Goal: Task Accomplishment & Management: Manage account settings

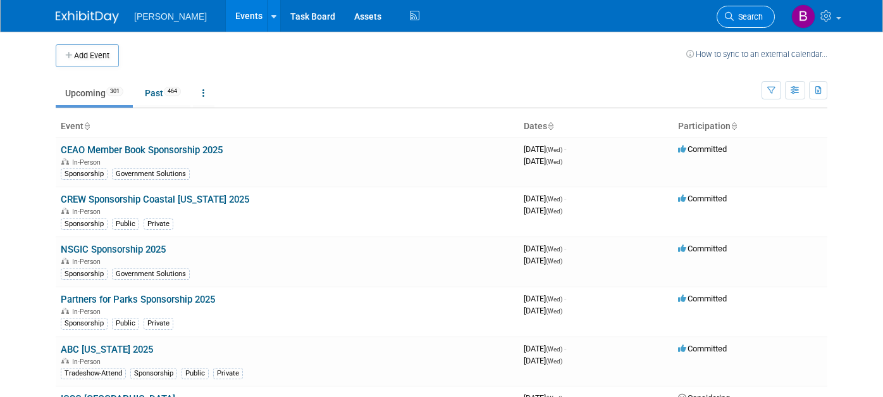
drag, startPoint x: 0, startPoint y: 0, endPoint x: 753, endPoint y: 18, distance: 753.5
click at [753, 18] on span "Search" at bounding box center [748, 16] width 29 height 9
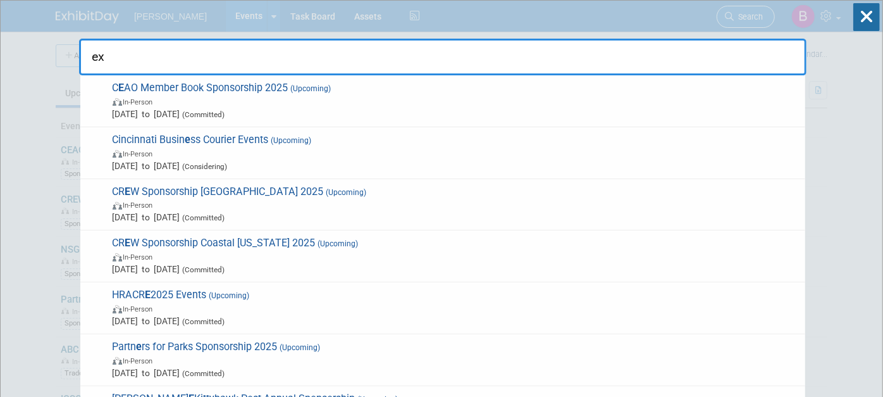
type input "e"
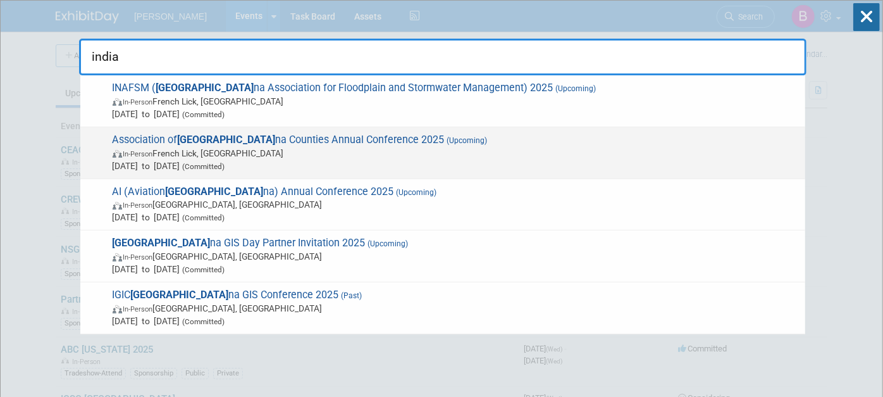
type input "india"
click at [580, 135] on span "Association of India na Counties Annual Conference 2025 (Upcoming) In-Person Fr…" at bounding box center [454, 152] width 690 height 39
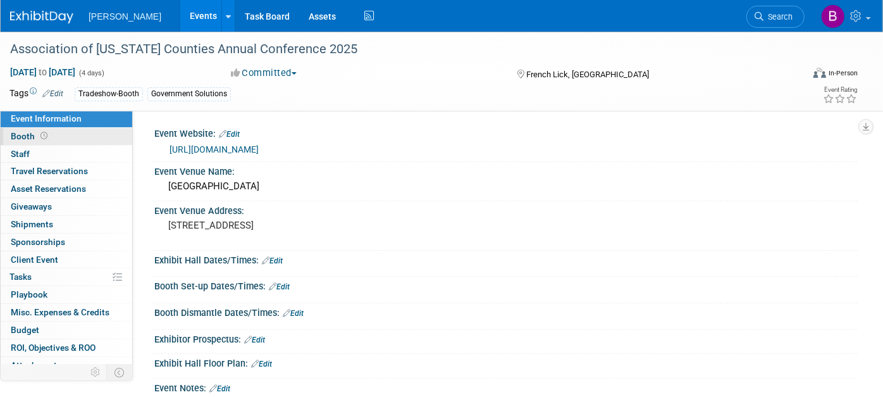
click at [35, 141] on link "Booth" at bounding box center [67, 136] width 132 height 17
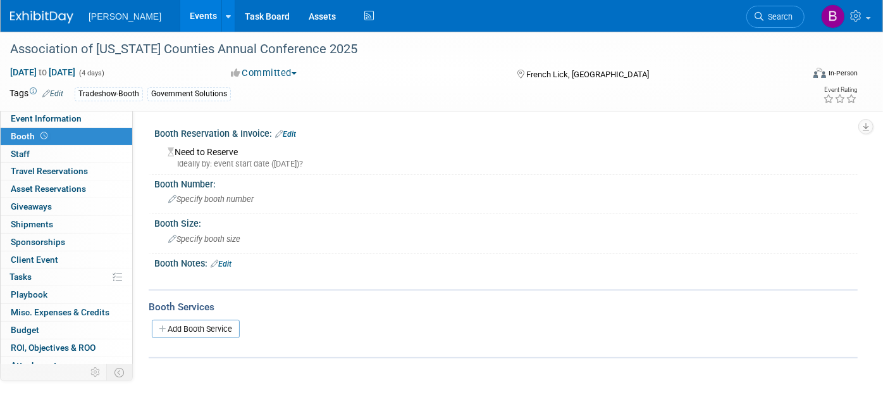
click at [285, 135] on link "Edit" at bounding box center [285, 134] width 21 height 9
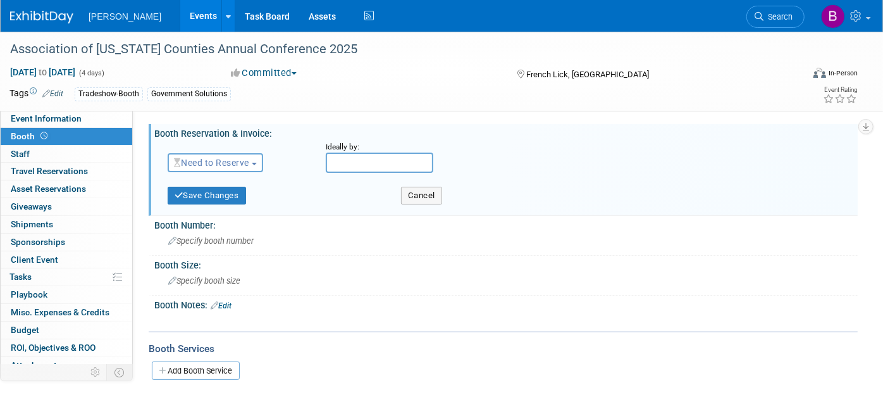
click at [245, 170] on button "Need to Reserve" at bounding box center [216, 162] width 96 height 19
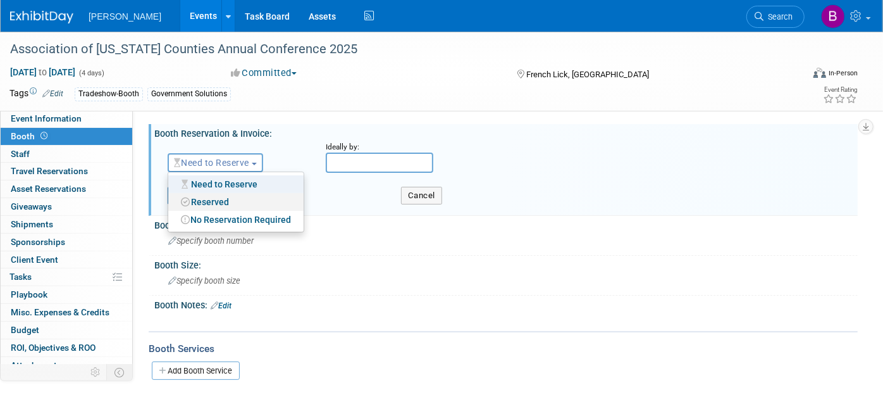
click at [233, 194] on link "Reserved" at bounding box center [235, 202] width 135 height 18
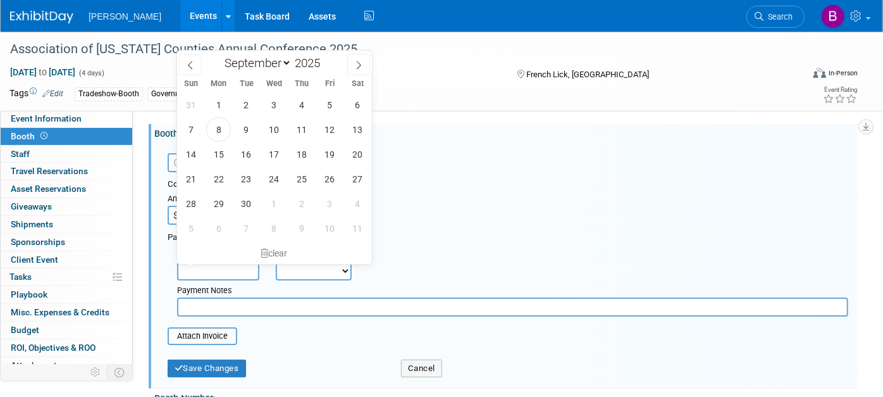
click at [208, 266] on input "text" at bounding box center [218, 270] width 82 height 19
click at [514, 157] on div "Reserved Need to Reserve Reserved No Reservation Required Ideally by:" at bounding box center [508, 160] width 700 height 37
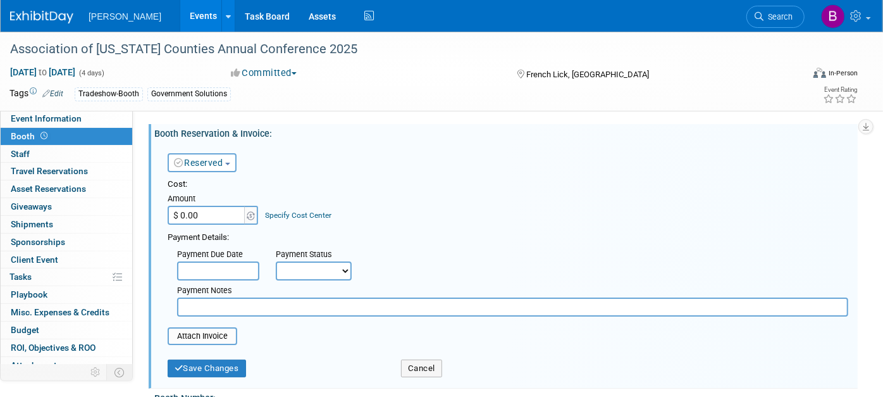
click at [222, 210] on input "$ 0.00" at bounding box center [207, 215] width 79 height 19
type input "$ 1,000.00"
click at [254, 216] on span at bounding box center [251, 215] width 14 height 19
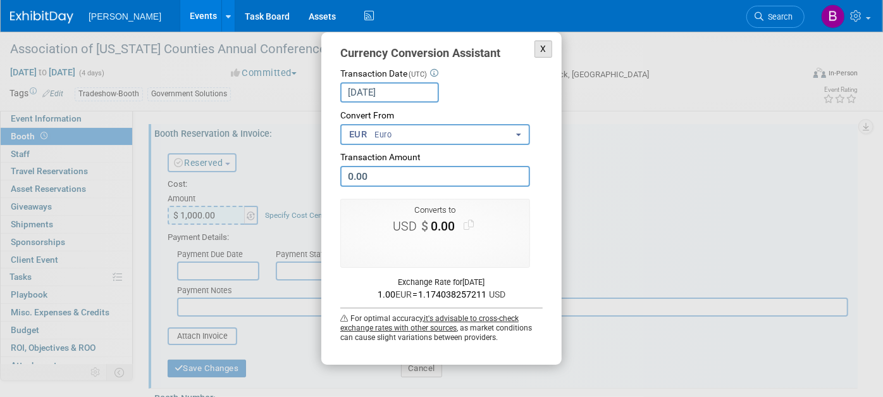
click at [538, 47] on button "X" at bounding box center [543, 48] width 18 height 17
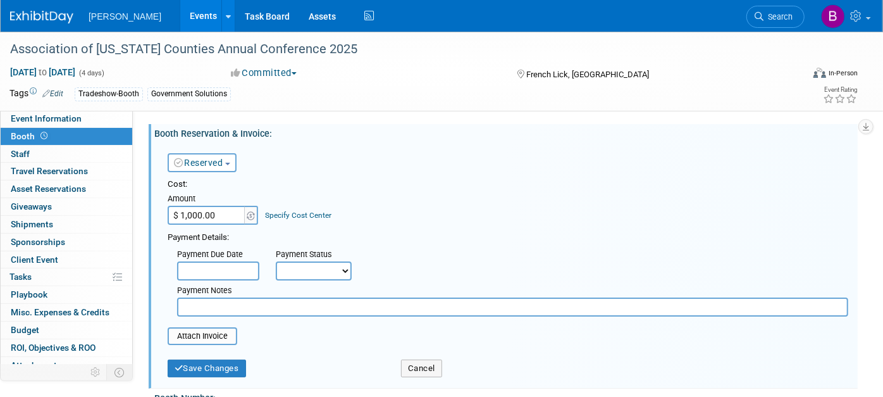
drag, startPoint x: 280, startPoint y: 208, endPoint x: 283, endPoint y: 202, distance: 7.1
click at [283, 202] on div "Specify Cost Center" at bounding box center [299, 208] width 66 height 23
click at [302, 211] on link "Specify Cost Center" at bounding box center [299, 215] width 66 height 9
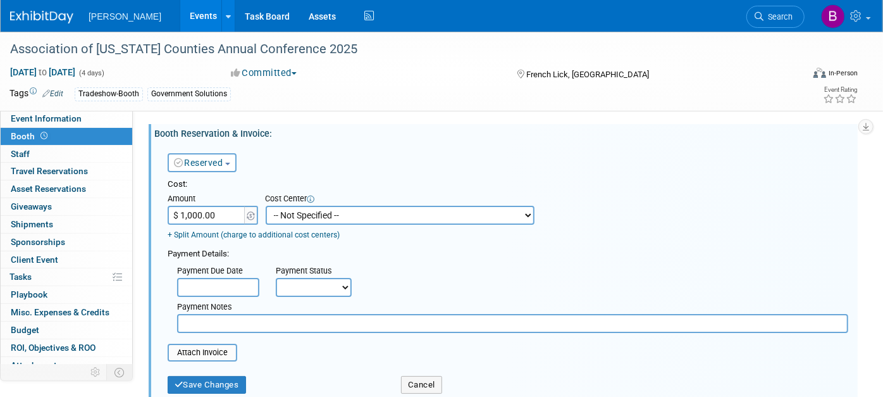
click at [302, 210] on select "-- Not Specified -- Advisory Services - Expenses_1001.502 Aerial Acquisition - …" at bounding box center [400, 215] width 269 height 19
select select "18966241"
click at [266, 206] on select "-- Not Specified -- Advisory Services - Expenses_1001.502 Aerial Acquisition - …" at bounding box center [400, 215] width 269 height 19
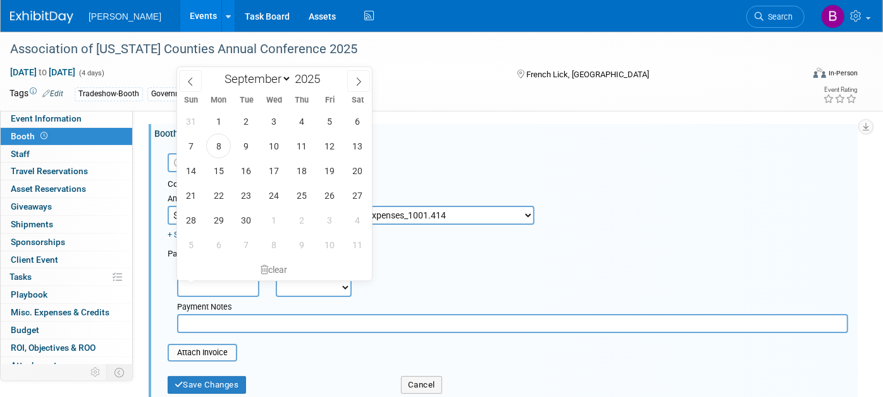
click at [213, 288] on input "text" at bounding box center [218, 287] width 82 height 19
click at [226, 316] on input "text" at bounding box center [512, 323] width 671 height 19
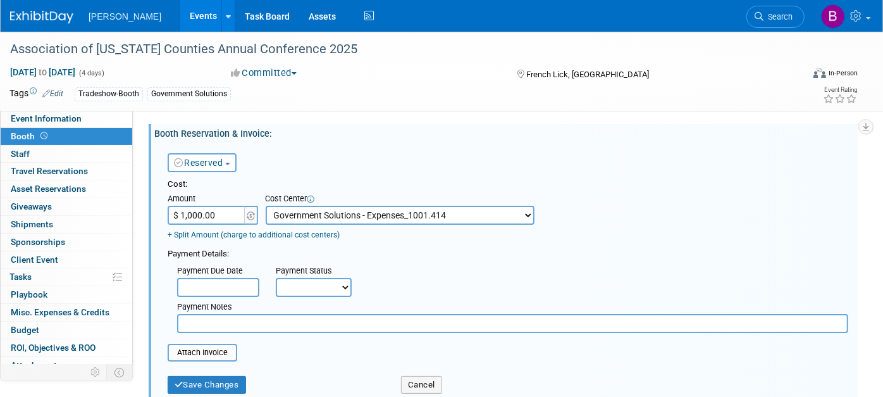
click at [344, 297] on div "Payment Notes" at bounding box center [513, 315] width 690 height 36
click at [322, 287] on select "Not Paid Yet Partially Paid Paid in Full" at bounding box center [314, 287] width 76 height 19
select select "1"
click at [276, 278] on select "Not Paid Yet Partially Paid Paid in Full" at bounding box center [314, 287] width 76 height 19
click at [246, 316] on input "text" at bounding box center [512, 323] width 671 height 19
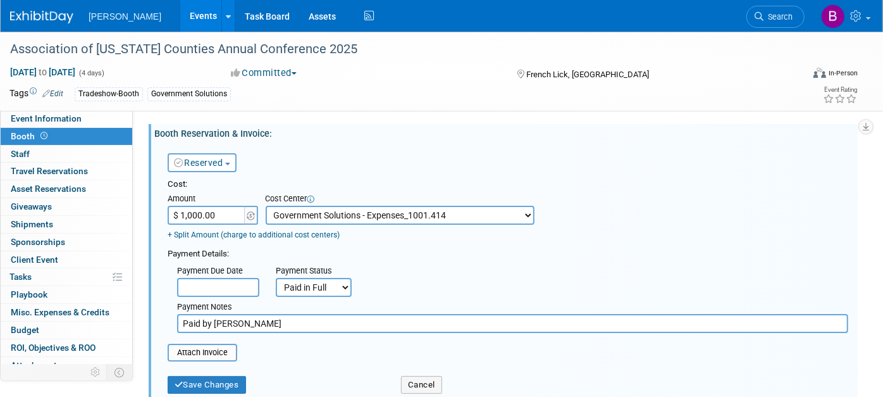
click at [534, 330] on input "Paid by BO" at bounding box center [512, 323] width 671 height 19
type input "Paid by BO 8/15"
click at [195, 390] on button "Save Changes" at bounding box center [207, 385] width 78 height 18
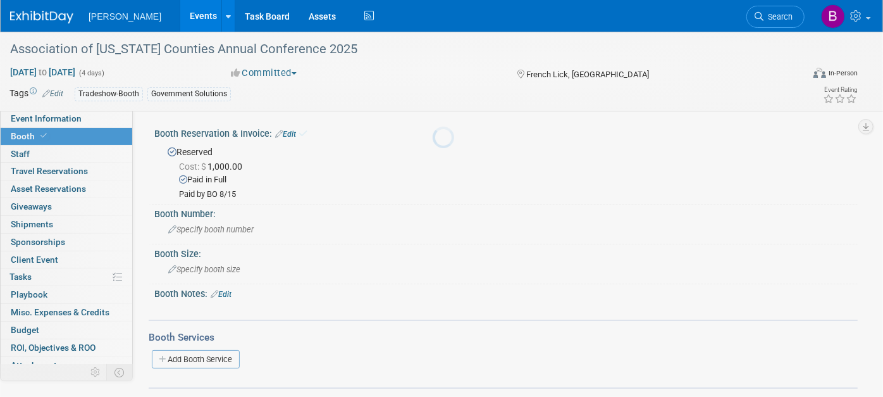
click at [188, 384] on div "Booth Services Add Booth Service" at bounding box center [503, 353] width 709 height 69
click at [61, 149] on link "0 Staff 0" at bounding box center [67, 153] width 132 height 17
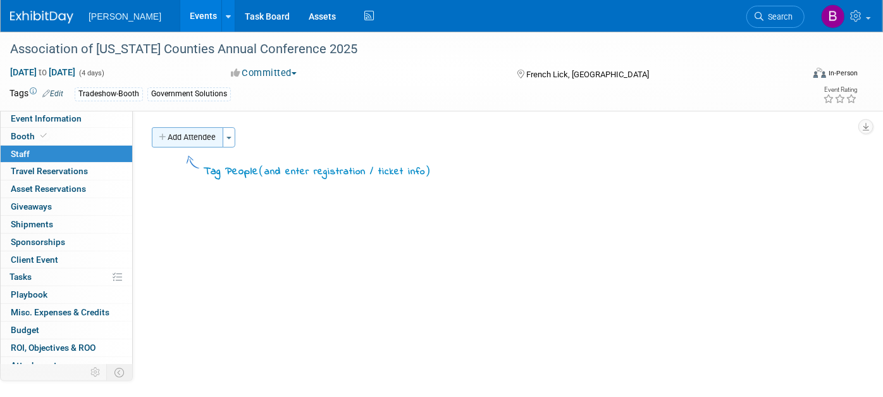
click at [202, 128] on button "Add Attendee" at bounding box center [187, 137] width 71 height 20
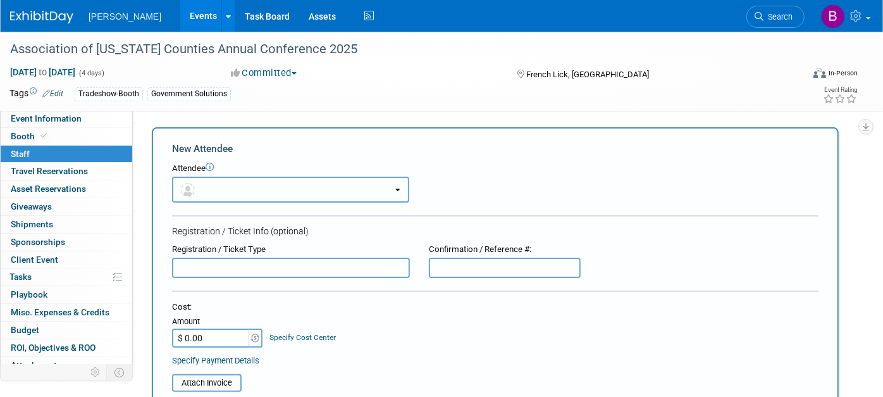
click at [253, 192] on button "button" at bounding box center [290, 189] width 237 height 26
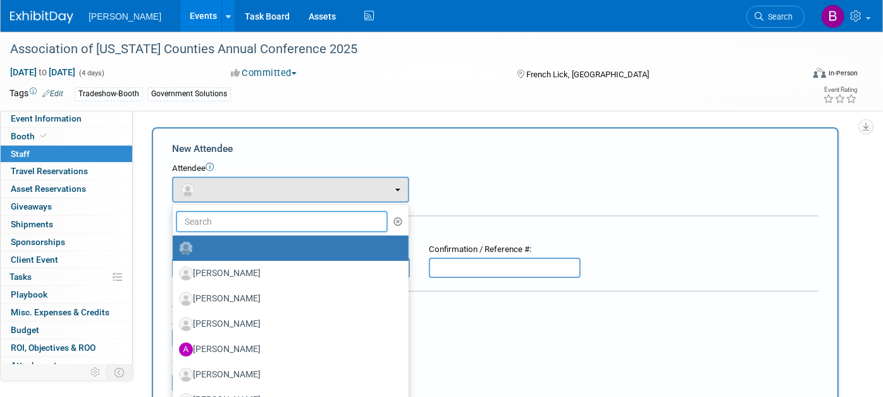
click at [242, 216] on input "text" at bounding box center [282, 222] width 212 height 22
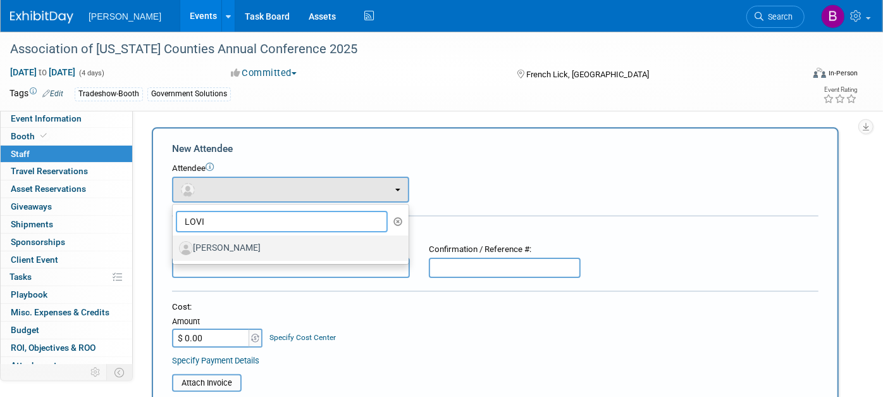
type input "LOVI"
click at [270, 254] on label "[PERSON_NAME]" at bounding box center [287, 248] width 217 height 20
click at [175, 250] on input "[PERSON_NAME]" at bounding box center [170, 246] width 8 height 8
select select "ec256bf3-e7c1-4b70-958b-545ece5b8ab5"
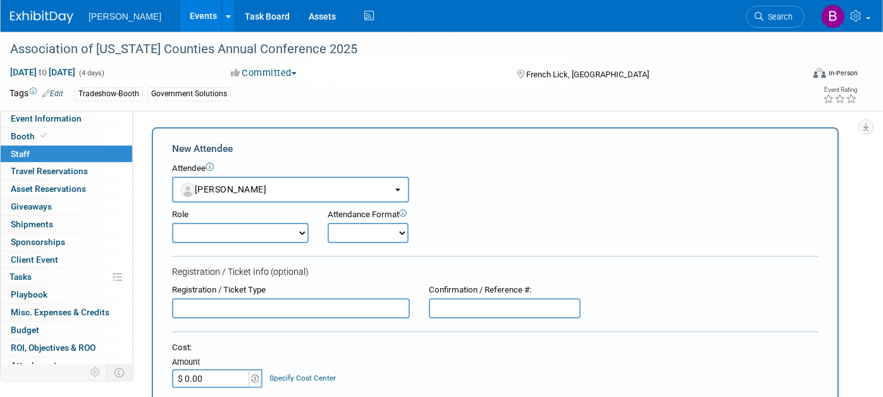
click at [251, 227] on select "Demonstrator Host Planner Presenter Sales Representative Set-up/Dismantle Crew …" at bounding box center [240, 233] width 137 height 20
select select "2"
click at [172, 223] on select "Demonstrator Host Planner Presenter Sales Representative Set-up/Dismantle Crew …" at bounding box center [240, 233] width 137 height 20
click at [349, 236] on select "Onsite Remote" at bounding box center [368, 233] width 81 height 20
select select "1"
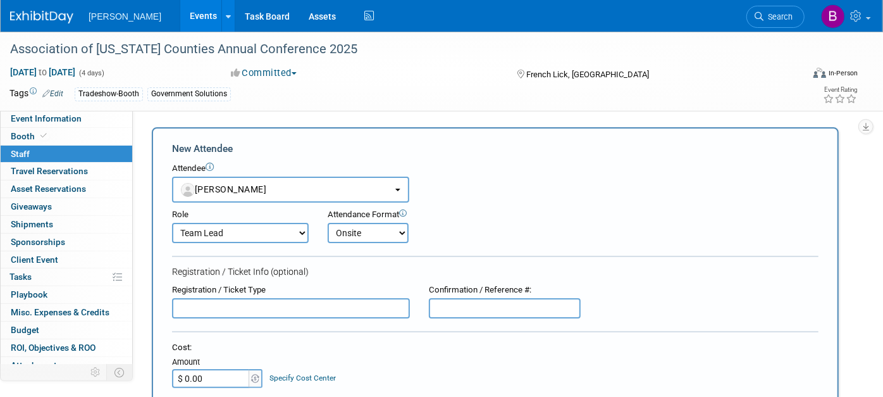
click at [328, 223] on select "Onsite Remote" at bounding box center [368, 233] width 81 height 20
click at [240, 240] on select "Demonstrator Host Planner Presenter Sales Representative Set-up/Dismantle Crew …" at bounding box center [240, 233] width 137 height 20
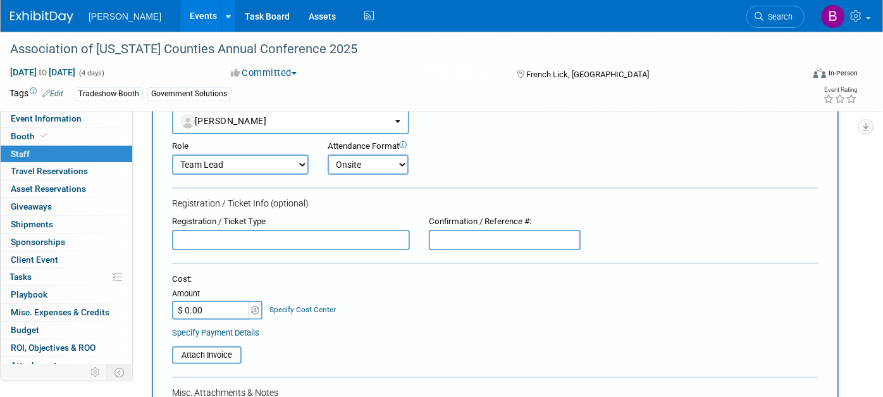
scroll to position [82, 0]
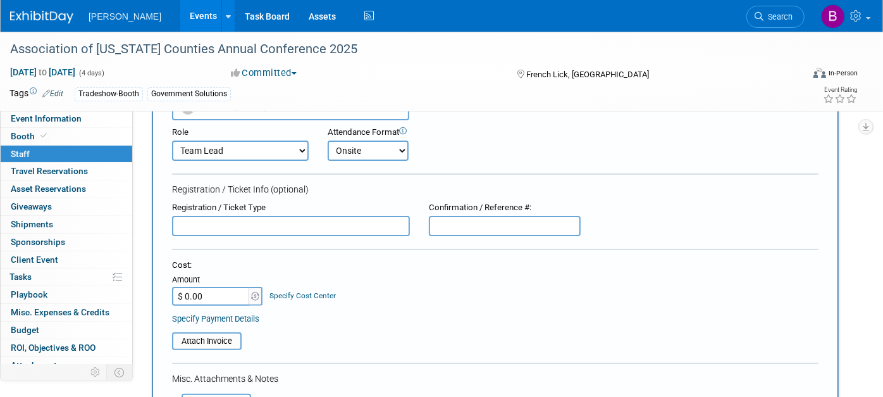
click at [215, 157] on select "Demonstrator Host Planner Presenter Sales Representative Set-up/Dismantle Crew …" at bounding box center [240, 150] width 137 height 20
click at [172, 140] on select "Demonstrator Host Planner Presenter Sales Representative Set-up/Dismantle Crew …" at bounding box center [240, 150] width 137 height 20
click at [226, 209] on div "Registration / Ticket Type" at bounding box center [291, 208] width 238 height 12
click at [253, 240] on form "New Attendee Attendee <img src="https://www.exhibitday.com/Images/Unassigned-Us…" at bounding box center [495, 311] width 646 height 505
click at [190, 154] on select "Demonstrator Host Planner Presenter Sales Representative Set-up/Dismantle Crew …" at bounding box center [240, 150] width 137 height 20
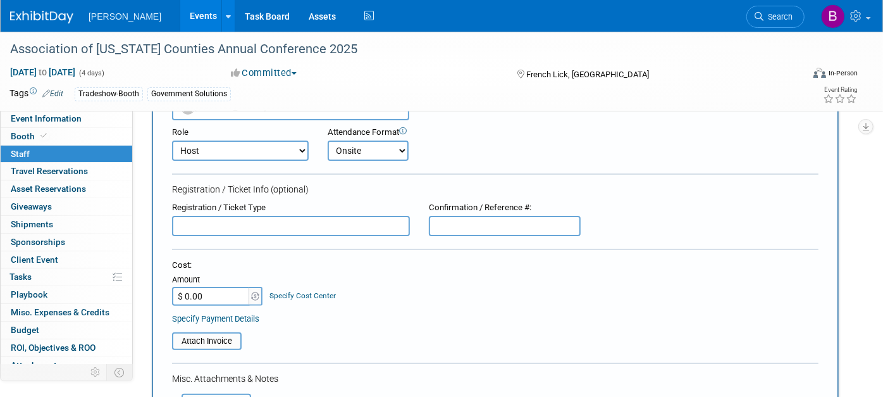
select select "1"
click at [172, 140] on select "Demonstrator Host Planner Presenter Sales Representative Set-up/Dismantle Crew …" at bounding box center [240, 150] width 137 height 20
click at [253, 208] on div "Registration / Ticket Type" at bounding box center [291, 208] width 238 height 12
click at [260, 218] on input "text" at bounding box center [291, 226] width 238 height 20
type input "f"
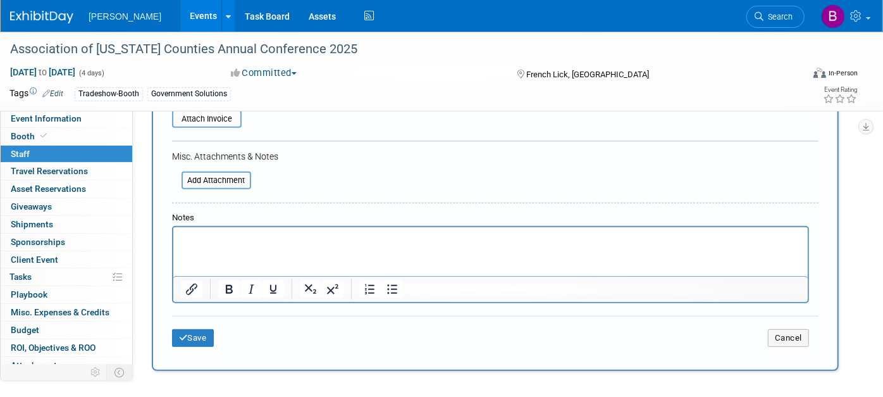
scroll to position [314, 0]
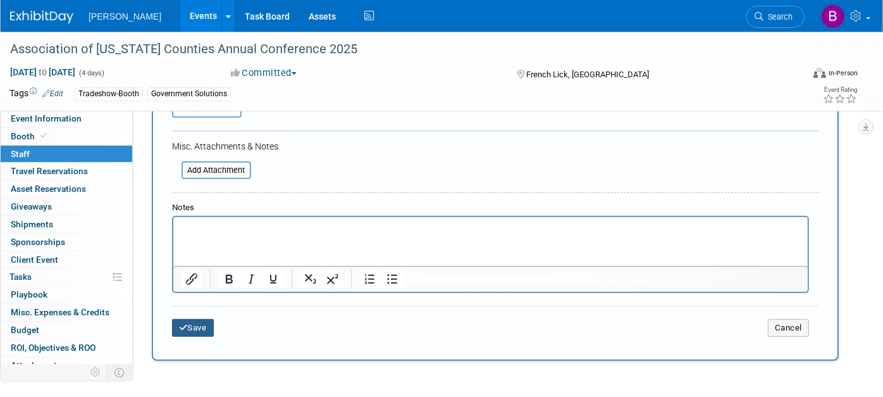
type input "Full Conference - Free"
click at [204, 321] on button "Save" at bounding box center [193, 328] width 42 height 18
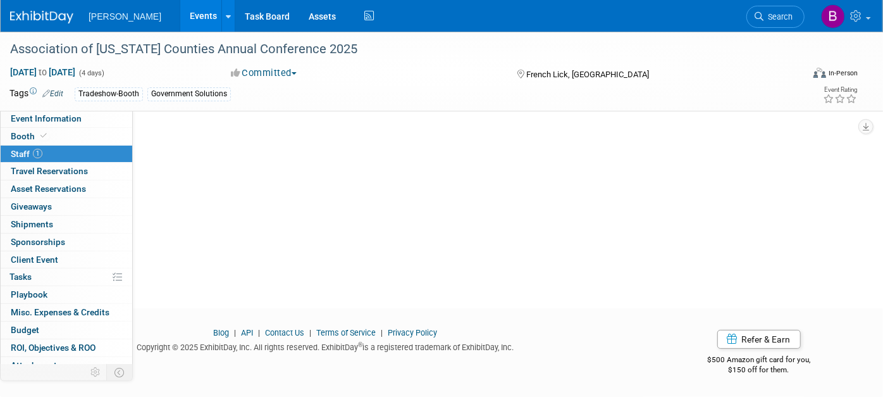
scroll to position [0, 0]
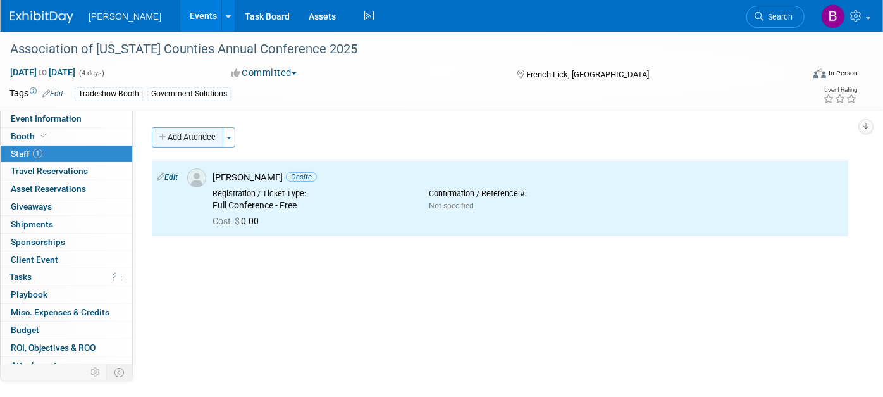
click at [180, 140] on button "Add Attendee" at bounding box center [187, 137] width 71 height 20
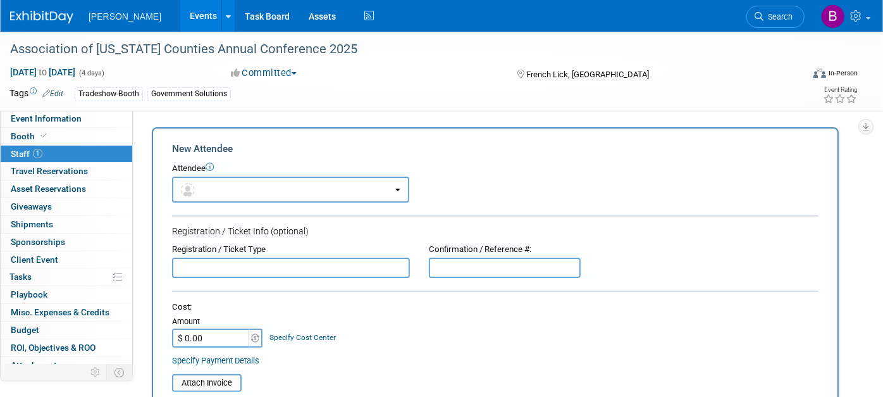
click at [256, 190] on button "button" at bounding box center [290, 189] width 237 height 26
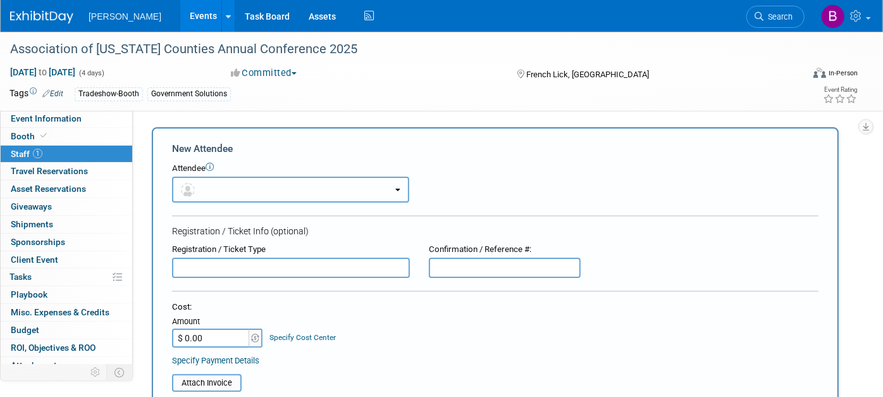
click at [235, 183] on button "button" at bounding box center [290, 189] width 237 height 26
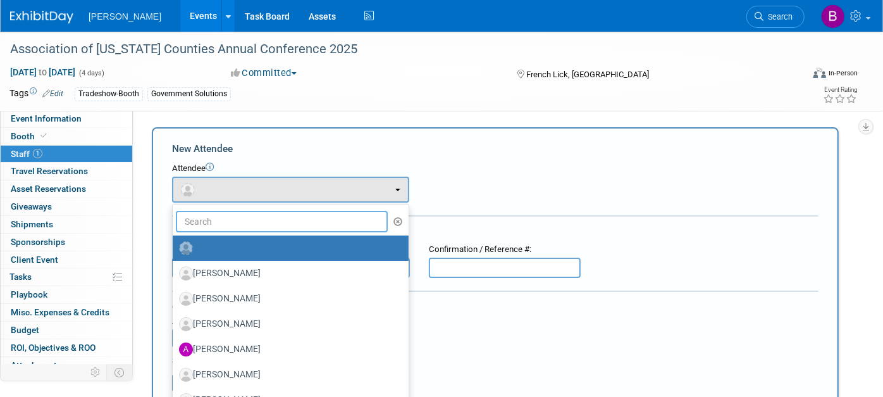
click at [261, 214] on input "text" at bounding box center [282, 222] width 212 height 22
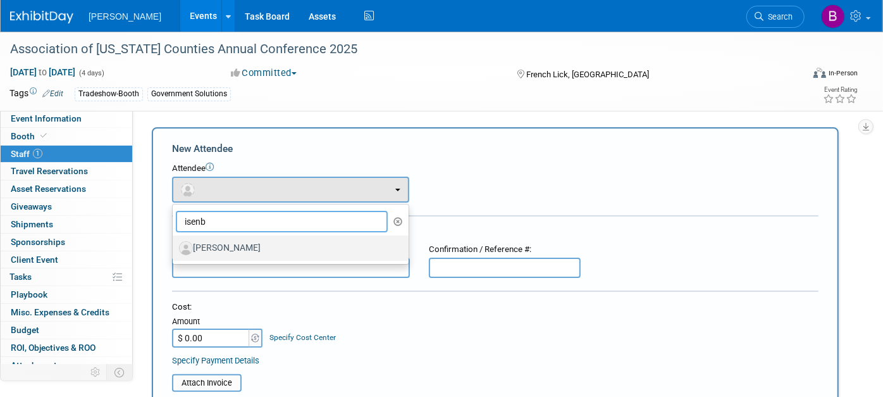
type input "isenb"
click at [222, 242] on label "[PERSON_NAME]" at bounding box center [287, 248] width 217 height 20
click at [175, 242] on input "[PERSON_NAME]" at bounding box center [170, 246] width 8 height 8
select select "0645a9d8-feeb-41f7-8327-bfd0e6688f3a"
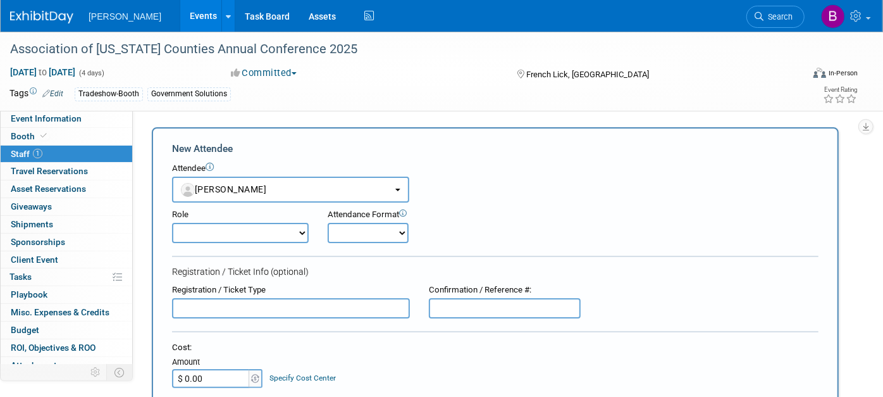
click at [240, 268] on div "Registration / Ticket Info (optional)" at bounding box center [495, 271] width 646 height 13
click at [274, 308] on input "text" at bounding box center [291, 308] width 238 height 20
type input "Full Conference - Free"
click at [357, 213] on div "Attendance Format" at bounding box center [401, 215] width 147 height 12
click at [386, 216] on div "Attendance Format" at bounding box center [401, 215] width 147 height 12
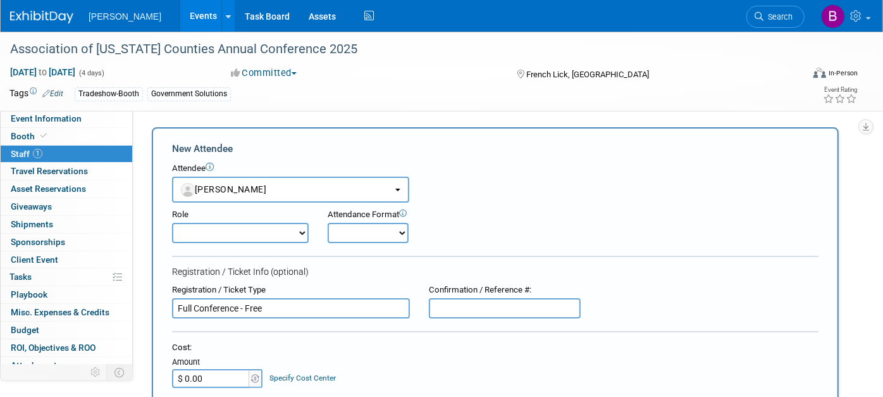
drag, startPoint x: 398, startPoint y: 231, endPoint x: 385, endPoint y: 230, distance: 12.7
click at [385, 230] on select "Onsite Remote" at bounding box center [368, 233] width 81 height 20
select select "1"
click at [328, 223] on select "Onsite Remote" at bounding box center [368, 233] width 81 height 20
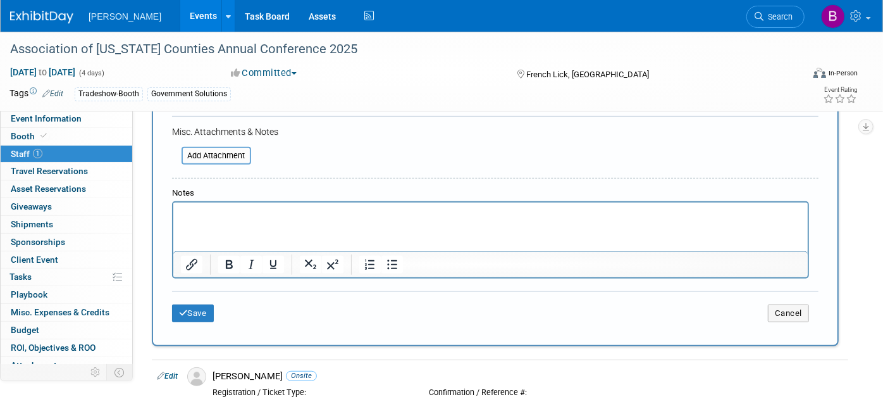
scroll to position [331, 0]
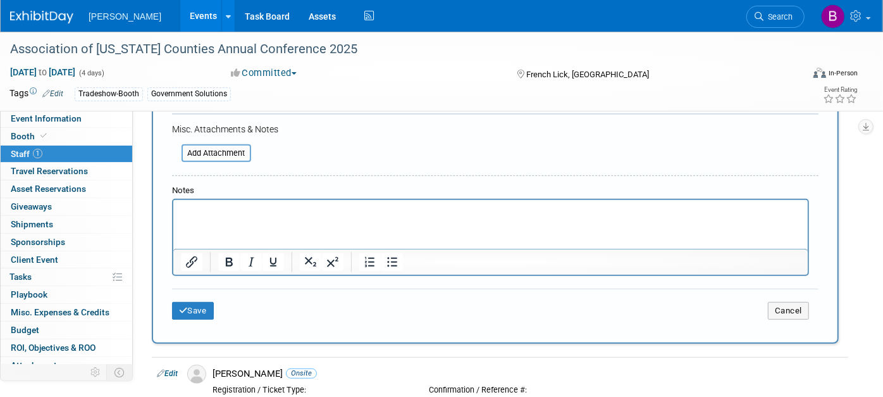
click at [168, 299] on div "New Attendee Attendee <img src="https://www.exhibitday.com/Images/Unassigned-Us…" at bounding box center [495, 70] width 687 height 548
click at [185, 302] on button "Save" at bounding box center [193, 311] width 42 height 18
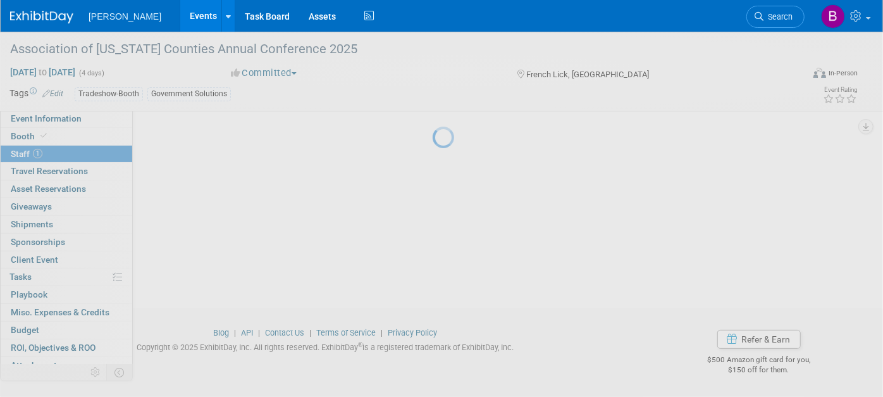
scroll to position [129, 0]
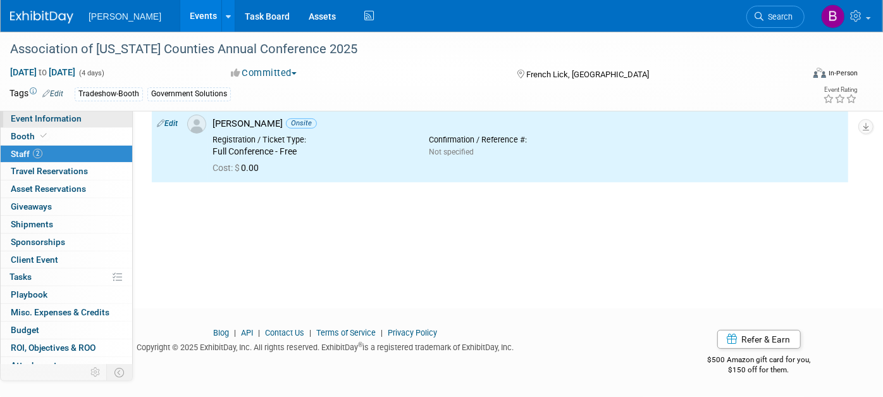
click at [50, 125] on link "Event Information" at bounding box center [67, 118] width 132 height 17
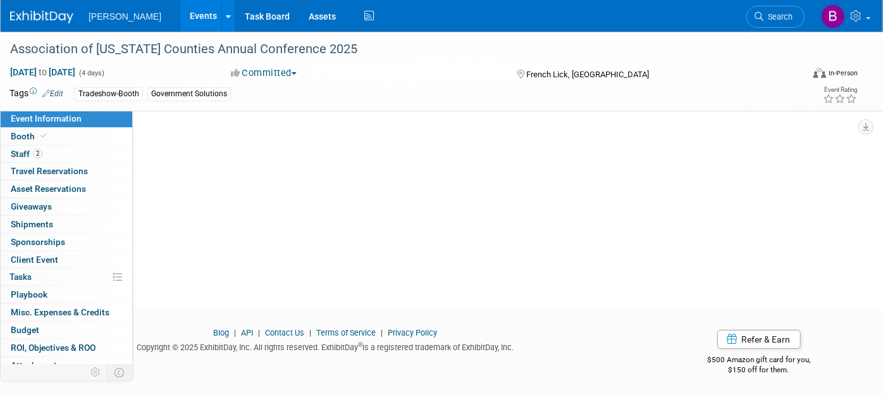
scroll to position [0, 0]
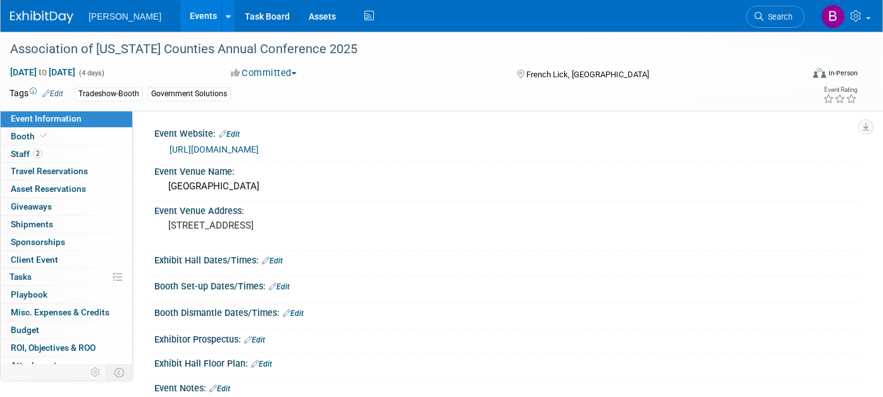
click at [261, 154] on div "[URL][DOMAIN_NAME]" at bounding box center [509, 149] width 679 height 15
click at [245, 151] on link "[URL][DOMAIN_NAME]" at bounding box center [214, 149] width 89 height 10
click at [56, 147] on link "2 Staff 2" at bounding box center [67, 153] width 132 height 17
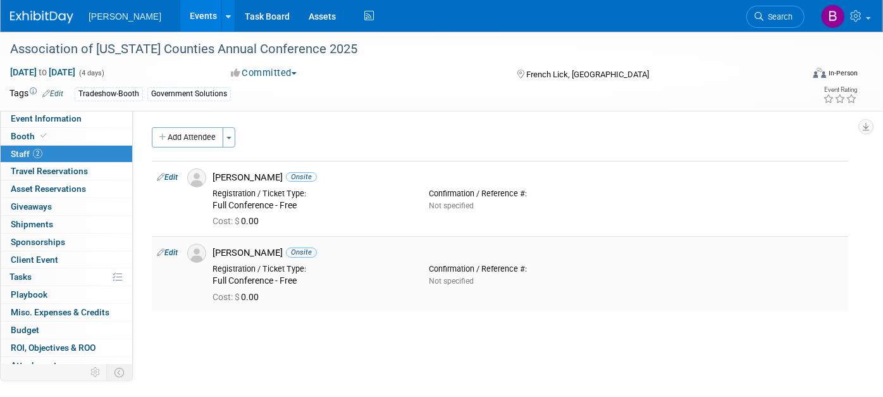
click at [176, 257] on td "Edit" at bounding box center [167, 273] width 30 height 75
click at [171, 250] on link "Edit" at bounding box center [167, 252] width 21 height 9
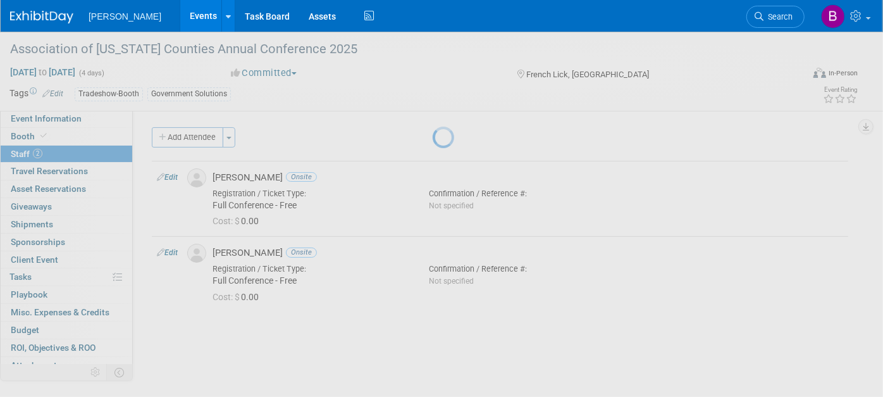
select select "0645a9d8-feeb-41f7-8327-bfd0e6688f3a"
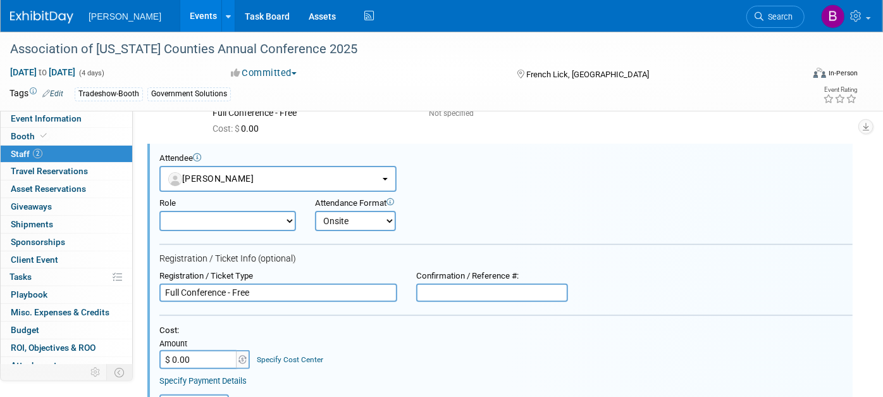
click at [305, 274] on div "Registration / Ticket Type" at bounding box center [278, 276] width 238 height 11
click at [312, 285] on input "Full Conference - Free" at bounding box center [278, 292] width 238 height 19
type input "Full Conference"
click at [304, 350] on div "Specify Cost Center" at bounding box center [290, 354] width 66 height 22
click at [309, 357] on link "Specify Cost Center" at bounding box center [290, 359] width 66 height 9
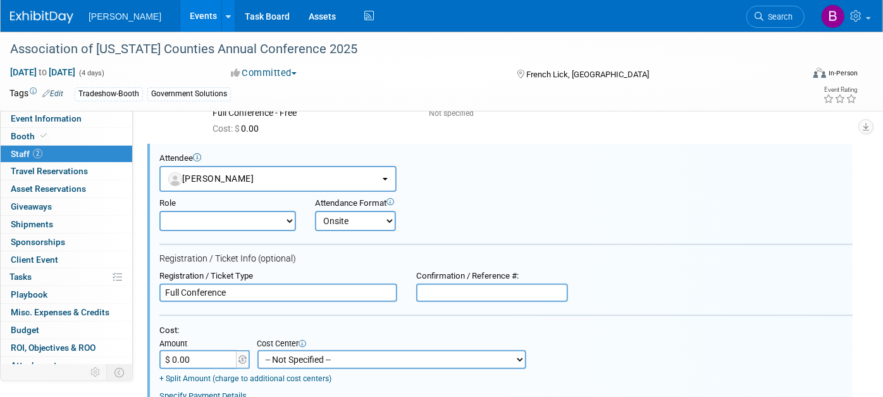
click at [305, 346] on div "Cost Center" at bounding box center [391, 343] width 269 height 11
click at [321, 357] on select "-- Not Specified -- Advisory Services - Expenses_1001.502 Aerial Acquisition - …" at bounding box center [391, 359] width 269 height 19
select select "18966271"
click at [257, 350] on select "-- Not Specified -- Advisory Services - Expenses_1001.502 Aerial Acquisition - …" at bounding box center [391, 359] width 269 height 19
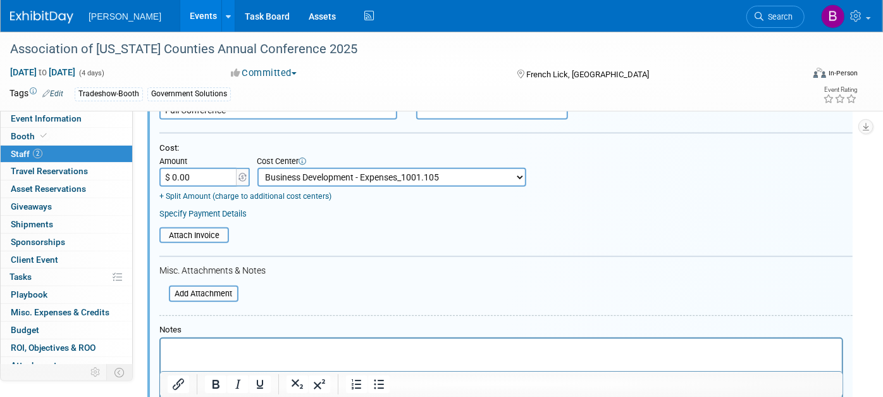
scroll to position [278, 0]
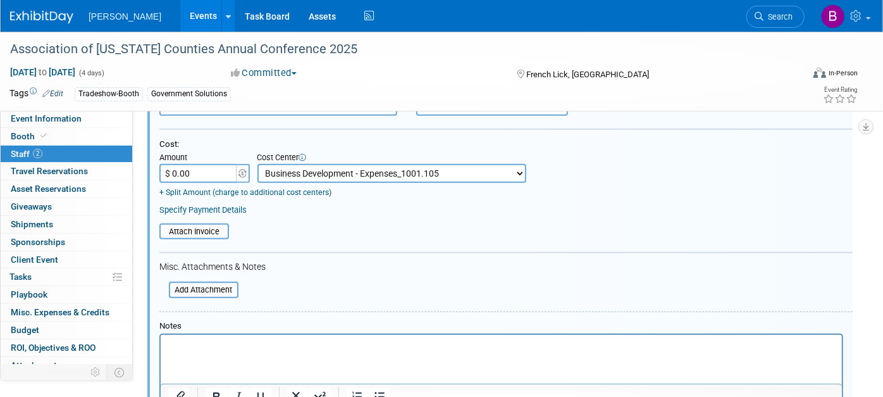
click at [226, 346] on p "Rich Text Area. Press ALT-0 for help." at bounding box center [501, 345] width 667 height 13
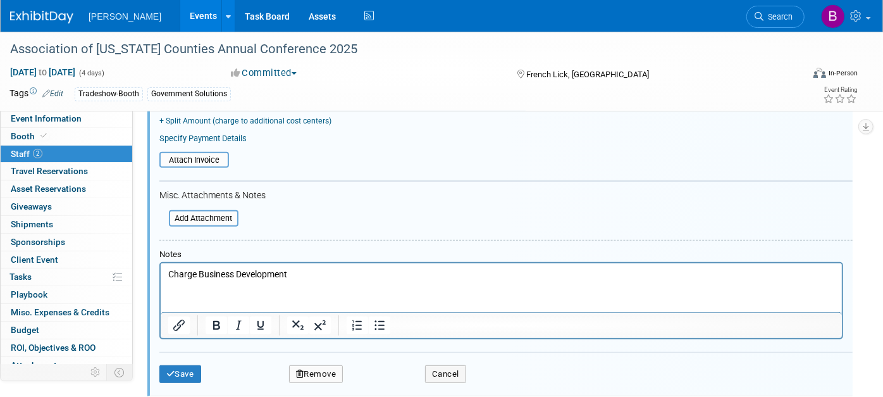
scroll to position [356, 0]
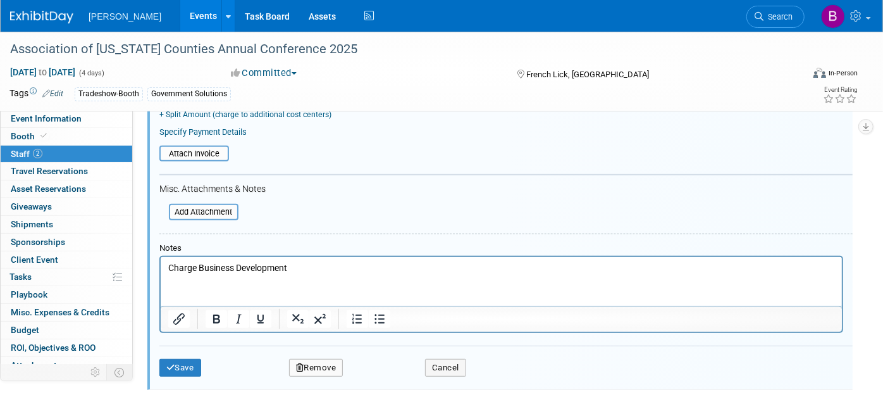
click at [181, 352] on div "Save Remove Cancel" at bounding box center [505, 365] width 693 height 40
click at [187, 362] on button "Save" at bounding box center [180, 368] width 42 height 18
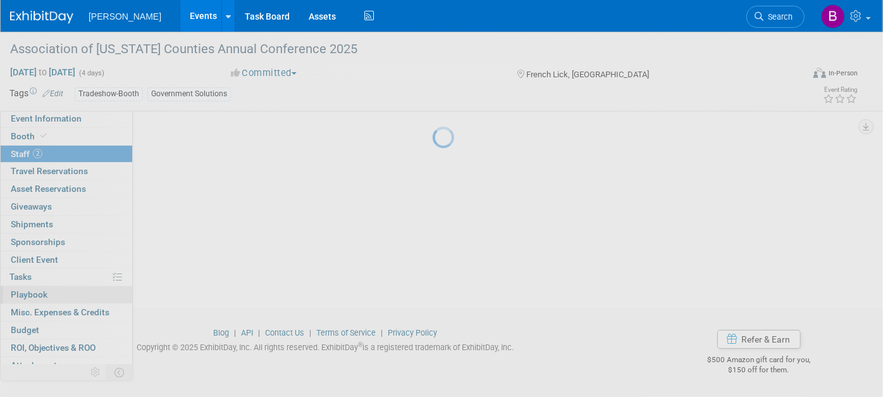
scroll to position [129, 0]
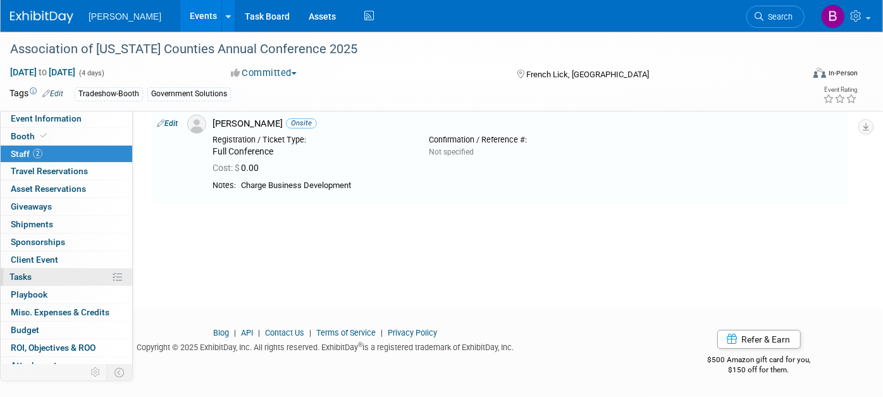
click at [36, 271] on link "0% Tasks 0%" at bounding box center [67, 276] width 132 height 17
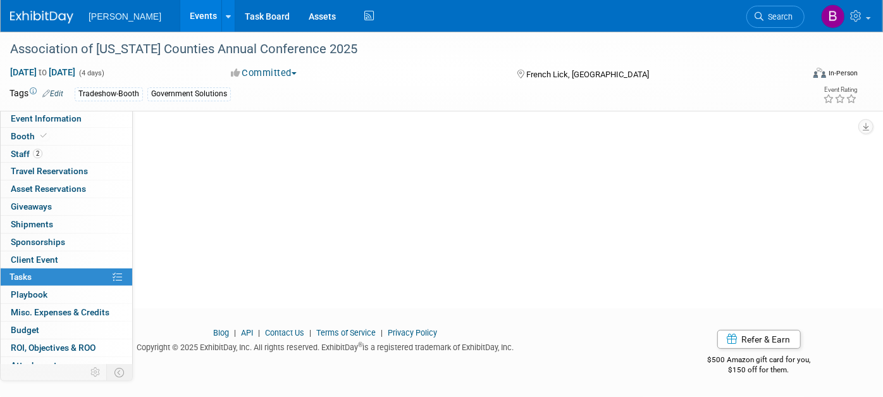
scroll to position [0, 0]
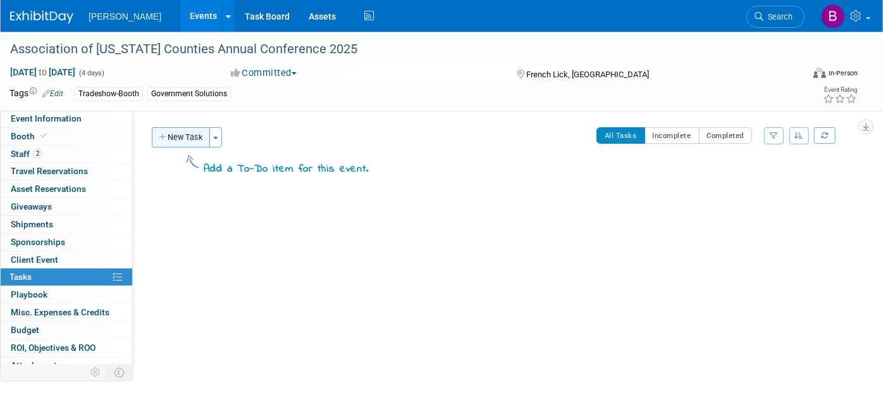
click at [166, 138] on icon "button" at bounding box center [163, 137] width 9 height 8
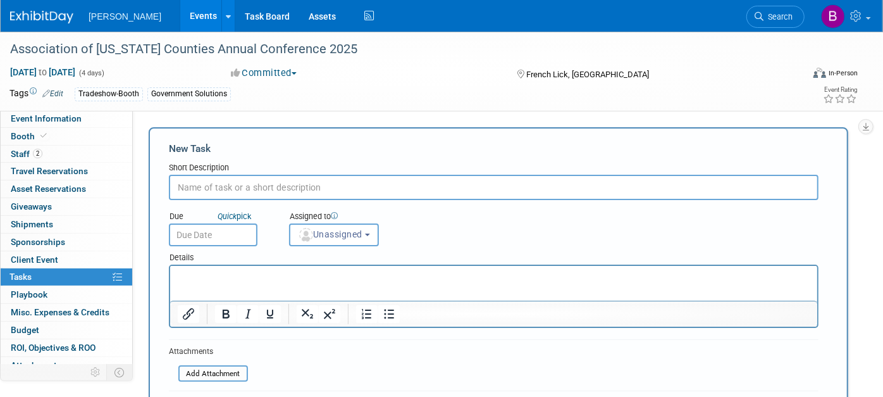
click at [262, 185] on input "text" at bounding box center [494, 187] width 650 height 25
type input "Register [PERSON_NAME]"
click at [353, 233] on span "Unassigned" at bounding box center [330, 234] width 65 height 10
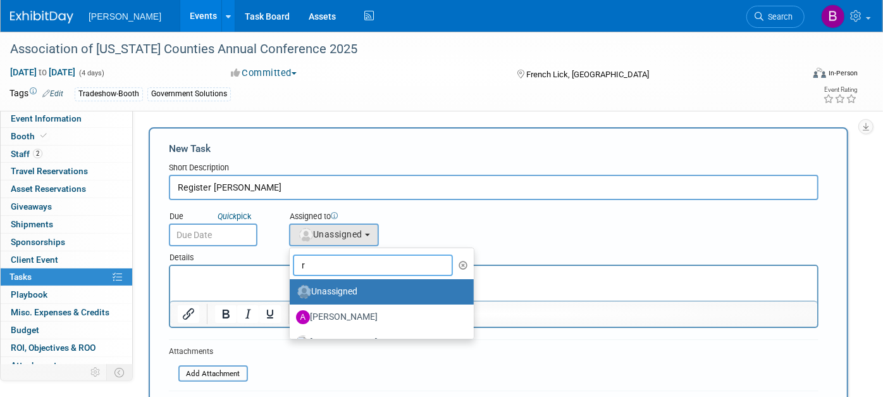
click at [359, 269] on input "r" at bounding box center [373, 265] width 160 height 22
type input "reb"
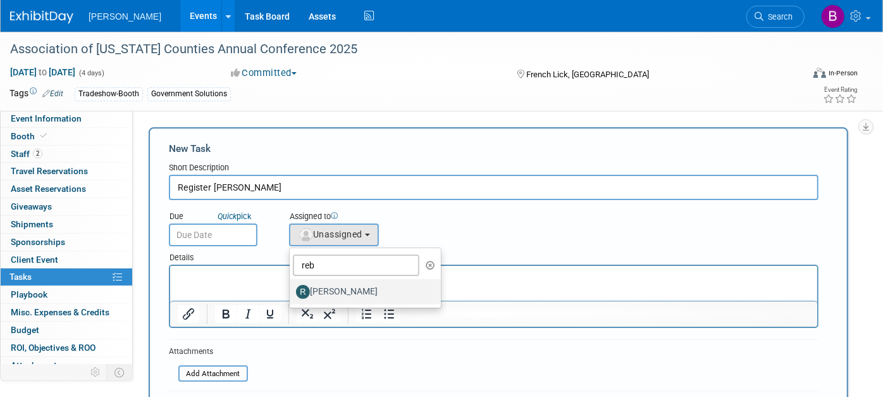
click at [343, 285] on label "[PERSON_NAME]" at bounding box center [362, 291] width 132 height 20
click at [292, 286] on input "[PERSON_NAME]" at bounding box center [287, 290] width 8 height 8
select select "844a177d-a181-44ff-a72a-5731d68e4351"
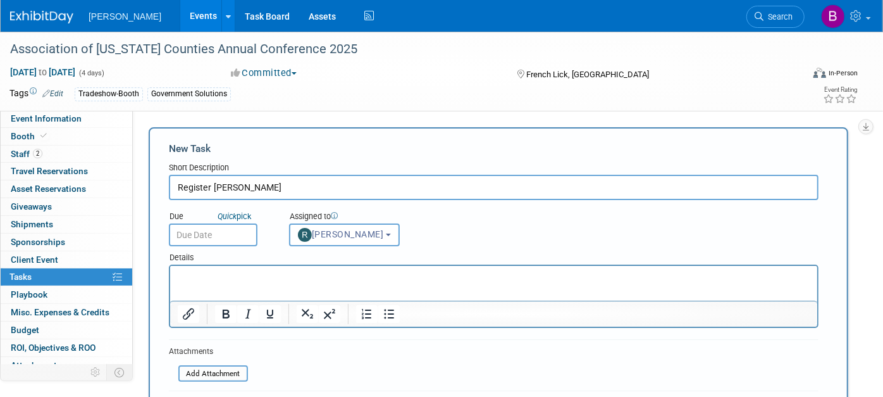
click at [181, 192] on input "Register [PERSON_NAME]" at bounding box center [494, 187] width 650 height 25
click at [214, 232] on input "text" at bounding box center [213, 234] width 89 height 23
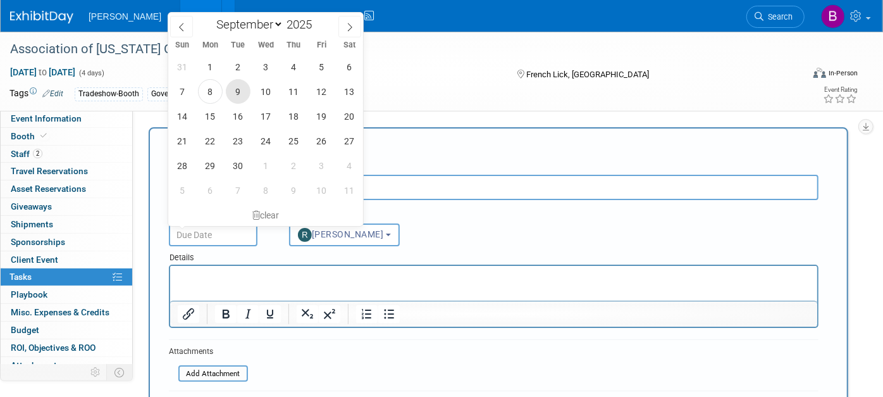
click at [244, 90] on span "9" at bounding box center [238, 91] width 25 height 25
type input "[DATE]"
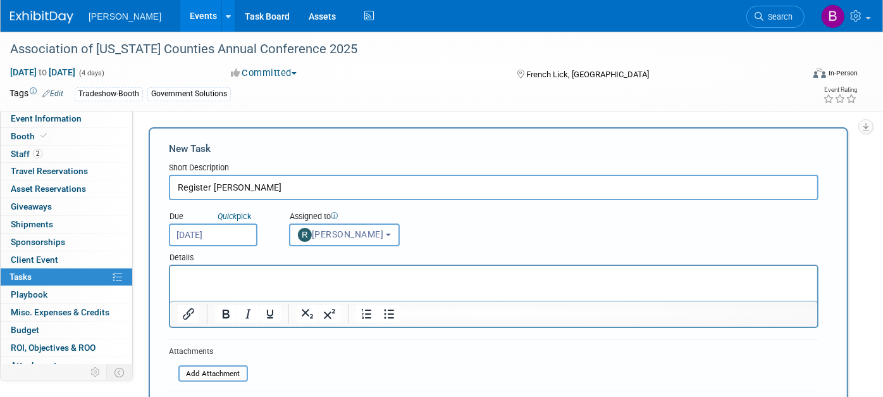
click at [326, 274] on p "Rich Text Area. Press ALT-0 for help." at bounding box center [493, 277] width 632 height 13
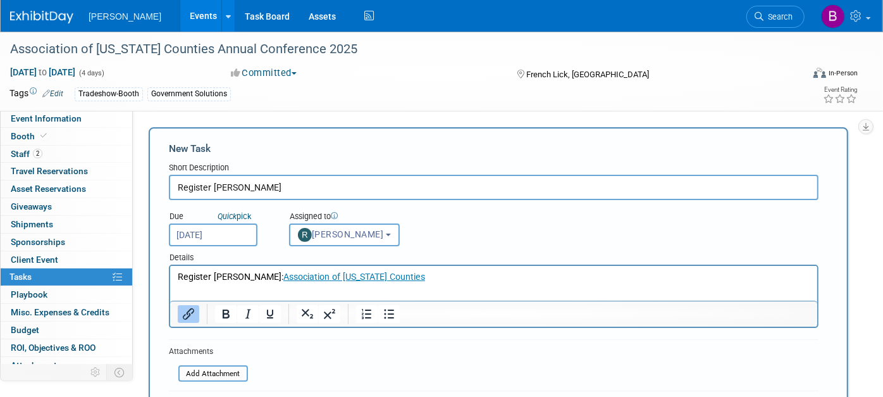
click at [405, 280] on p "Register Nick Isenberg: Association of Indiana Counties" at bounding box center [493, 277] width 632 height 13
click at [581, 363] on form "New Task Short Description Register Nick Isenberg Due Quick pick Sep 9, 2025 re…" at bounding box center [498, 310] width 659 height 336
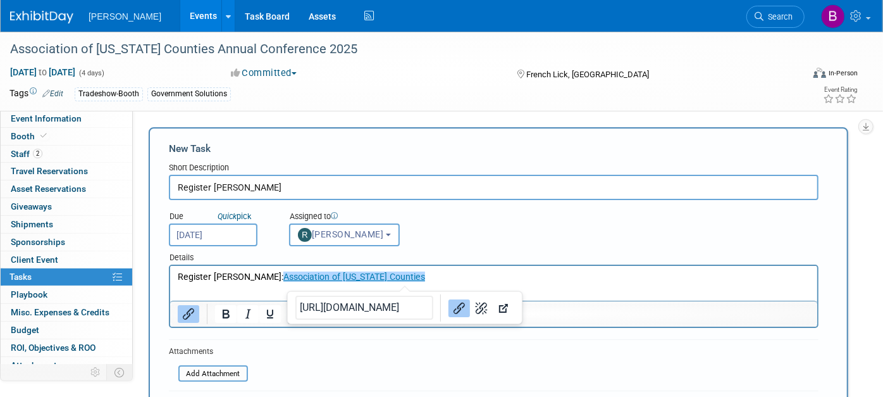
click at [545, 278] on p "Register Nick Isenberg: Association of Indiana Counties﻿" at bounding box center [493, 277] width 632 height 13
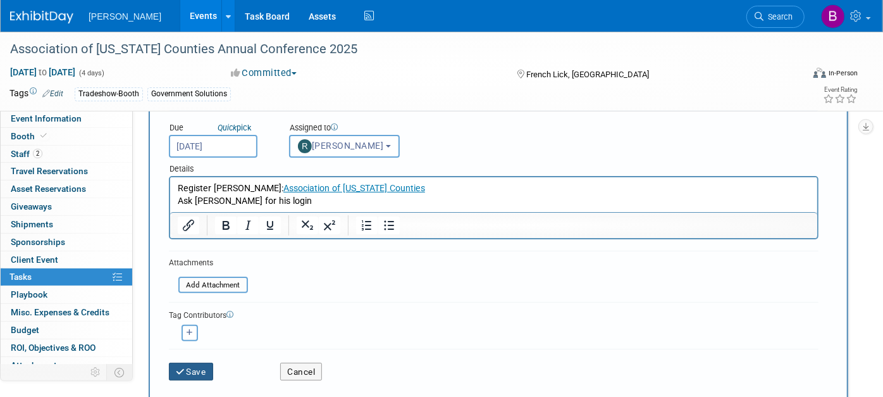
click at [209, 366] on button "Save" at bounding box center [191, 371] width 44 height 18
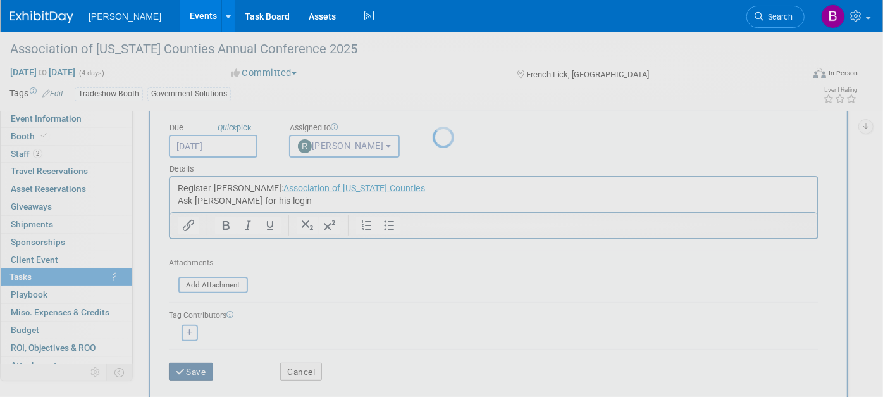
scroll to position [18, 0]
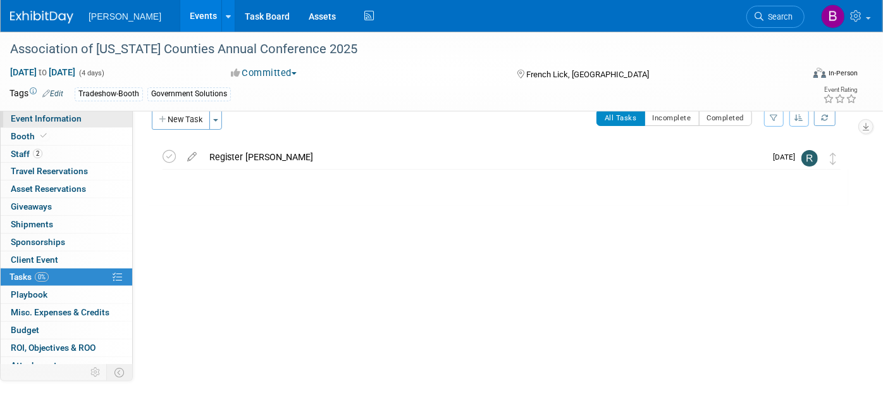
click at [66, 114] on span "Event Information" at bounding box center [46, 118] width 71 height 10
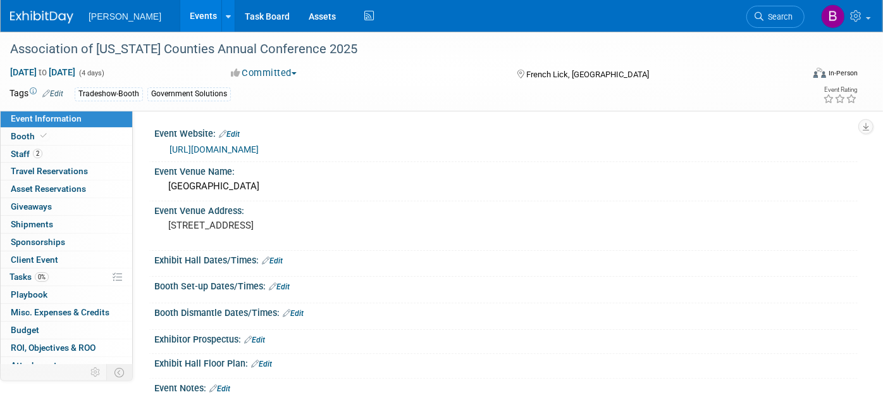
click at [180, 25] on link "Events" at bounding box center [203, 16] width 46 height 32
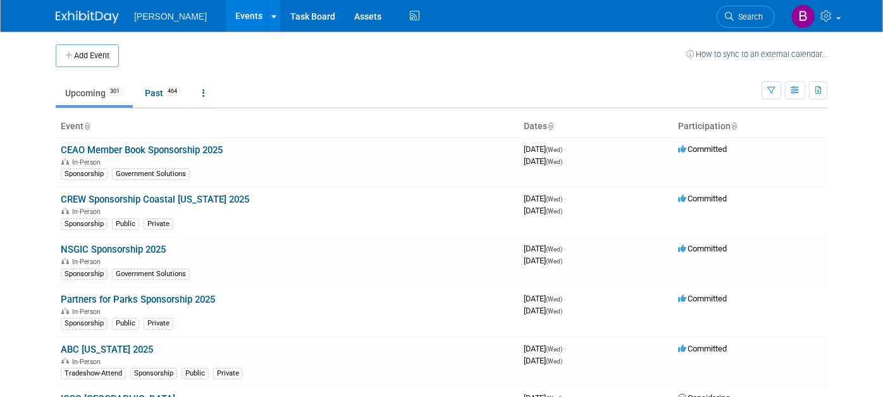
click at [775, 101] on div "Show: All Events Just My Events Only show events that either I created, or I am…" at bounding box center [795, 87] width 66 height 41
click at [775, 92] on icon "button" at bounding box center [771, 91] width 8 height 8
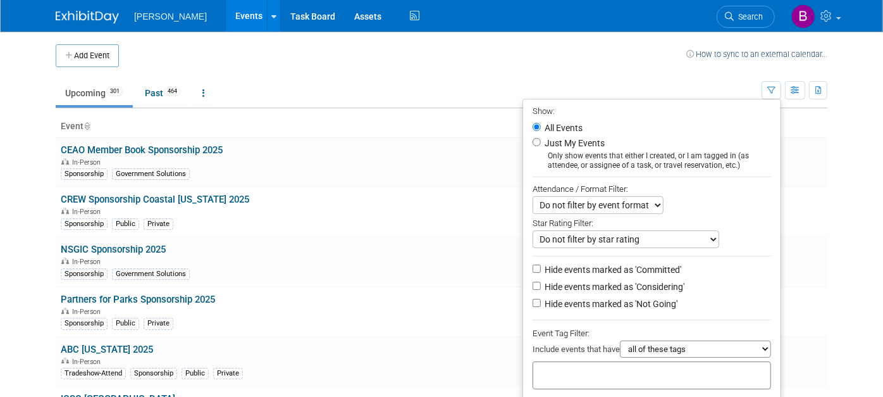
click at [639, 377] on input "text" at bounding box center [588, 373] width 101 height 13
type input "gov"
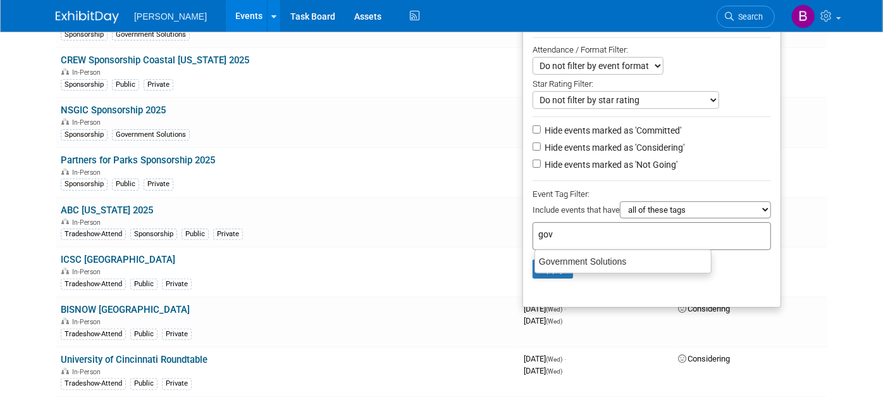
scroll to position [143, 0]
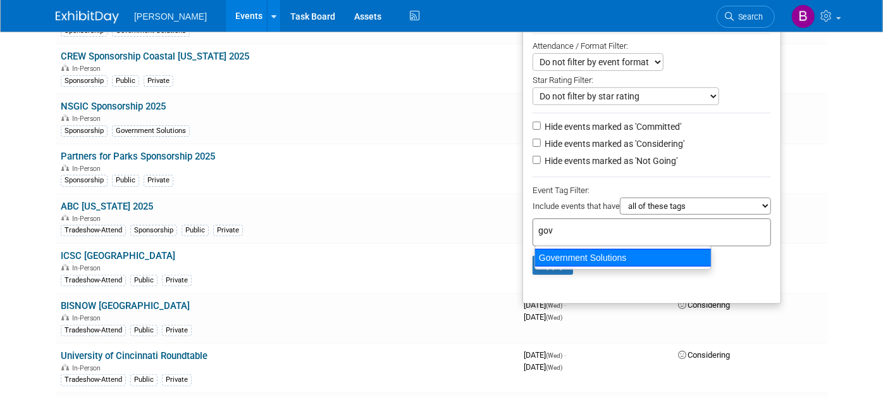
click at [591, 251] on div "Government Solutions" at bounding box center [622, 258] width 177 height 18
type input "Government Solutions"
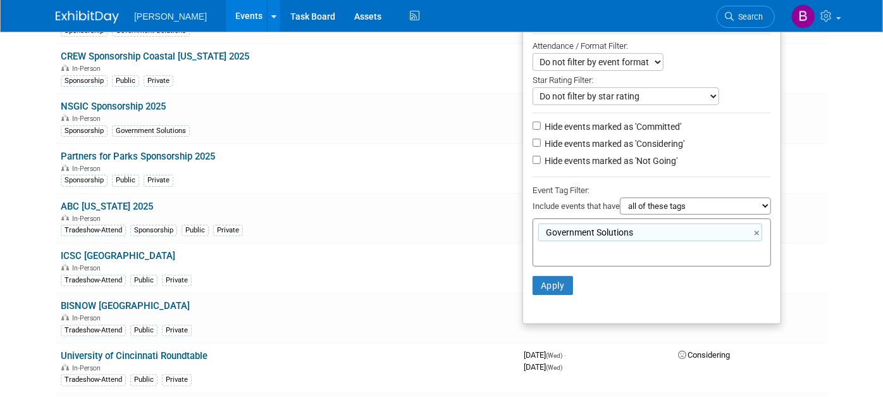
click at [610, 137] on label "Hide events marked as 'Considering'" at bounding box center [613, 143] width 142 height 13
click at [541, 139] on input "Hide events marked as 'Considering'" at bounding box center [537, 143] width 8 height 8
checkbox input "true"
click at [610, 160] on label "Hide events marked as 'Not Going'" at bounding box center [609, 160] width 135 height 13
click at [541, 160] on input "Hide events marked as 'Not Going'" at bounding box center [537, 160] width 8 height 8
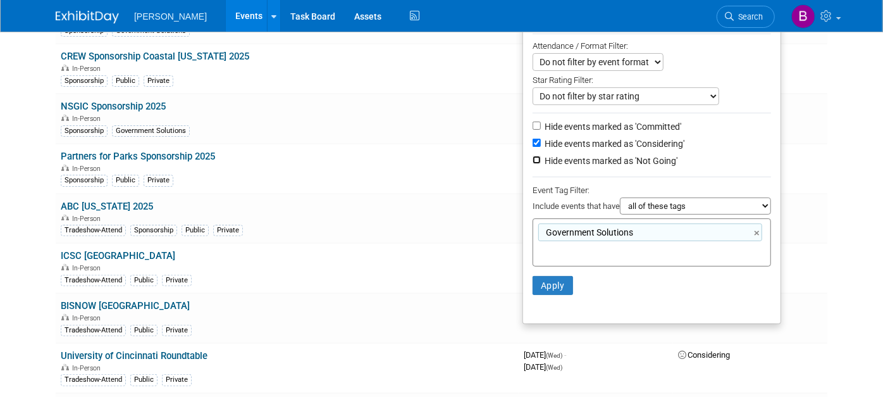
checkbox input "true"
click at [569, 283] on button "Apply" at bounding box center [553, 285] width 40 height 19
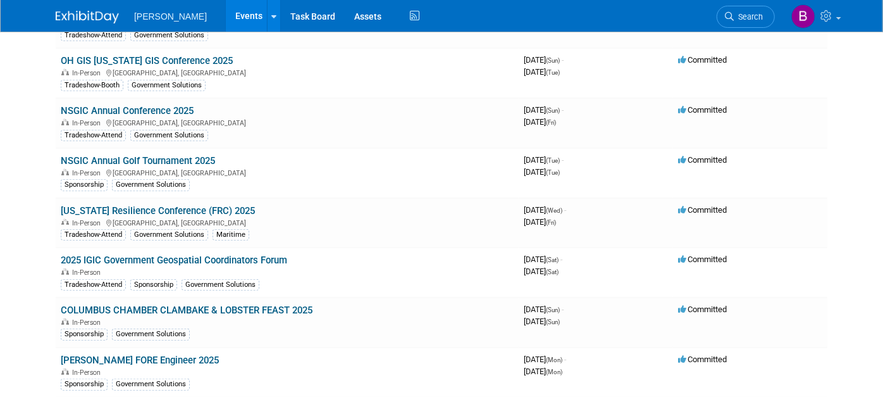
scroll to position [338, 0]
click at [130, 55] on link "OH GIS [US_STATE] GIS Conference 2025" at bounding box center [147, 60] width 172 height 11
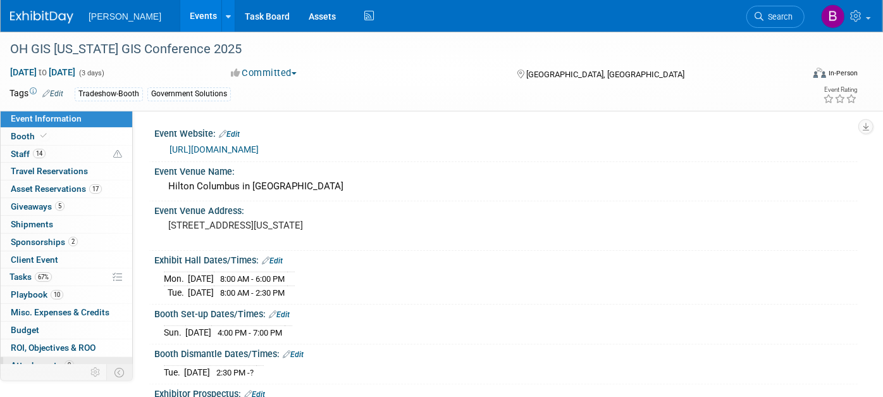
click at [57, 360] on span "Attachments 9" at bounding box center [42, 365] width 63 height 10
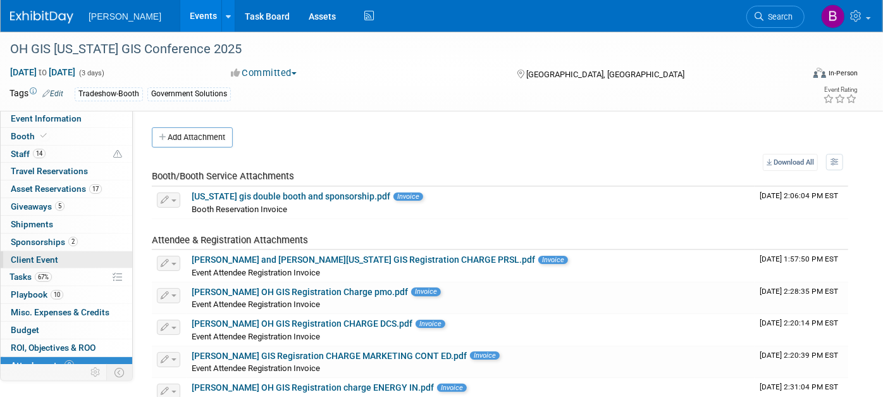
click at [52, 259] on span "Client Event" at bounding box center [34, 259] width 47 height 10
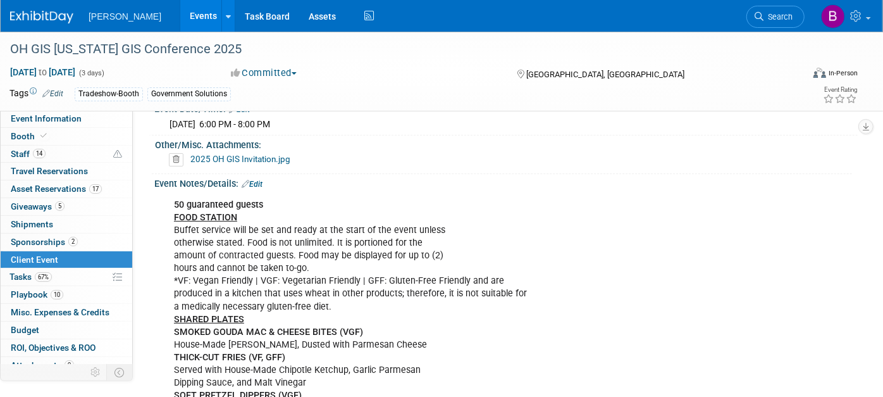
scroll to position [125, 0]
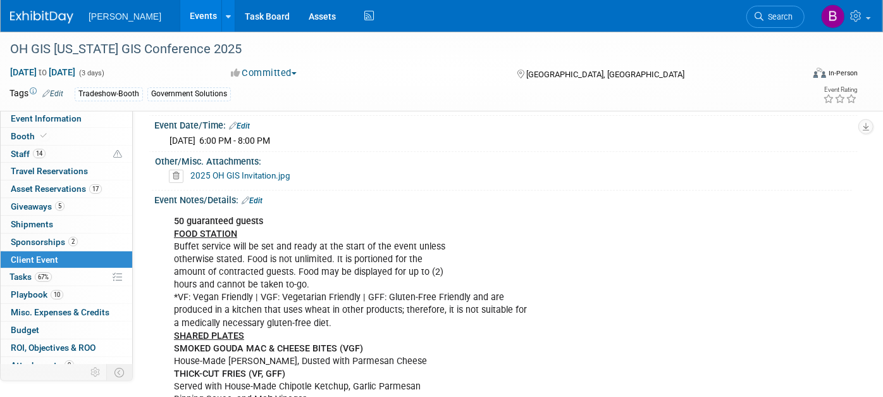
click at [203, 233] on u "FOOD STATION" at bounding box center [205, 233] width 63 height 11
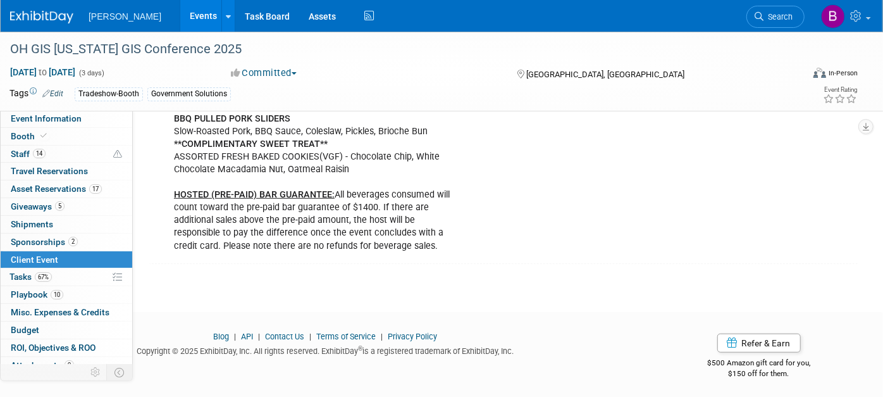
scroll to position [0, 0]
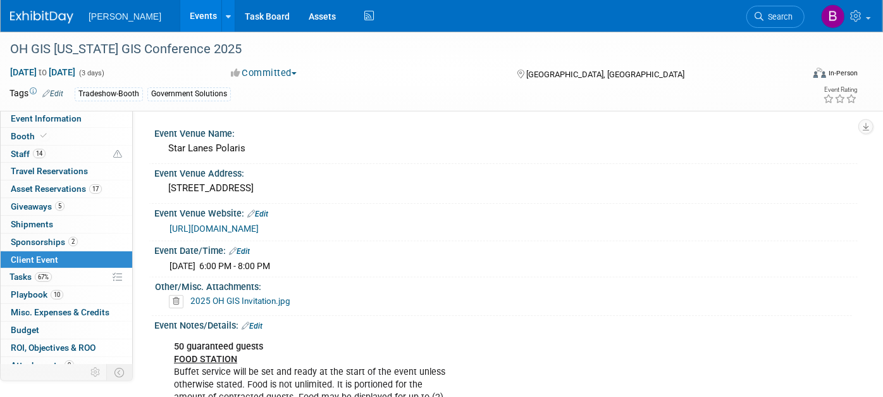
click at [312, 300] on div "2025 OH GIS Invitation.jpg" at bounding box center [508, 301] width 679 height 13
click at [249, 288] on div "Other/Misc. Attachments:" at bounding box center [503, 285] width 697 height 16
click at [230, 280] on div "Other/Misc. Attachments:" at bounding box center [503, 285] width 697 height 16
click at [206, 149] on div "Star Lanes Polaris" at bounding box center [506, 149] width 684 height 20
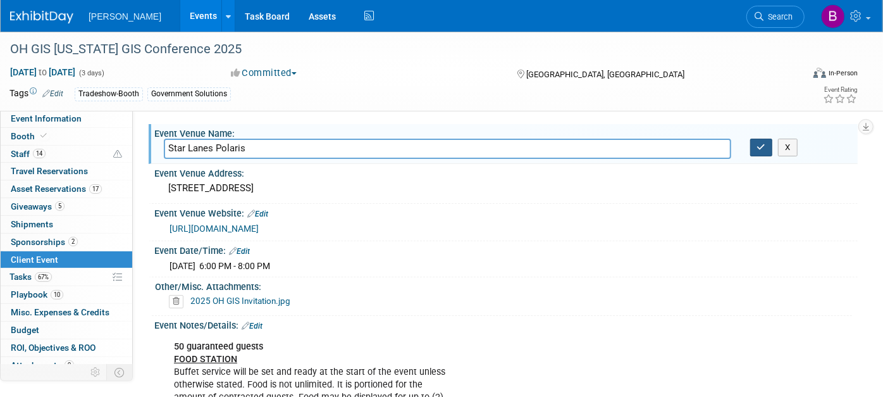
click at [755, 144] on button "button" at bounding box center [761, 148] width 23 height 18
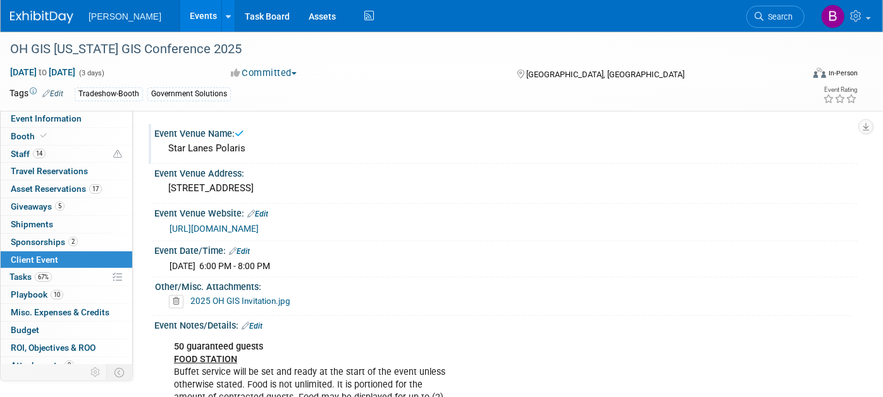
click at [371, 295] on div "2025 OH GIS Invitation.jpg" at bounding box center [508, 301] width 679 height 13
click at [67, 357] on link "9 Attachments 9" at bounding box center [67, 365] width 132 height 17
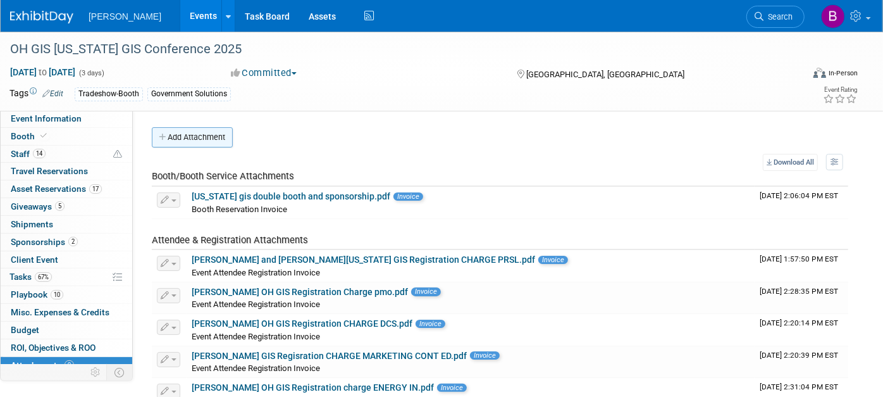
click at [200, 142] on button "Add Attachment" at bounding box center [192, 137] width 81 height 20
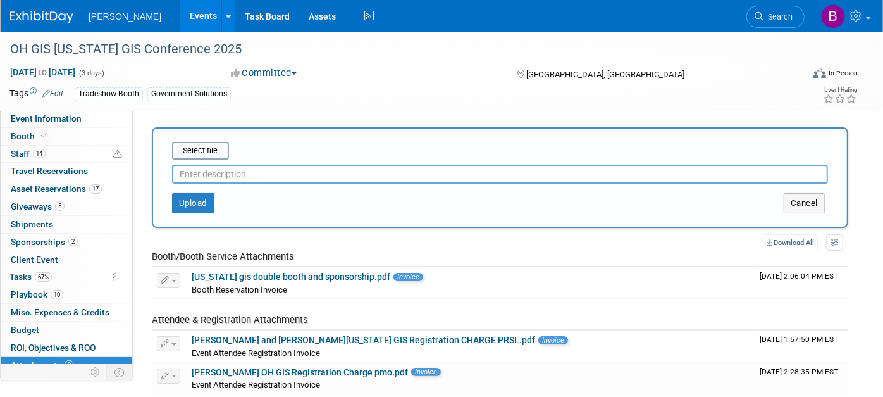
click at [211, 174] on input "text" at bounding box center [500, 173] width 656 height 19
type input "Social Media Posts"
click at [184, 199] on button "Upload" at bounding box center [193, 203] width 42 height 20
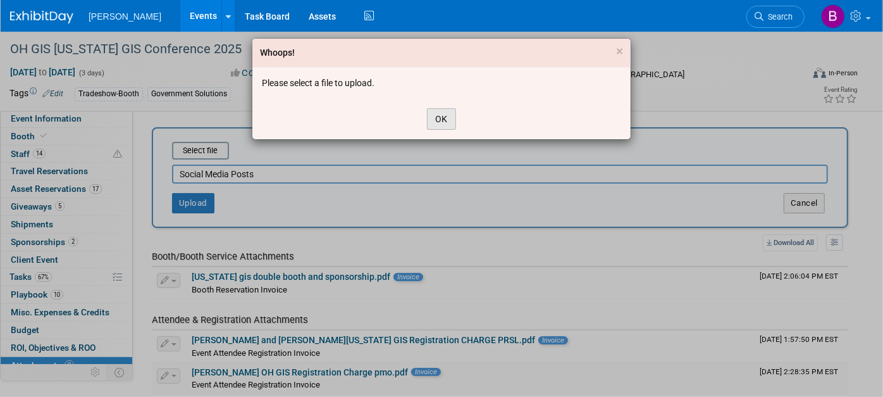
click at [445, 122] on button "OK" at bounding box center [441, 119] width 29 height 22
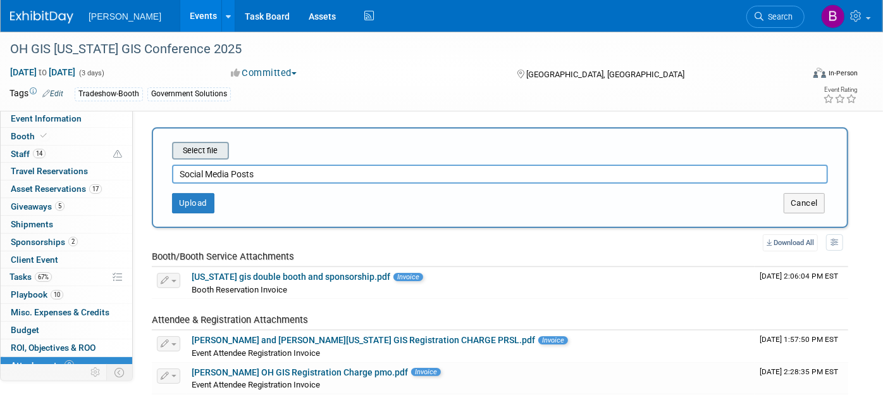
click at [197, 144] on input "file" at bounding box center [152, 150] width 151 height 15
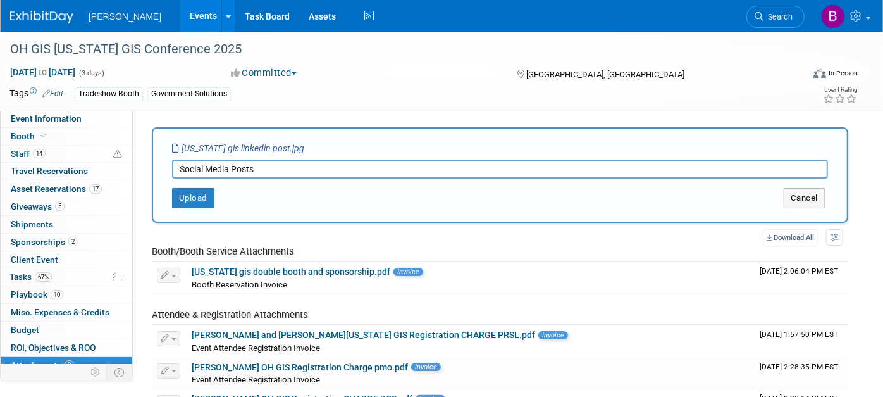
click at [181, 207] on div "Select file [US_STATE] gis linkedin post.jpg Social Media Posts This is an invo…" at bounding box center [500, 175] width 696 height 96
click at [195, 205] on button "Upload" at bounding box center [193, 198] width 42 height 20
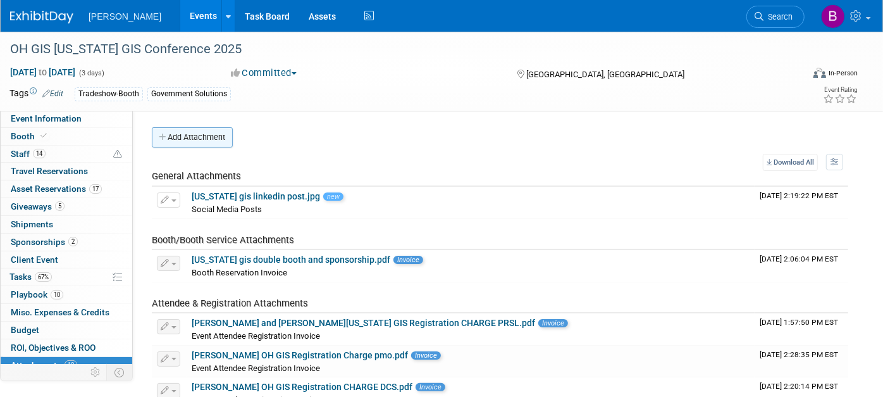
click at [201, 140] on button "Add Attachment" at bounding box center [192, 137] width 81 height 20
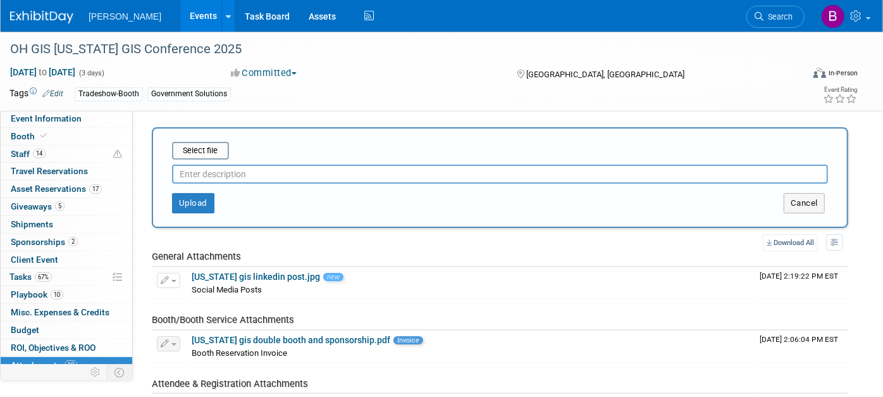
click at [237, 173] on input "text" at bounding box center [500, 173] width 656 height 19
type input "Speaker Social Media Post 1"
click at [213, 154] on input "file" at bounding box center [152, 150] width 151 height 15
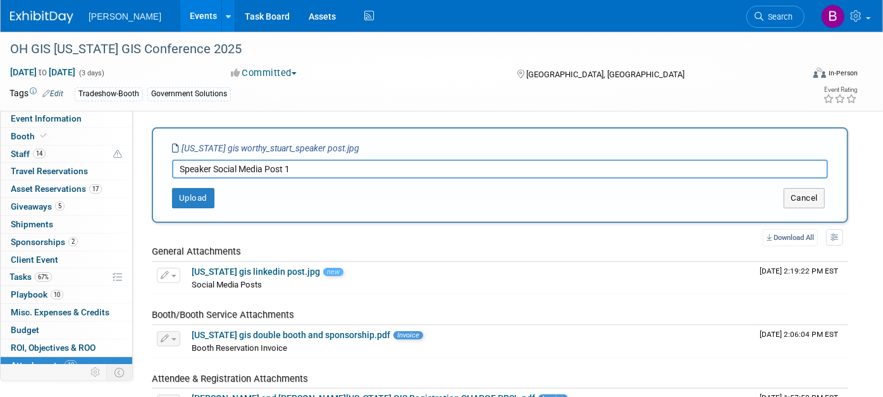
click at [180, 182] on div "Upload Cancel" at bounding box center [500, 193] width 675 height 30
click at [197, 199] on button "Upload" at bounding box center [193, 198] width 42 height 20
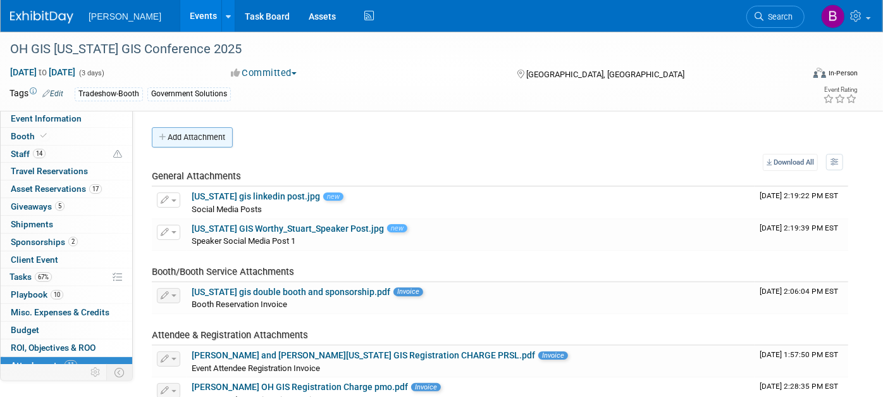
click at [188, 132] on button "Add Attachment" at bounding box center [192, 137] width 81 height 20
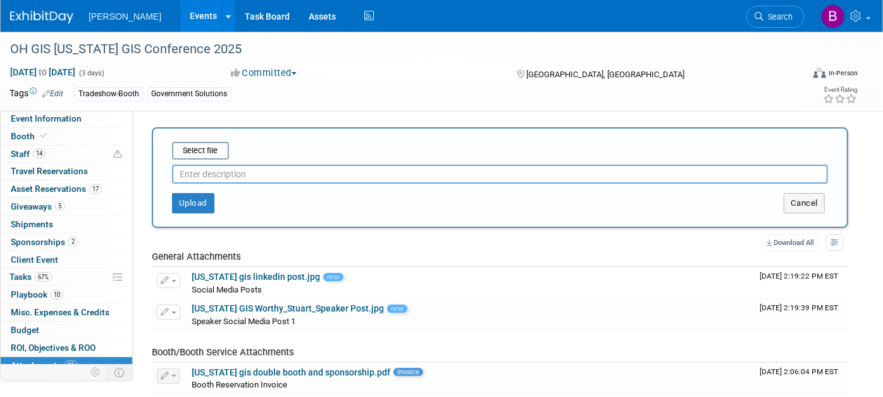
click at [252, 175] on input "text" at bounding box center [500, 173] width 656 height 19
paste input "Speaker Social Media Post 1"
click at [204, 151] on input "file" at bounding box center [152, 150] width 151 height 15
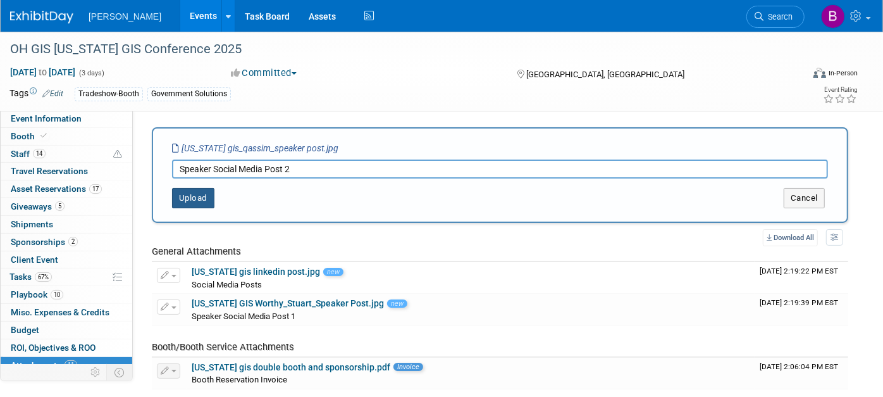
click at [209, 192] on button "Upload" at bounding box center [193, 198] width 42 height 20
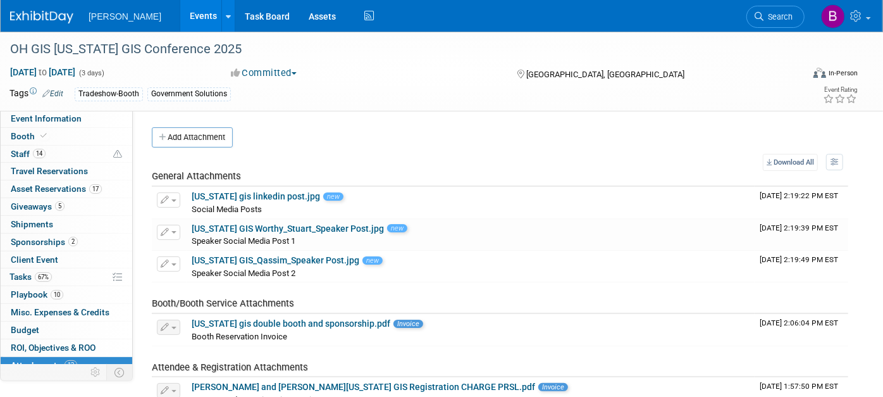
drag, startPoint x: 213, startPoint y: 142, endPoint x: 197, endPoint y: 141, distance: 15.9
click at [197, 141] on button "Add Attachment" at bounding box center [192, 137] width 81 height 20
click at [0, 0] on div "Select file" at bounding box center [0, 0] width 0 height 0
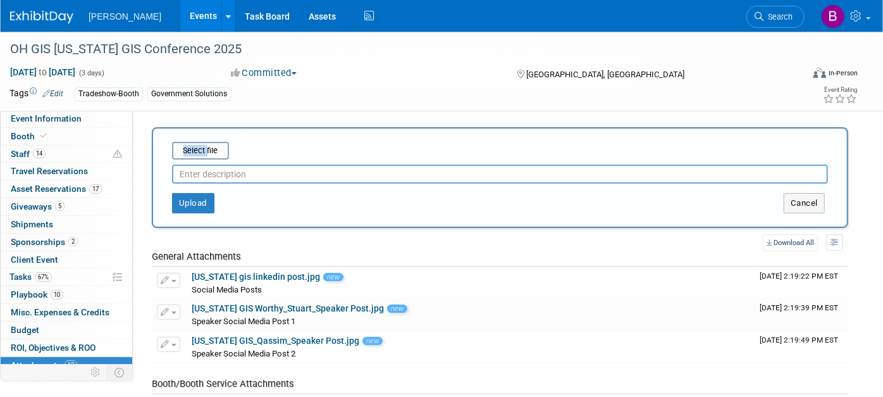
click at [235, 168] on input "text" at bounding box center [500, 173] width 656 height 19
paste input "Speaker Social Media Post 1"
click at [211, 148] on input "file" at bounding box center [152, 150] width 151 height 15
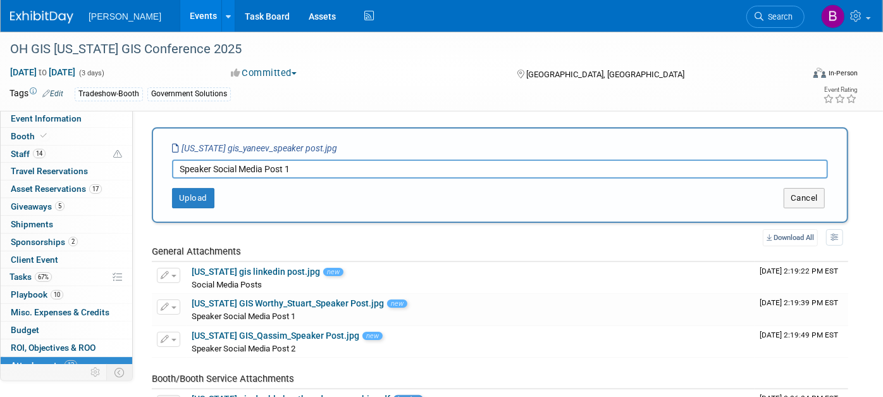
click at [352, 180] on div "Upload Cancel" at bounding box center [500, 193] width 675 height 30
click at [321, 169] on input "Speaker Social Media Post 1" at bounding box center [500, 168] width 656 height 19
type input "Speaker Social Media Post 3"
click at [194, 191] on button "Upload" at bounding box center [193, 198] width 42 height 20
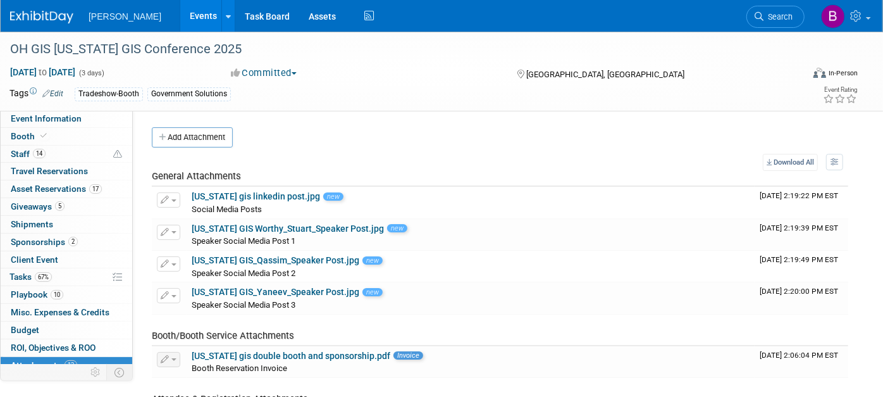
click at [770, 30] on li "Search" at bounding box center [775, 15] width 58 height 31
click at [766, 23] on link "Search" at bounding box center [775, 17] width 58 height 22
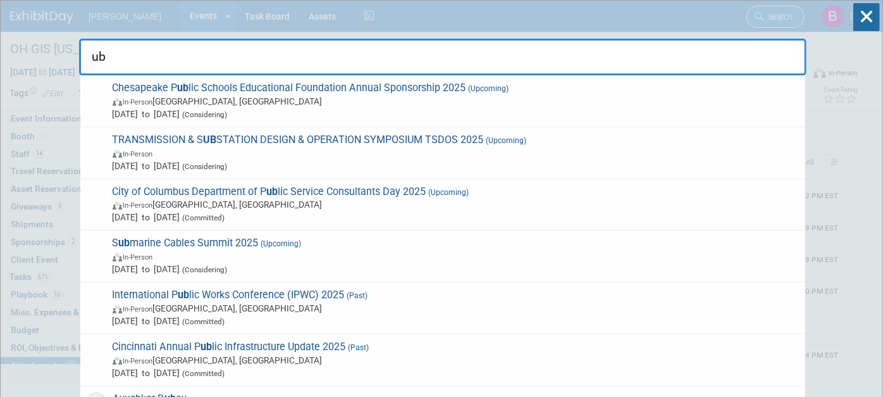
type input "u"
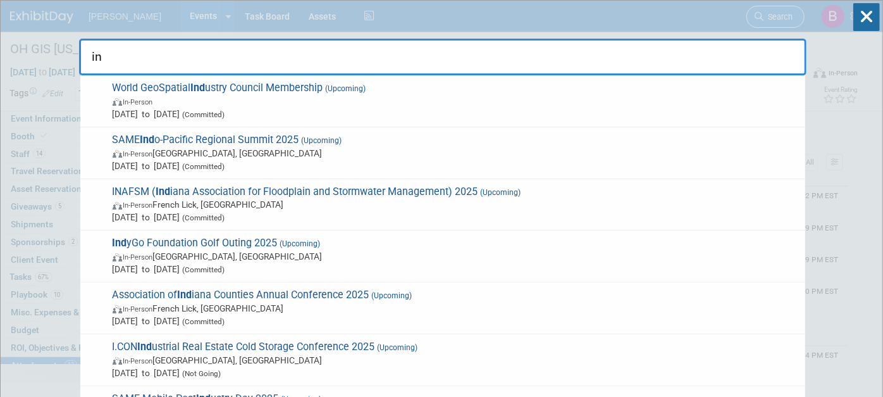
type input "ind"
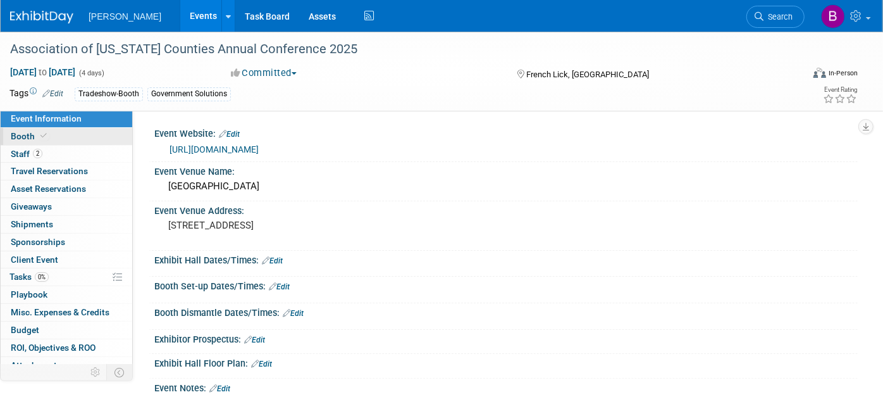
click at [95, 135] on link "Booth" at bounding box center [67, 136] width 132 height 17
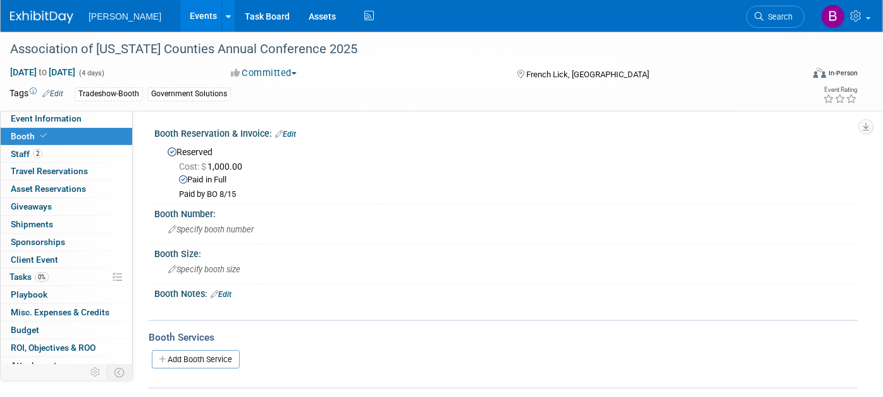
scroll to position [36, 0]
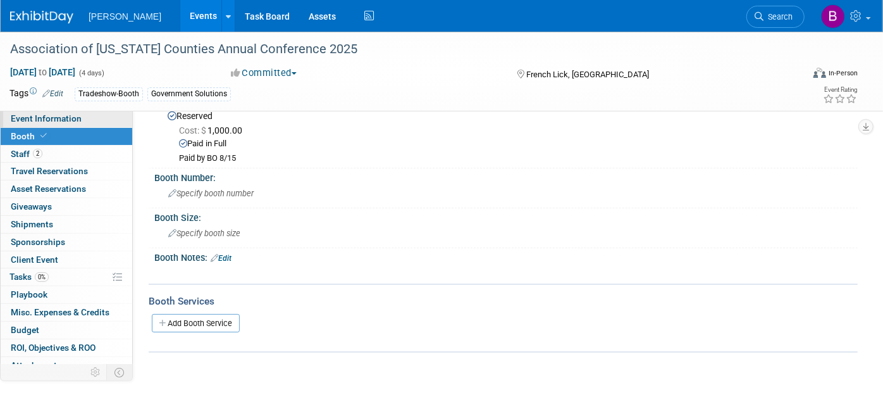
click at [105, 118] on link "Event Information" at bounding box center [67, 118] width 132 height 17
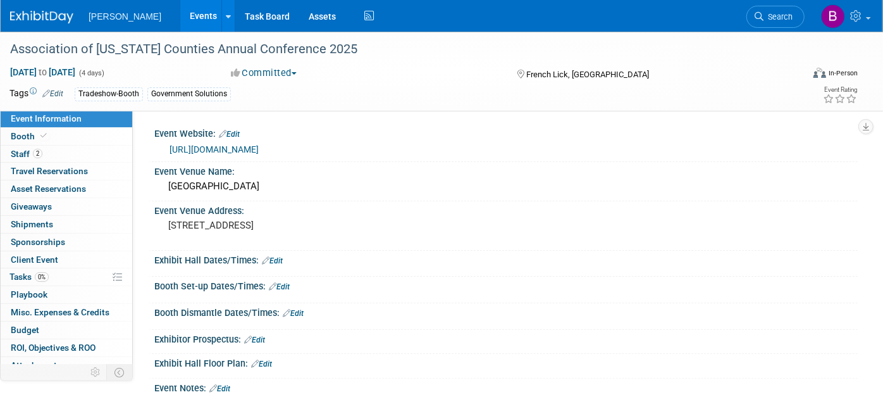
click at [271, 362] on link "Edit" at bounding box center [261, 363] width 21 height 9
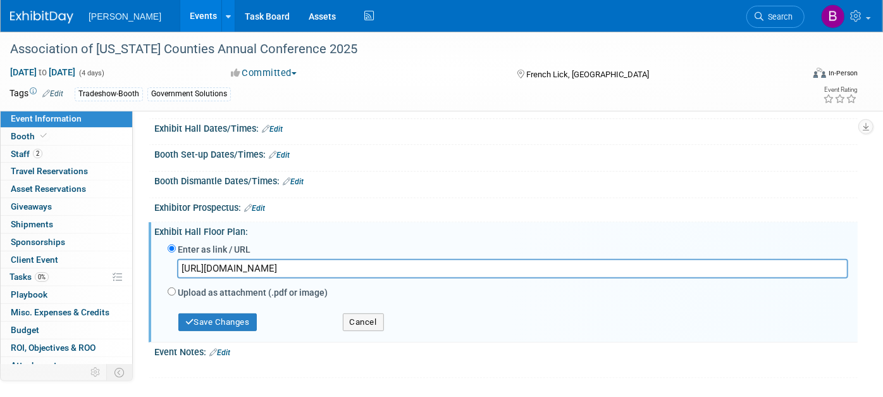
scroll to position [133, 0]
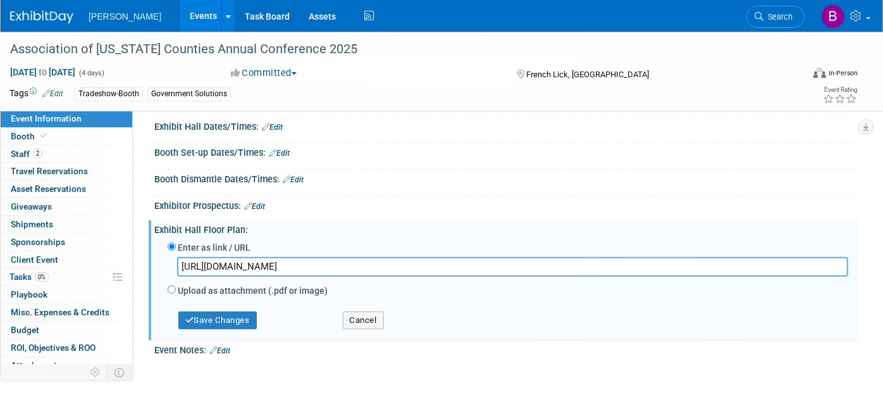
type input "[URL][DOMAIN_NAME]"
click at [250, 300] on div "Save Changes" at bounding box center [245, 314] width 175 height 29
click at [242, 315] on button "Save Changes" at bounding box center [217, 320] width 78 height 18
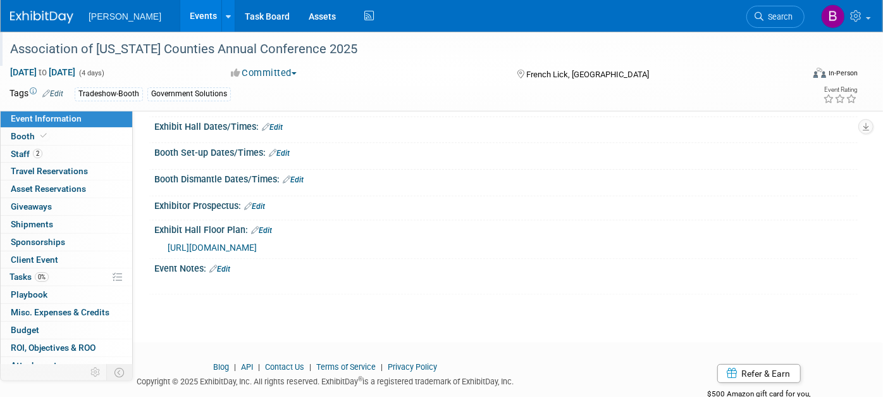
click at [322, 47] on div "Association of [US_STATE] Counties Annual Conference 2025" at bounding box center [396, 49] width 780 height 23
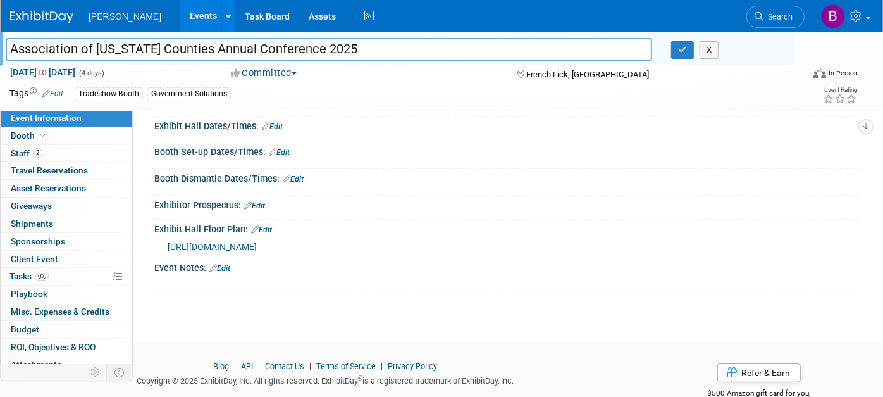
scroll to position [0, 0]
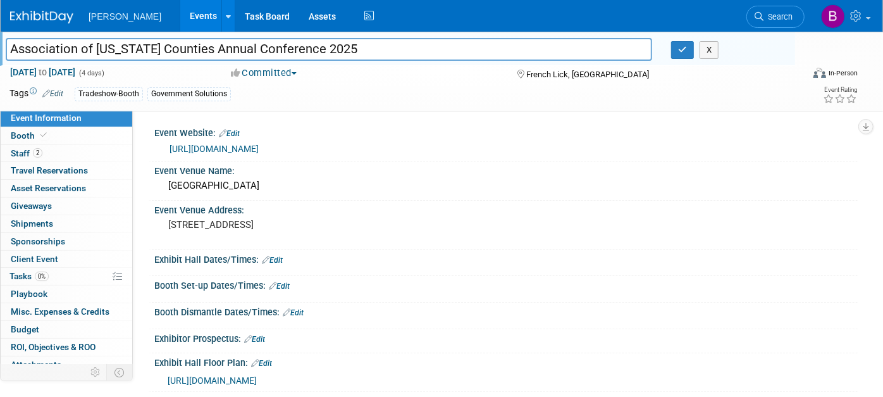
click at [238, 150] on link "[URL][DOMAIN_NAME]" at bounding box center [214, 149] width 89 height 10
click at [68, 149] on link "2 Staff 2" at bounding box center [67, 153] width 132 height 17
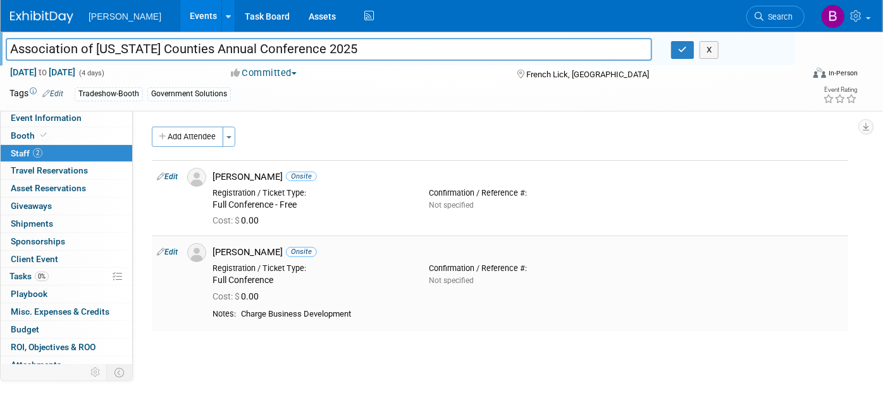
click at [175, 242] on td "Edit" at bounding box center [167, 283] width 30 height 96
click at [174, 249] on link "Edit" at bounding box center [167, 251] width 21 height 9
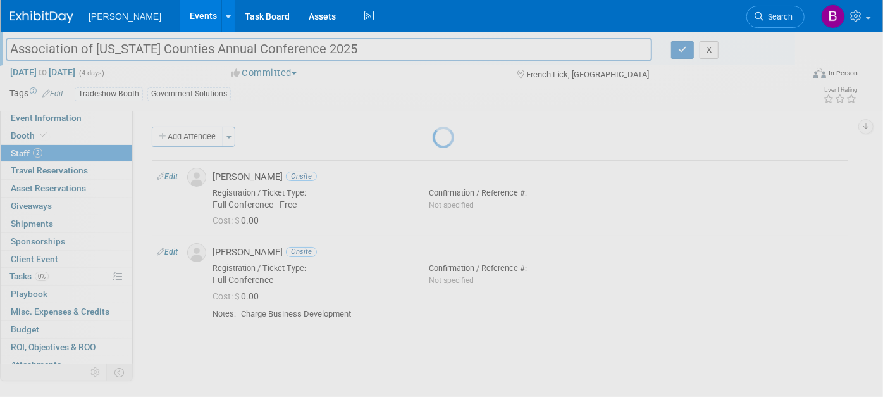
select select "0645a9d8-feeb-41f7-8327-bfd0e6688f3a"
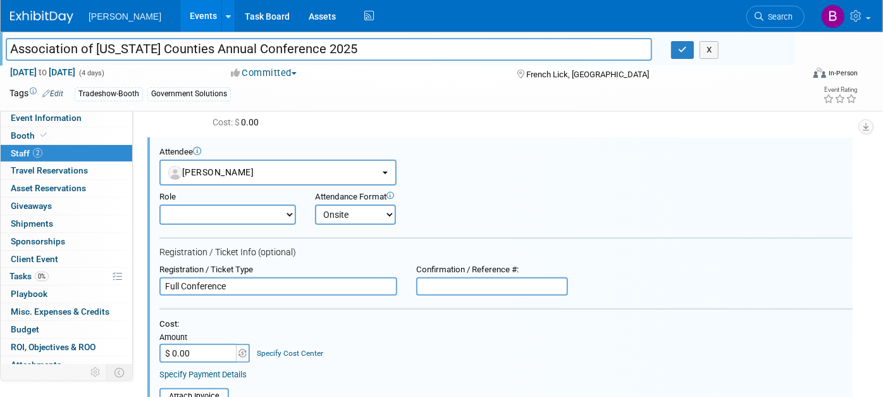
click at [200, 345] on input "$ 0.00" at bounding box center [198, 352] width 79 height 19
type input "$ 300.00"
click at [283, 354] on link "Specify Cost Center" at bounding box center [290, 352] width 66 height 9
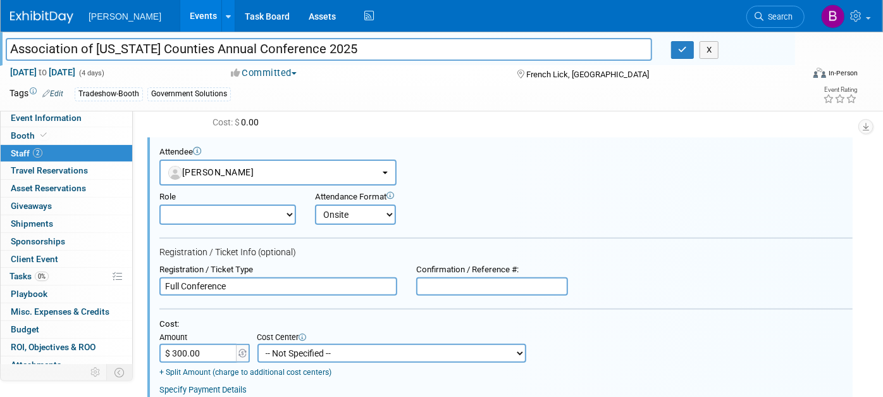
click at [287, 354] on select "-- Not Specified -- Advisory Services - Expenses_1001.502 Aerial Acquisition - …" at bounding box center [391, 352] width 269 height 19
click at [257, 343] on select "-- Not Specified -- Advisory Services - Expenses_1001.502 Aerial Acquisition - …" at bounding box center [391, 352] width 269 height 19
click at [300, 346] on select "-- Not Specified -- Advisory Services - Expenses_1001.502 Aerial Acquisition - …" at bounding box center [391, 352] width 269 height 19
select select "18966271"
click at [257, 343] on select "-- Not Specified -- Advisory Services - Expenses_1001.502 Aerial Acquisition - …" at bounding box center [391, 352] width 269 height 19
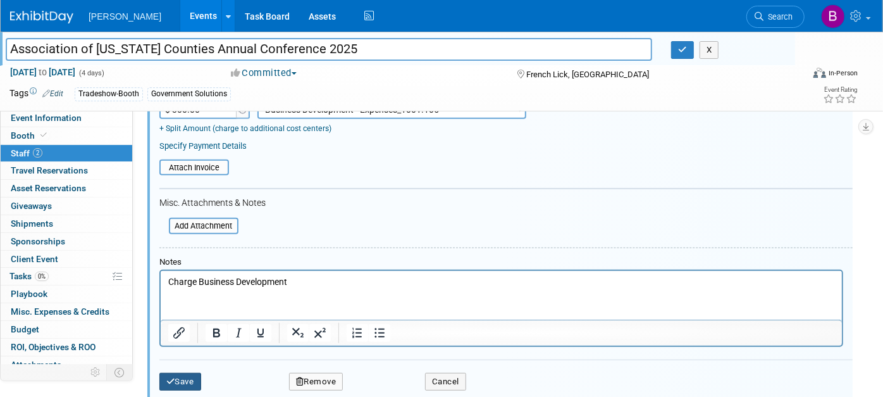
click at [195, 374] on button "Save" at bounding box center [180, 382] width 42 height 18
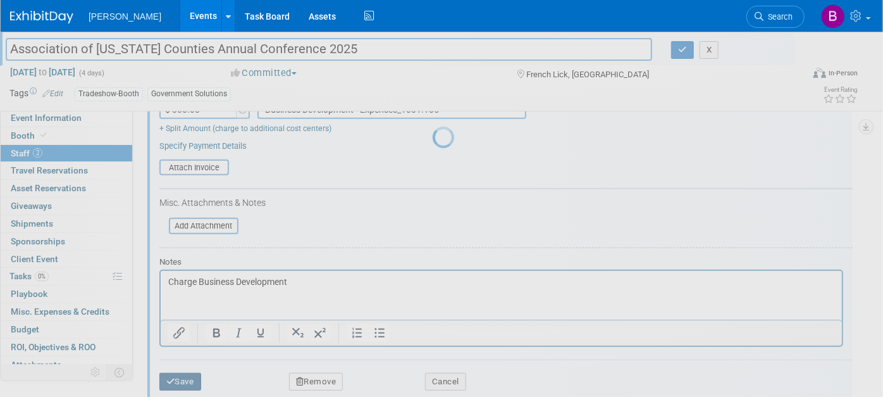
scroll to position [128, 0]
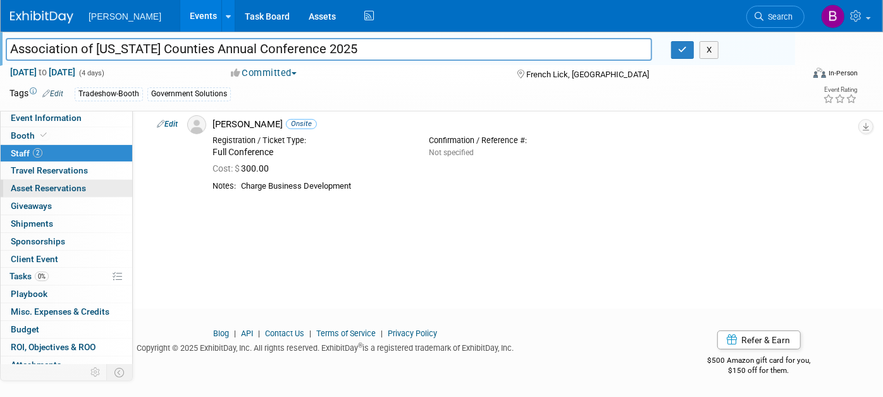
click at [99, 180] on link "0 Asset Reservations 0" at bounding box center [67, 188] width 132 height 17
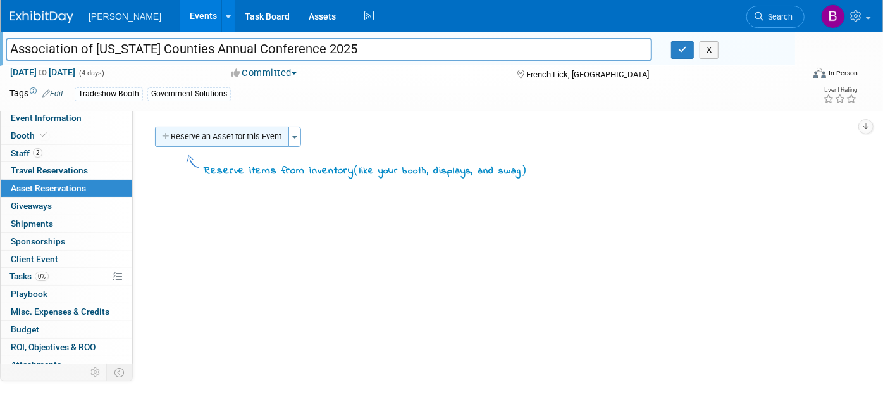
click at [244, 139] on button "Reserve an Asset for this Event" at bounding box center [222, 136] width 134 height 20
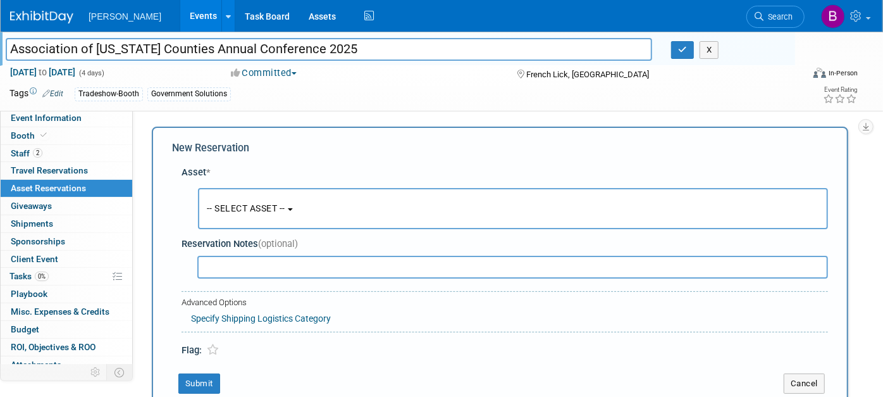
scroll to position [11, 0]
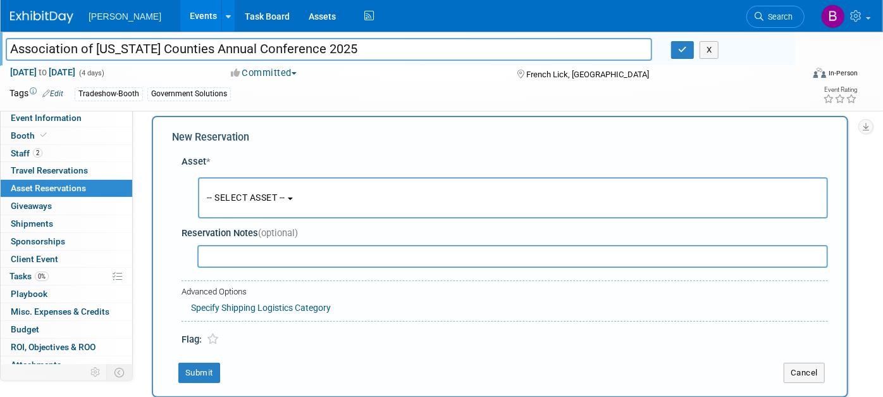
click at [283, 197] on span "-- SELECT ASSET --" at bounding box center [246, 197] width 78 height 10
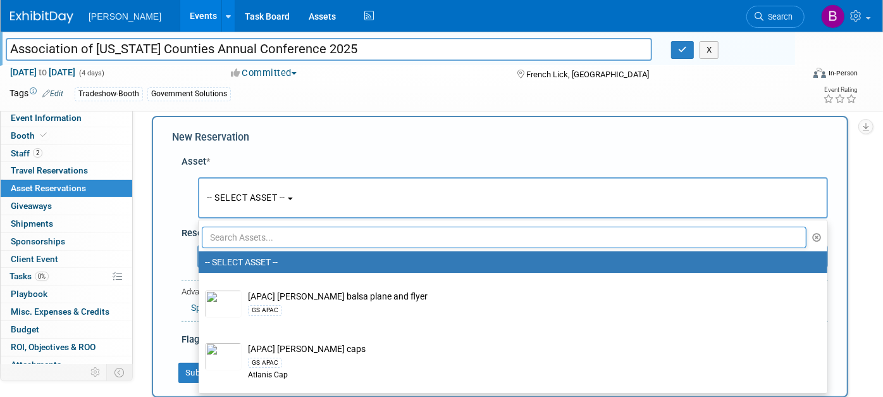
click at [281, 242] on input "text" at bounding box center [504, 237] width 605 height 22
click at [250, 199] on span "-- SELECT ASSET --" at bounding box center [246, 197] width 78 height 10
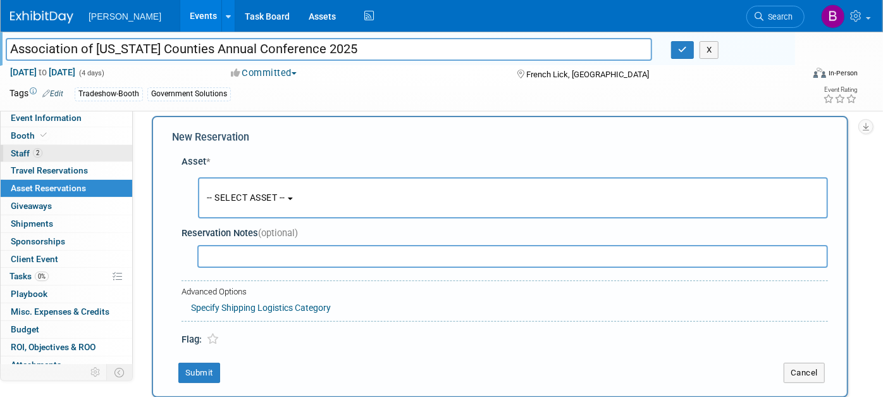
click at [54, 146] on link "2 Staff 2" at bounding box center [67, 153] width 132 height 17
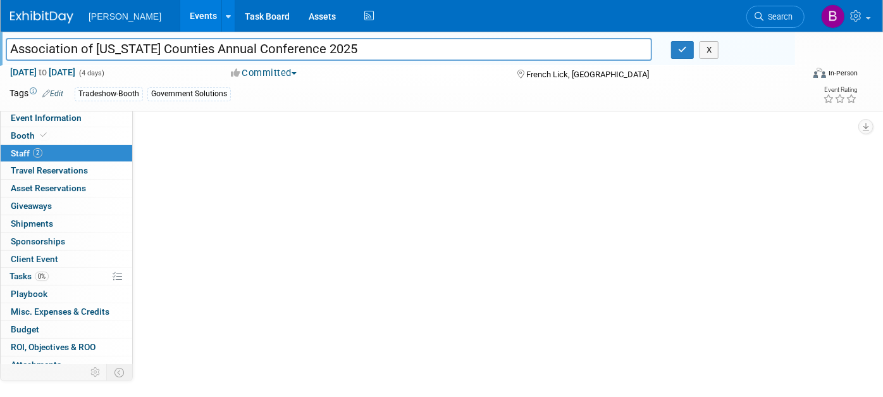
scroll to position [0, 0]
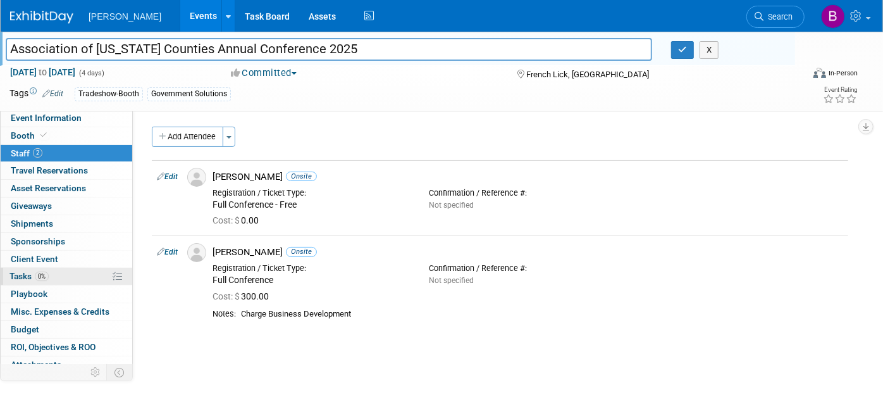
click at [56, 279] on link "0% Tasks 0%" at bounding box center [67, 276] width 132 height 17
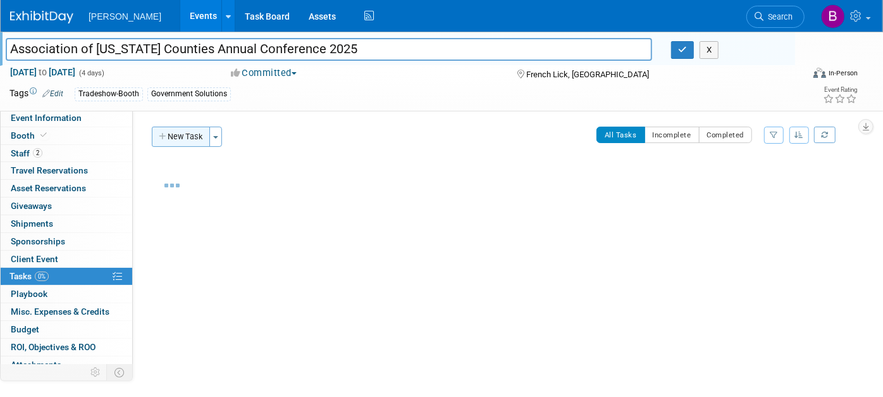
click at [171, 132] on button "New Task" at bounding box center [181, 136] width 58 height 20
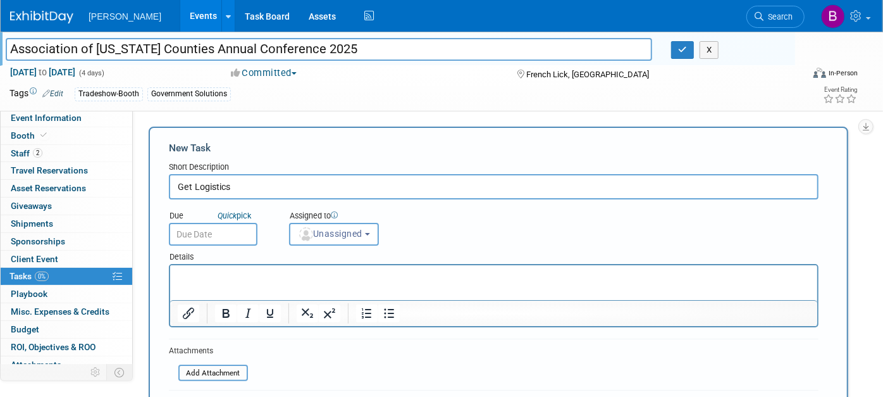
type input "Get Logistics"
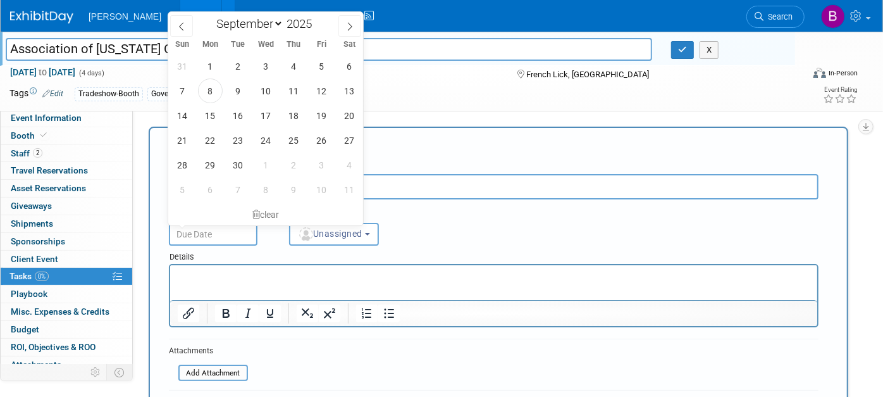
click at [233, 277] on p "Rich Text Area. Press ALT-0 for help." at bounding box center [493, 276] width 632 height 13
click at [330, 282] on p "Please email" at bounding box center [493, 276] width 632 height 13
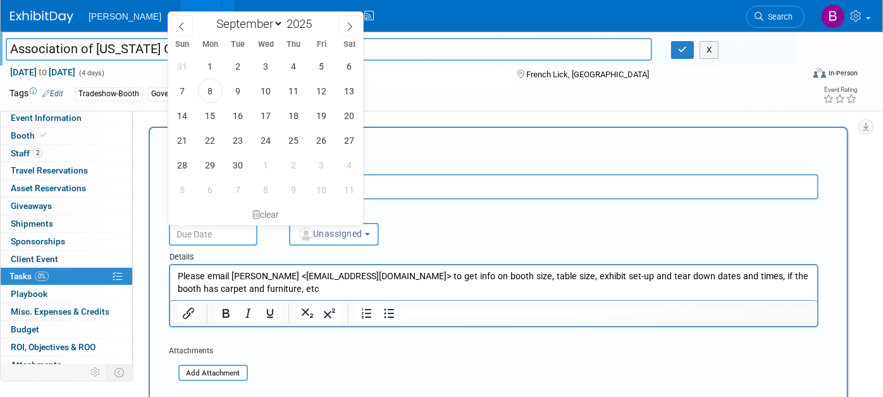
click at [345, 276] on p "Please email [PERSON_NAME] <[EMAIL_ADDRESS][DOMAIN_NAME]> to get info on booth …" at bounding box center [493, 282] width 632 height 25
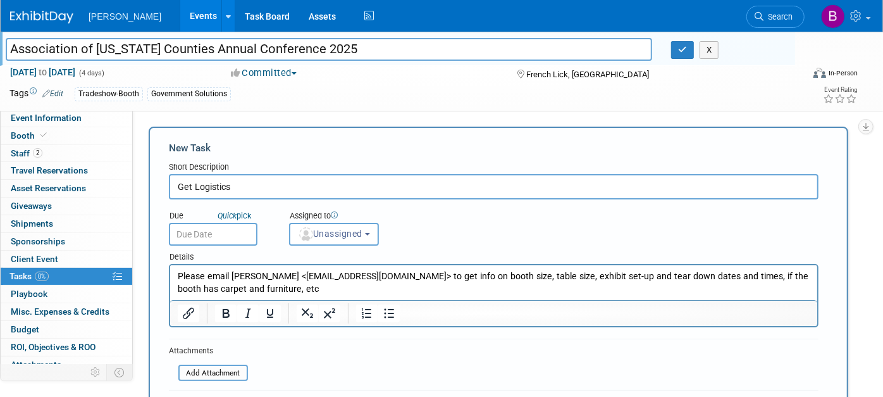
click at [441, 219] on div "Assigned to <img src="[URL][DOMAIN_NAME]" style="width: 22px; height: 22px; bor…" at bounding box center [363, 224] width 167 height 41
click at [369, 226] on button "Unassigned" at bounding box center [334, 234] width 90 height 23
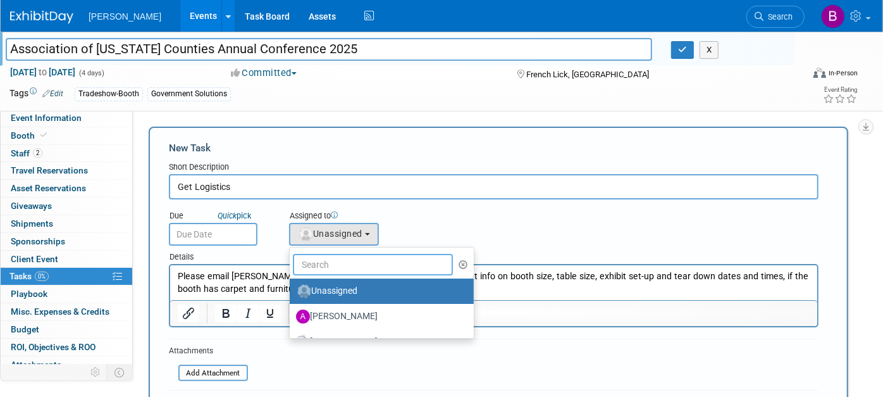
click at [365, 257] on input "text" at bounding box center [373, 265] width 160 height 22
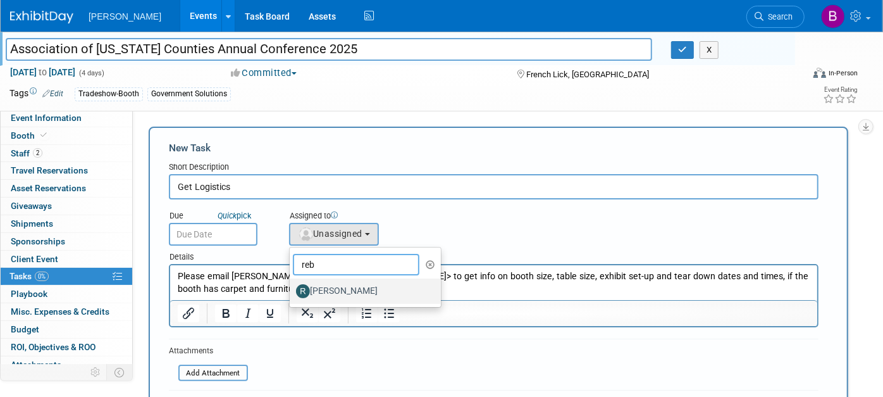
type input "reb"
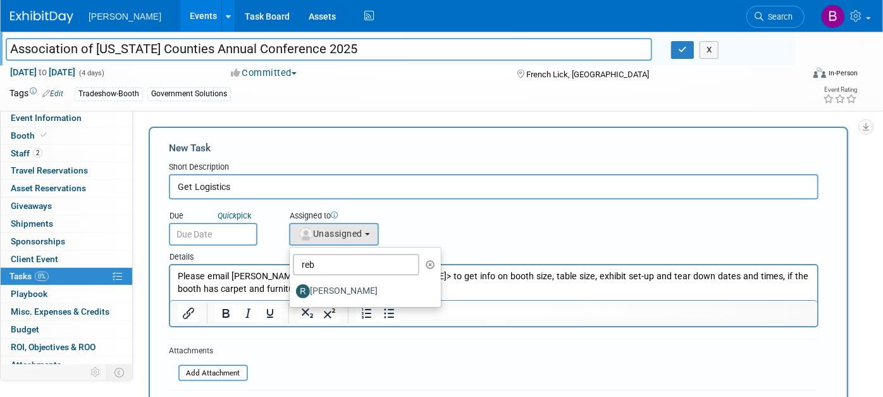
click at [493, 215] on div "Due Quick pick Assigned to <img src="[URL][DOMAIN_NAME]" style="width: 22px; he…" at bounding box center [493, 222] width 669 height 46
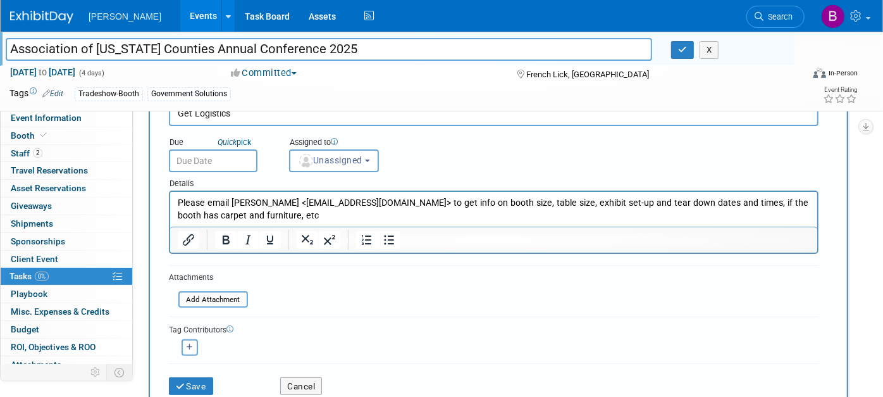
scroll to position [140, 0]
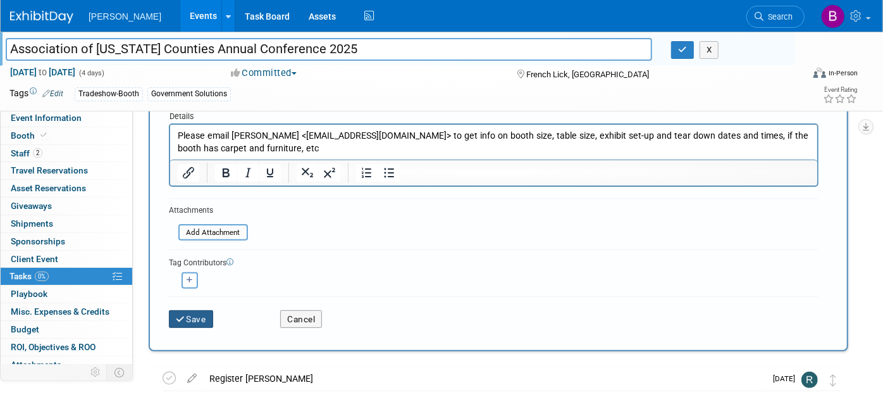
click at [199, 318] on button "Save" at bounding box center [191, 319] width 44 height 18
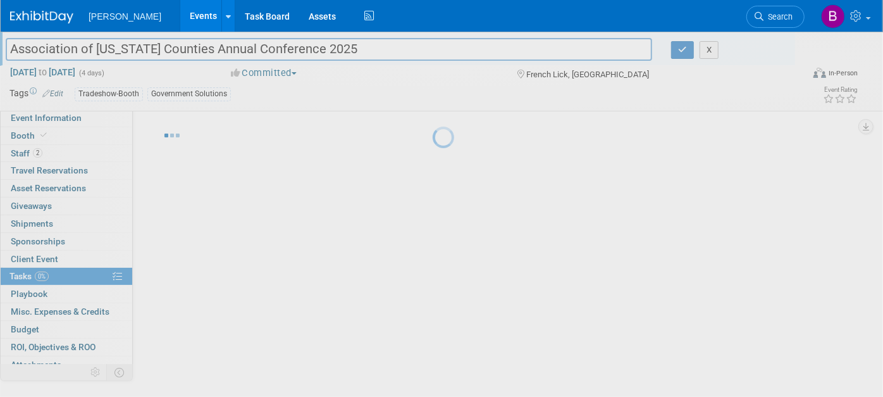
scroll to position [17, 0]
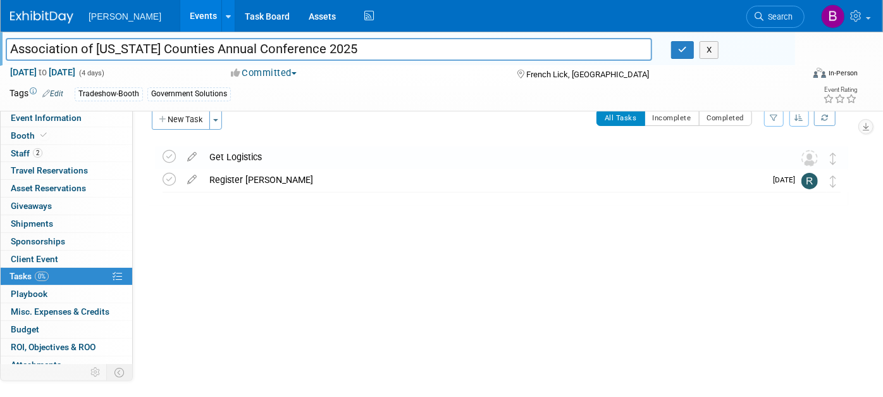
drag, startPoint x: 813, startPoint y: 159, endPoint x: 791, endPoint y: 157, distance: 21.7
click at [813, 159] on img at bounding box center [809, 158] width 16 height 16
click at [196, 152] on icon at bounding box center [192, 154] width 22 height 16
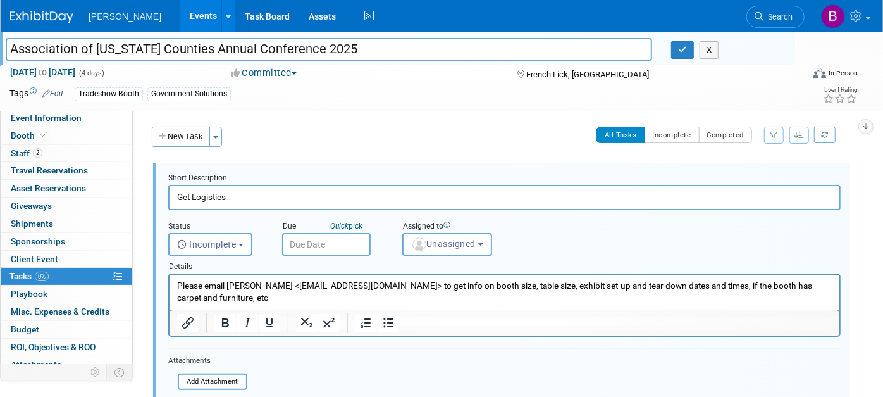
scroll to position [0, 0]
click at [419, 234] on button "Unassigned" at bounding box center [447, 244] width 90 height 23
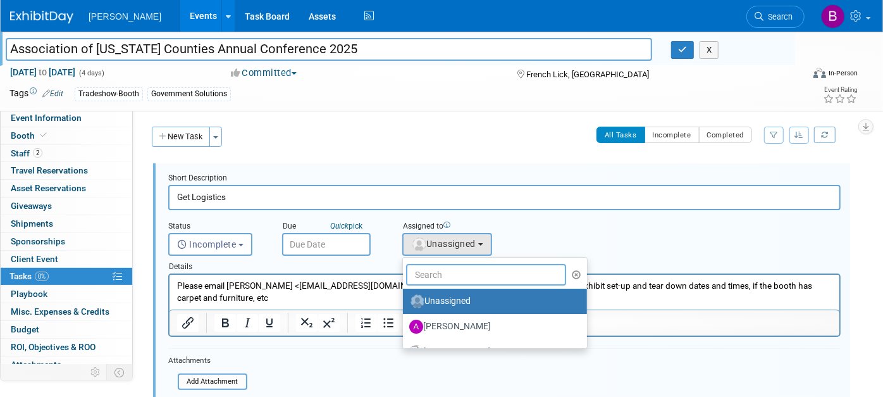
click at [417, 272] on input "text" at bounding box center [486, 275] width 160 height 22
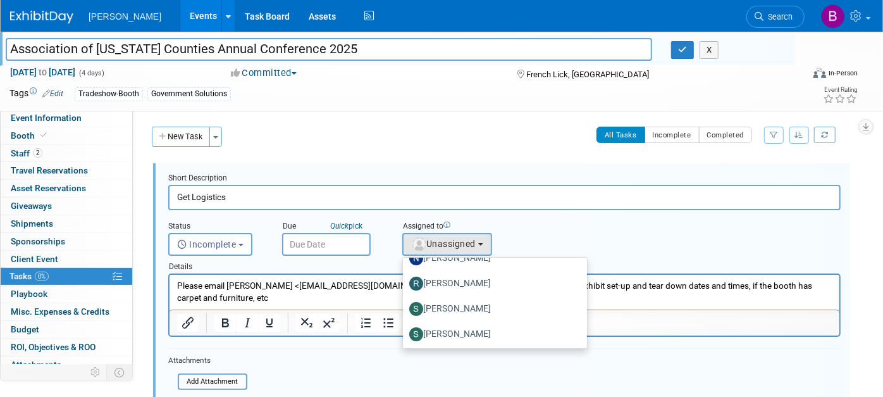
scroll to position [221, 0]
type input "r"
click at [446, 285] on label "[PERSON_NAME]" at bounding box center [491, 283] width 165 height 20
click at [405, 285] on input "[PERSON_NAME]" at bounding box center [401, 281] width 8 height 8
select select "844a177d-a181-44ff-a72a-5731d68e4351"
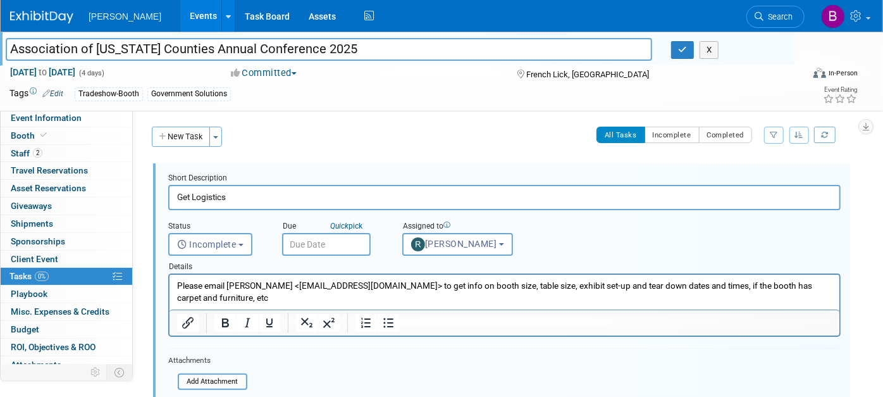
click at [314, 246] on input "text" at bounding box center [326, 244] width 89 height 23
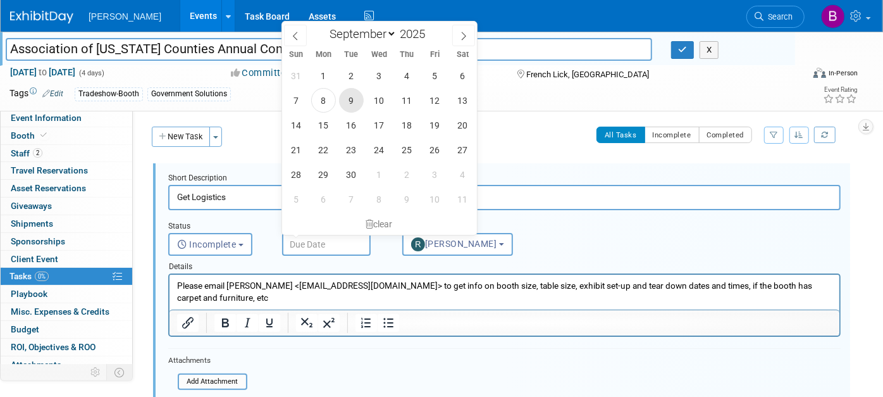
drag, startPoint x: 345, startPoint y: 113, endPoint x: 350, endPoint y: 102, distance: 11.3
click at [350, 102] on div "31 1 2 3 4 5 6 7 8 9 10 11 12 13 14 15 16 17 18 19 20 21 22 23 24 25 26 27 28 2…" at bounding box center [379, 137] width 195 height 148
click at [352, 103] on span "9" at bounding box center [351, 100] width 25 height 25
type input "[DATE]"
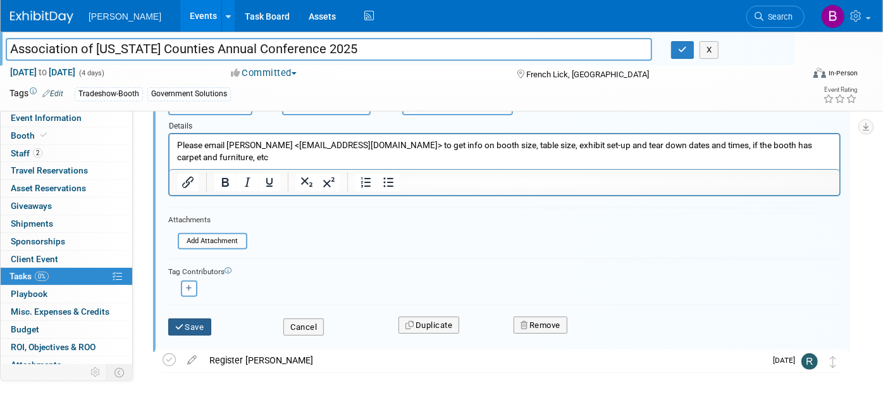
click at [202, 329] on button "Save" at bounding box center [189, 327] width 43 height 18
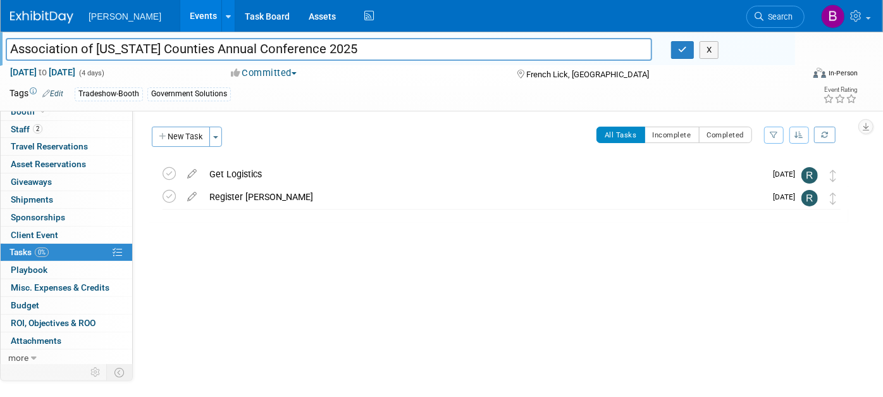
scroll to position [0, 0]
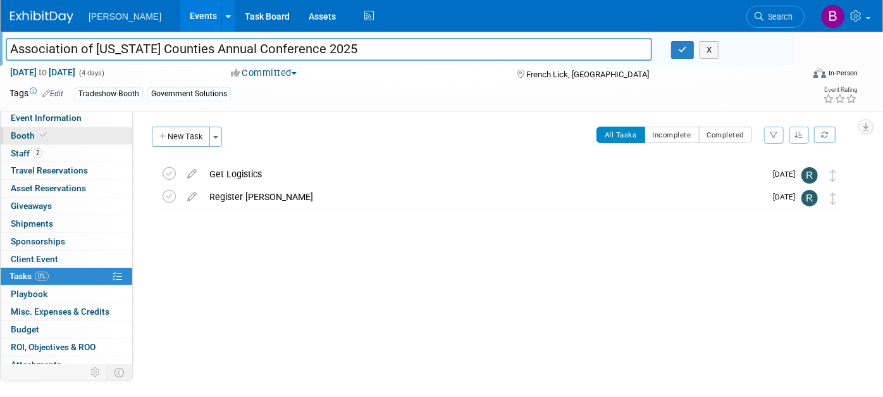
click at [90, 135] on link "Booth" at bounding box center [67, 135] width 132 height 17
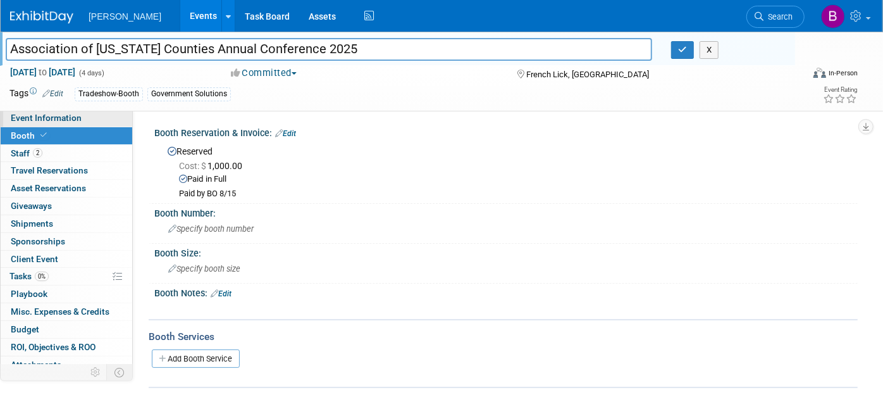
click at [81, 121] on link "Event Information" at bounding box center [67, 117] width 132 height 17
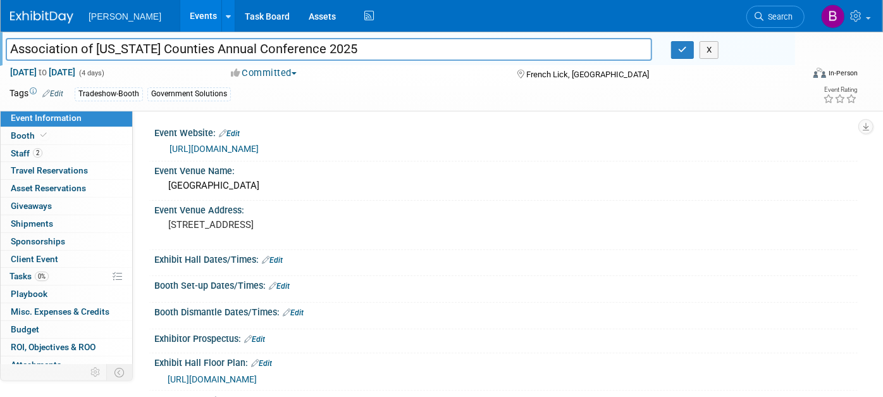
click at [257, 374] on span "[URL][DOMAIN_NAME]" at bounding box center [212, 379] width 89 height 10
click at [259, 152] on link "[URL][DOMAIN_NAME]" at bounding box center [214, 149] width 89 height 10
click at [65, 146] on link "2 Staff 2" at bounding box center [67, 153] width 132 height 17
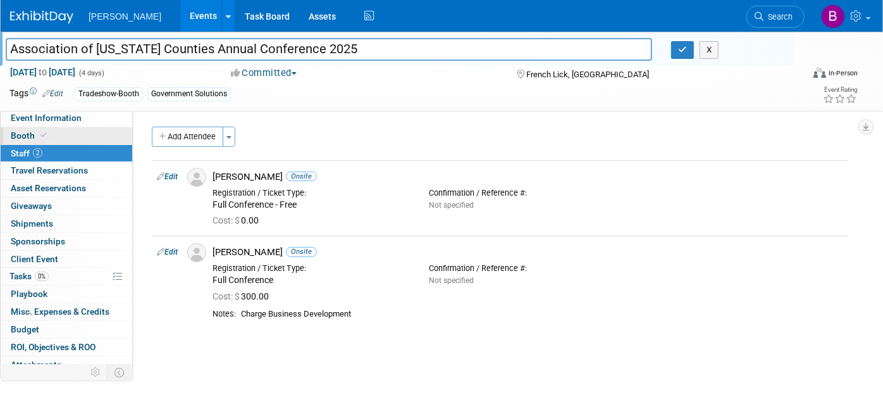
click at [61, 135] on link "Booth" at bounding box center [67, 135] width 132 height 17
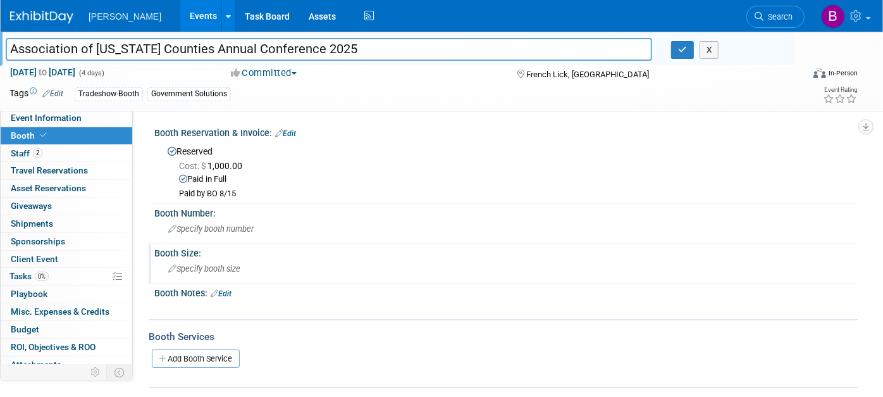
click at [214, 264] on span "Specify booth size" at bounding box center [204, 268] width 72 height 9
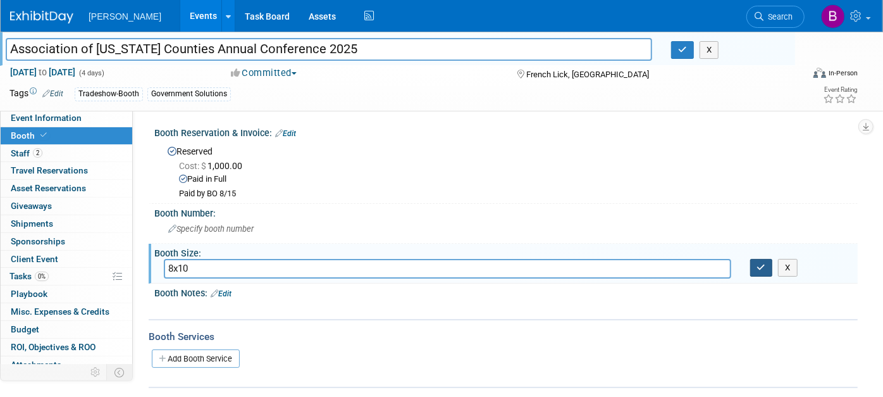
type input "8x10"
click at [758, 263] on icon "button" at bounding box center [761, 267] width 9 height 8
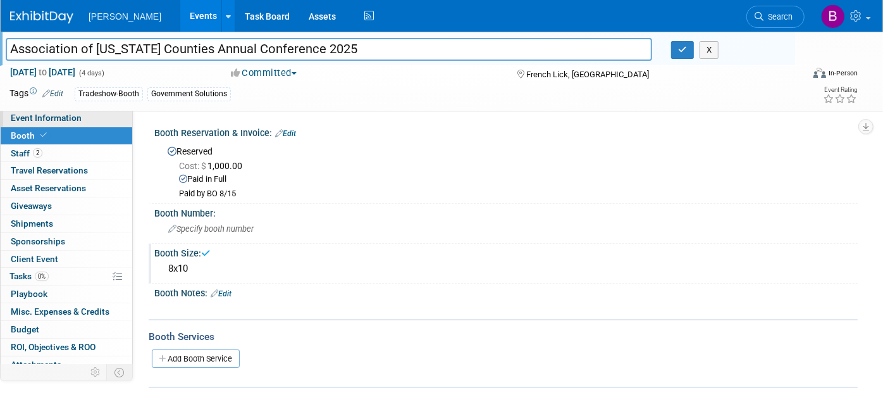
click at [40, 121] on span "Event Information" at bounding box center [46, 118] width 71 height 10
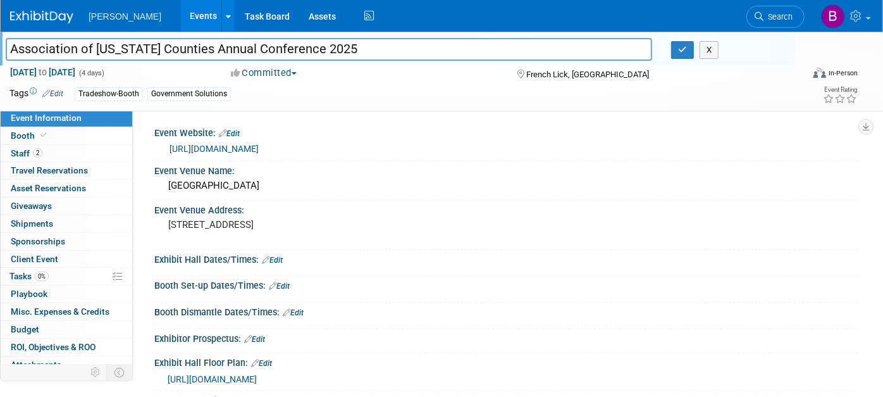
click at [288, 281] on link "Edit" at bounding box center [279, 285] width 21 height 9
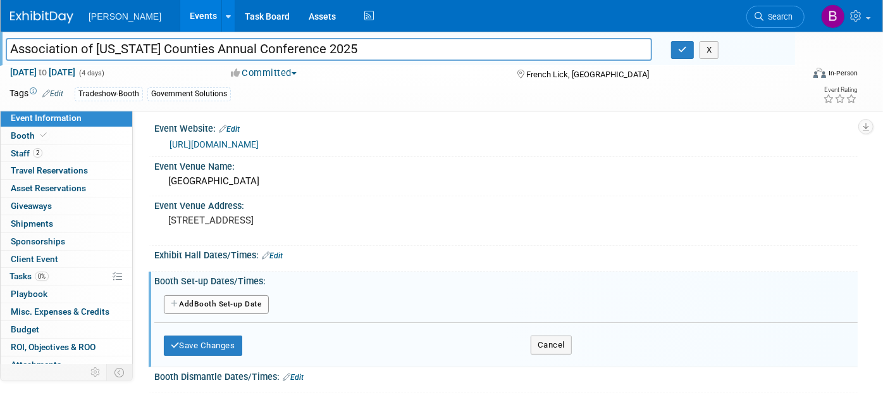
scroll to position [70, 0]
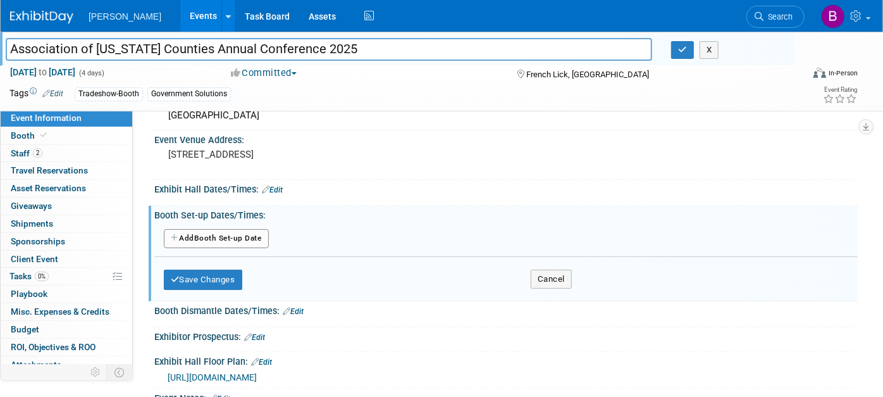
click at [204, 235] on button "Add Another Booth Set-up Date" at bounding box center [216, 238] width 105 height 19
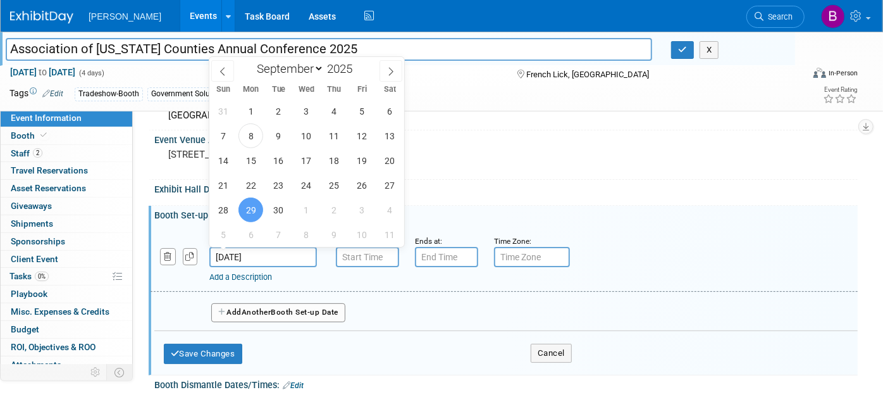
click at [266, 256] on input "[DATE]" at bounding box center [263, 257] width 108 height 20
click at [285, 202] on span "30" at bounding box center [278, 209] width 25 height 25
type input "[DATE]"
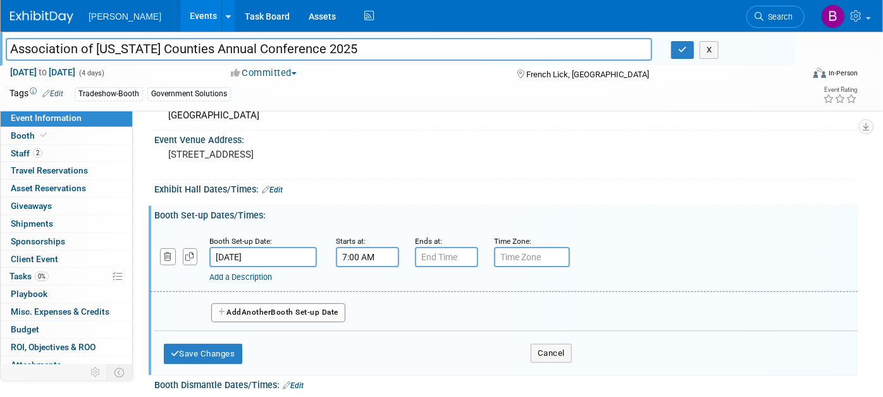
click at [390, 264] on input "7:00 AM" at bounding box center [367, 257] width 63 height 20
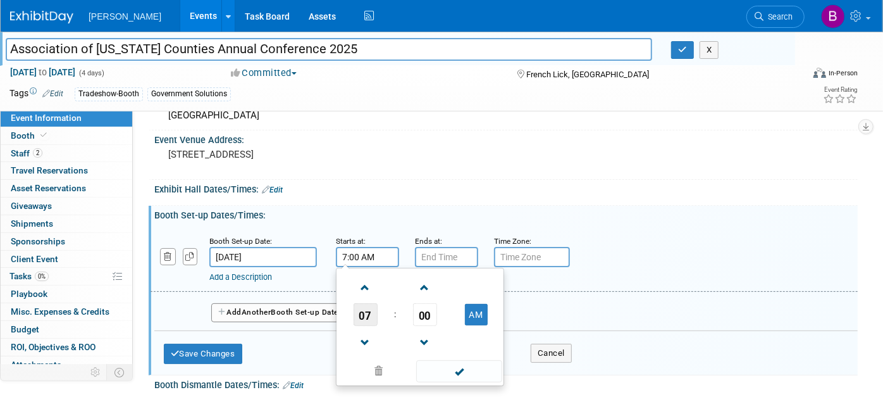
click at [364, 315] on span "07" at bounding box center [366, 314] width 24 height 23
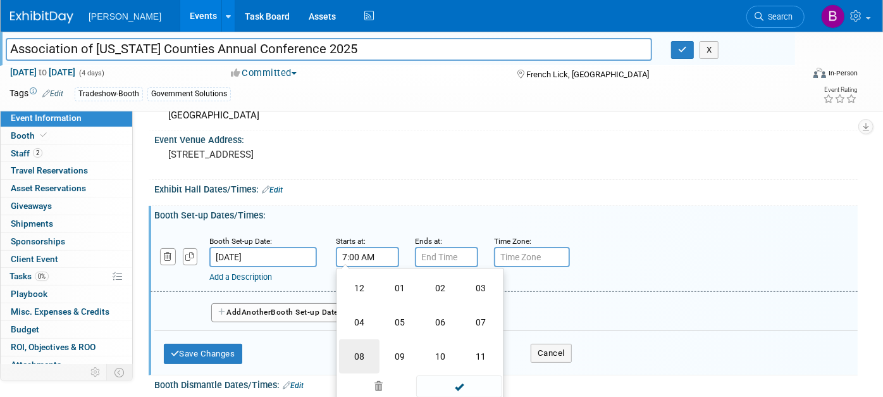
click at [366, 351] on td "08" at bounding box center [359, 356] width 40 height 34
type input "8:00 AM"
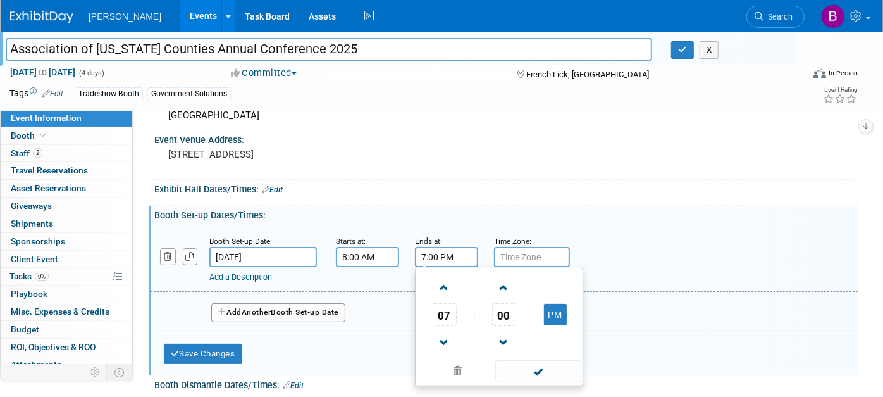
click at [437, 249] on input "7:00 PM" at bounding box center [446, 257] width 63 height 20
click at [447, 319] on span "07" at bounding box center [445, 314] width 24 height 23
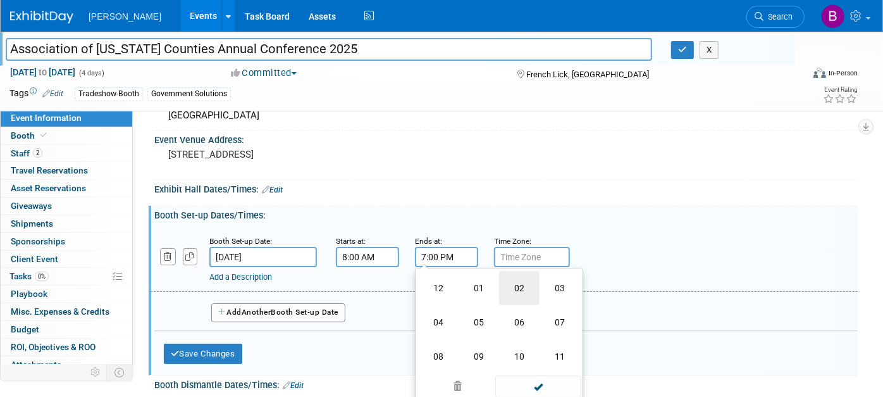
click at [520, 287] on td "02" at bounding box center [519, 288] width 40 height 34
type input "2:00 PM"
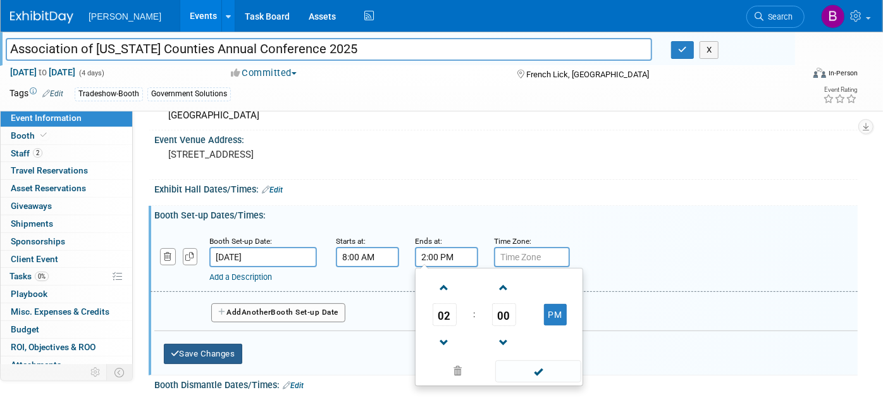
click at [190, 354] on button "Save Changes" at bounding box center [203, 353] width 78 height 20
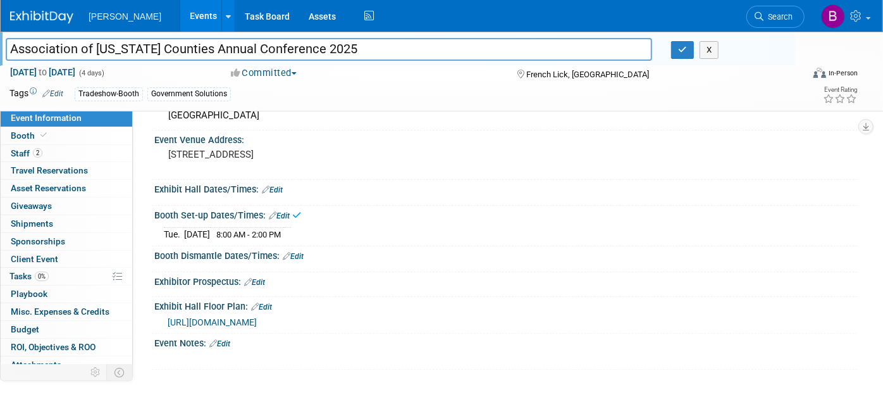
click at [312, 251] on div "Booth Dismantle Dates/Times: Edit" at bounding box center [505, 254] width 703 height 16
click at [303, 252] on link "Edit" at bounding box center [293, 256] width 21 height 9
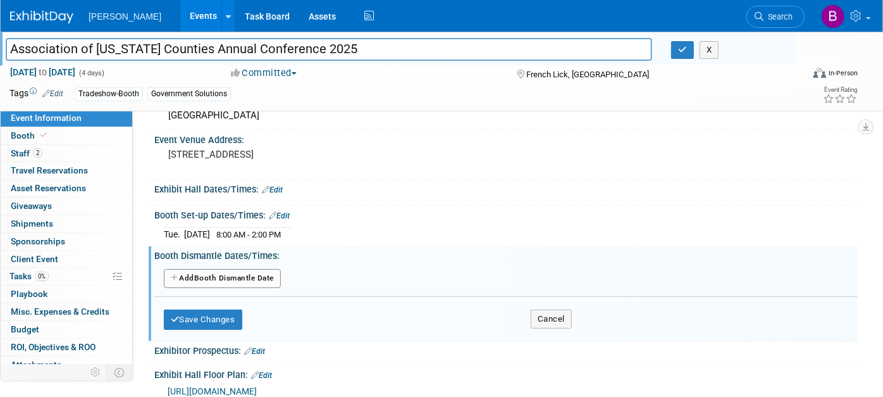
click at [258, 276] on button "Add Another Booth Dismantle Date" at bounding box center [222, 278] width 117 height 19
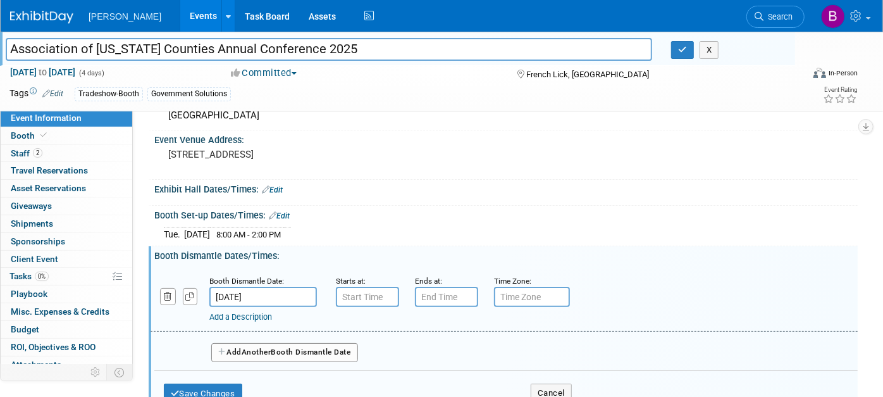
click at [296, 295] on input "[DATE]" at bounding box center [263, 297] width 108 height 20
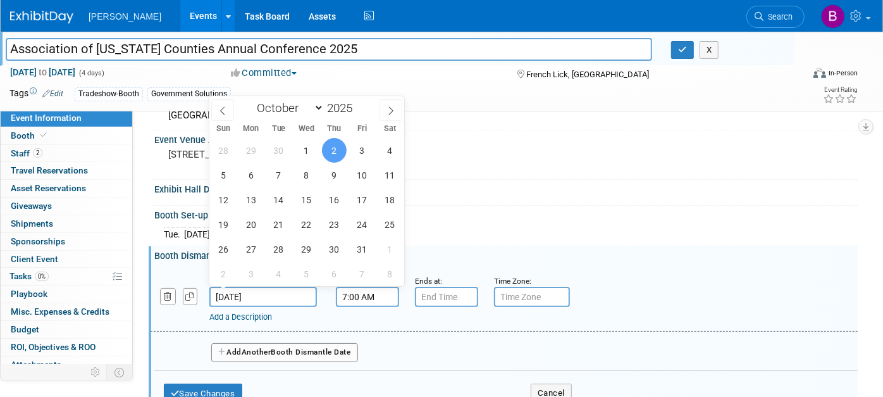
click at [353, 297] on input "7:00 AM" at bounding box center [367, 297] width 63 height 20
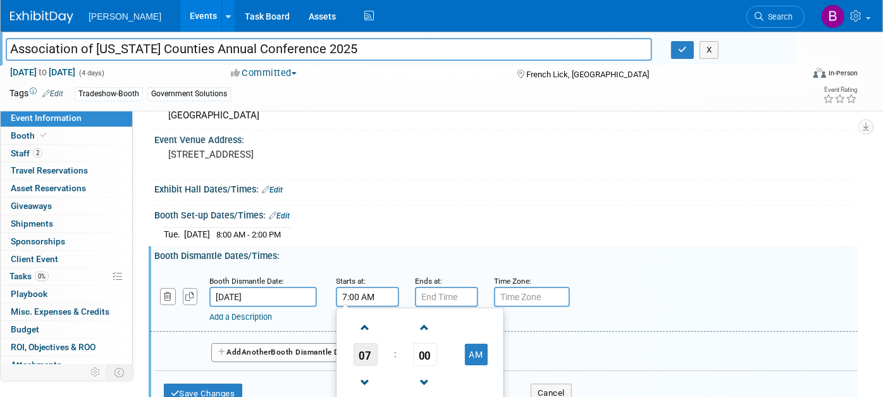
click at [373, 343] on span "07" at bounding box center [366, 354] width 24 height 23
click at [471, 390] on td "11" at bounding box center [480, 396] width 40 height 34
click at [410, 354] on td "00" at bounding box center [424, 354] width 52 height 23
click at [419, 355] on span "00" at bounding box center [425, 354] width 24 height 23
click at [479, 328] on td "15" at bounding box center [480, 328] width 40 height 34
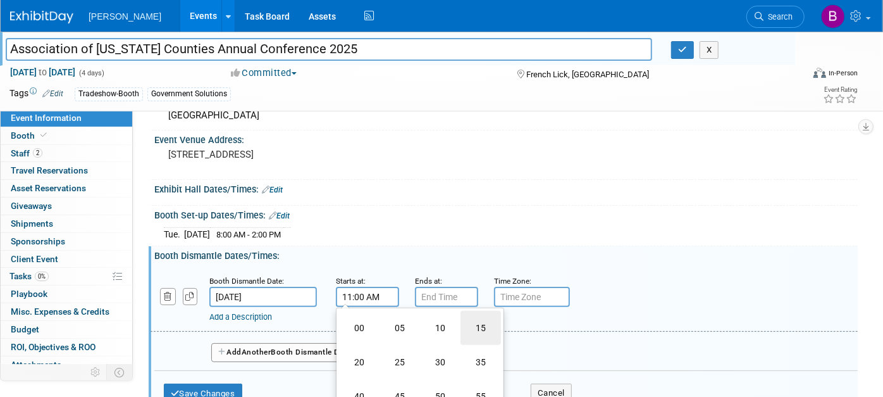
type input "11:15 AM"
click at [442, 287] on input "7:00 PM" at bounding box center [446, 297] width 63 height 20
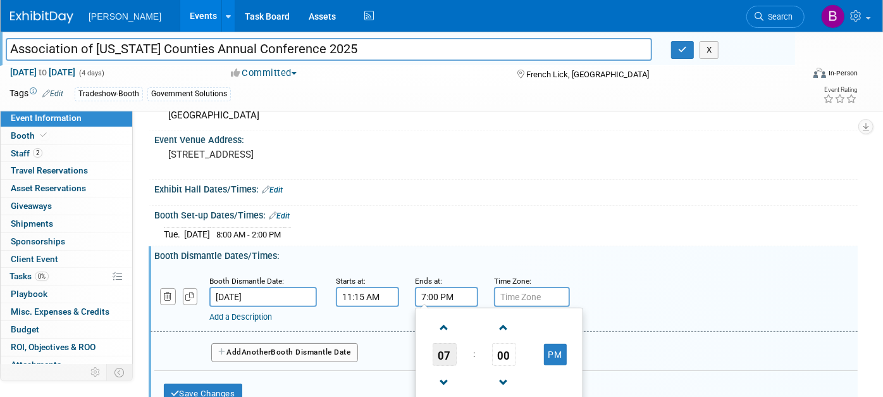
click at [445, 358] on span "07" at bounding box center [445, 354] width 24 height 23
click at [481, 316] on td "01" at bounding box center [479, 328] width 40 height 34
click at [503, 345] on span "00" at bounding box center [504, 354] width 24 height 23
click at [553, 317] on td "15" at bounding box center [560, 328] width 40 height 34
type input "1:15 PM"
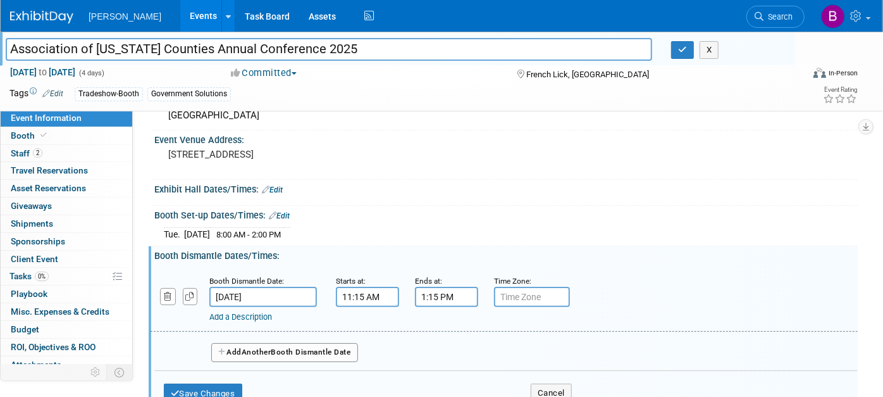
click at [565, 250] on div "Booth Dismantle Dates/Times: Edit" at bounding box center [505, 254] width 703 height 16
click at [222, 386] on button "Save Changes" at bounding box center [203, 393] width 78 height 20
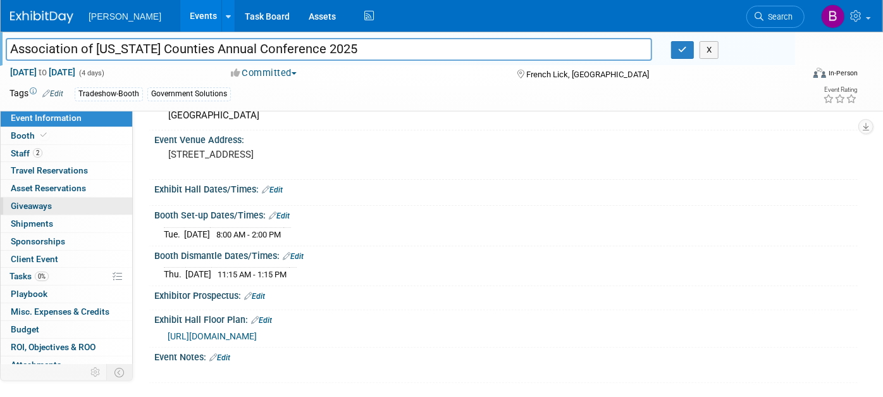
click at [43, 206] on span "Giveaways 0" at bounding box center [31, 205] width 41 height 10
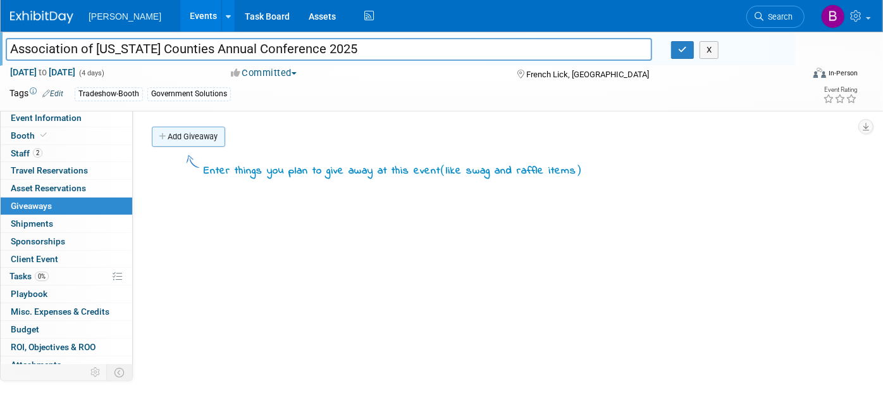
click at [199, 130] on link "Add Giveaway" at bounding box center [188, 136] width 73 height 20
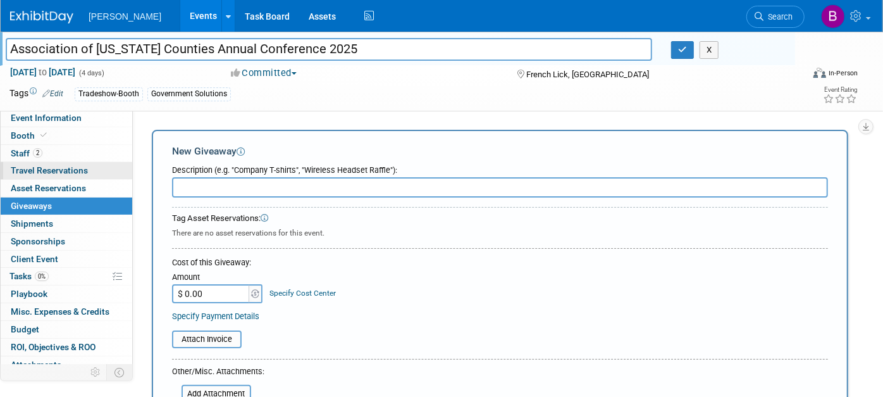
click at [94, 175] on link "0 Travel Reservations 0" at bounding box center [67, 170] width 132 height 17
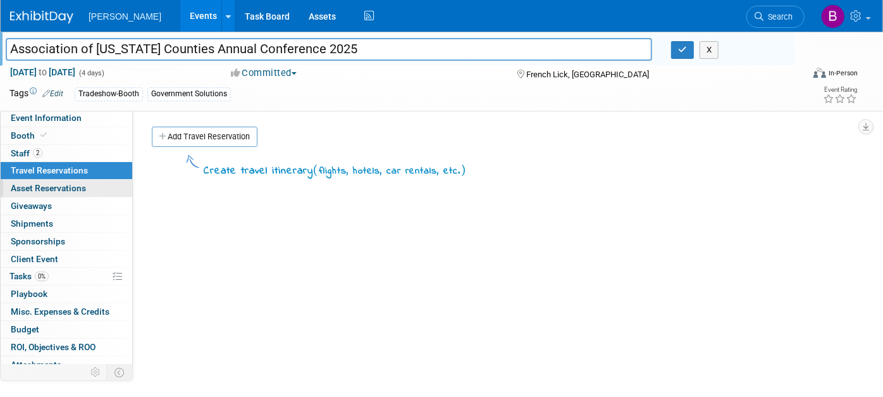
click at [90, 190] on link "0 Asset Reservations 0" at bounding box center [67, 188] width 132 height 17
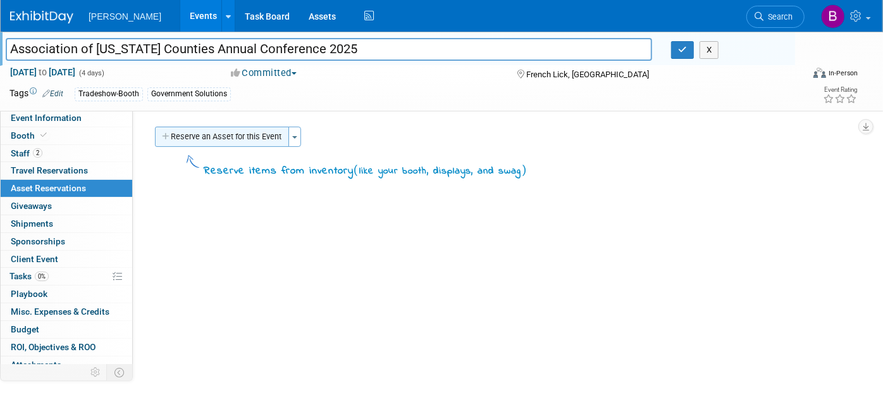
click at [213, 142] on button "Reserve an Asset for this Event" at bounding box center [222, 136] width 134 height 20
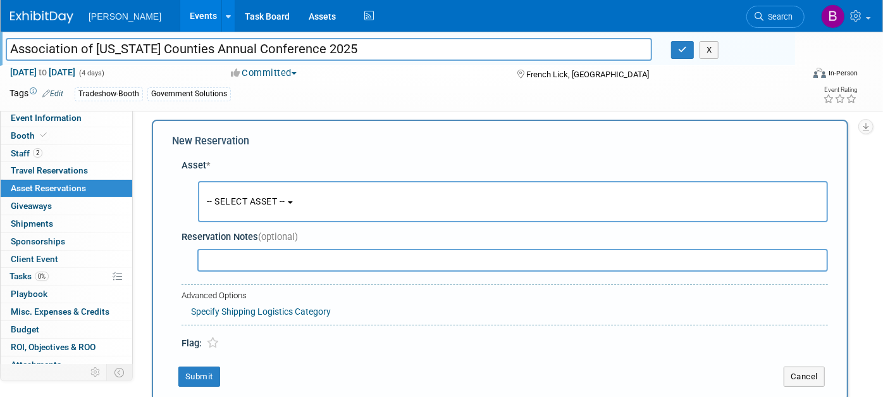
scroll to position [11, 0]
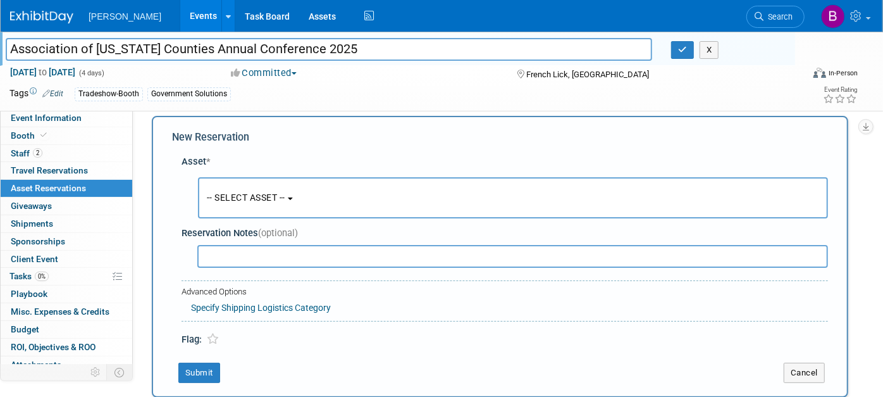
click at [276, 191] on button "-- SELECT ASSET --" at bounding box center [513, 197] width 630 height 41
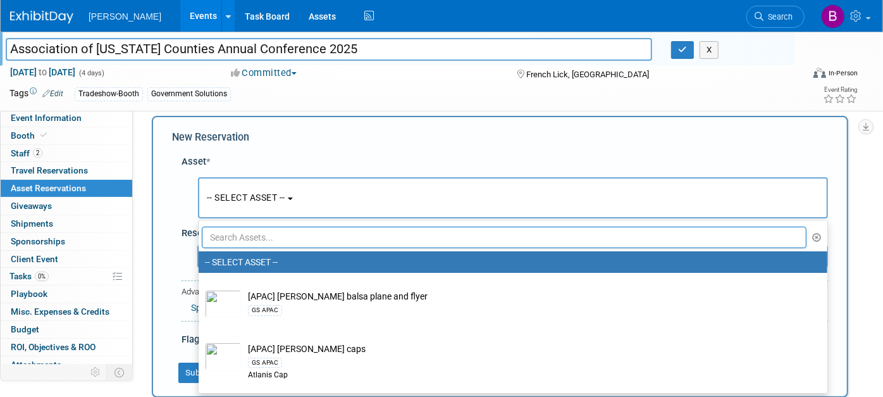
click at [282, 247] on input "text" at bounding box center [504, 237] width 605 height 22
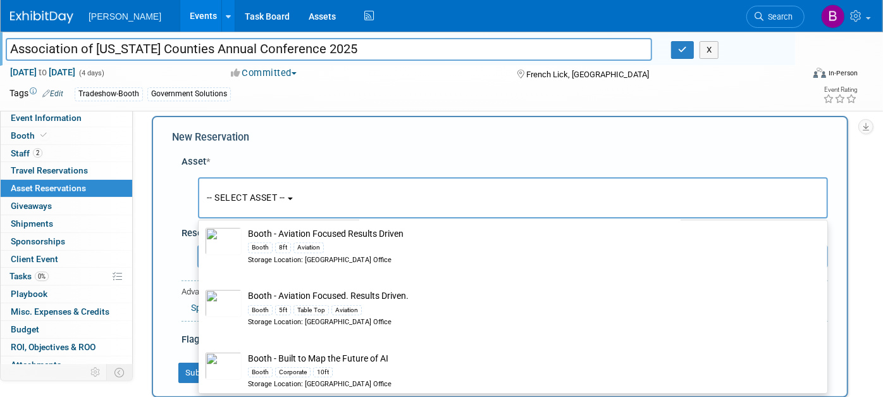
scroll to position [421, 0]
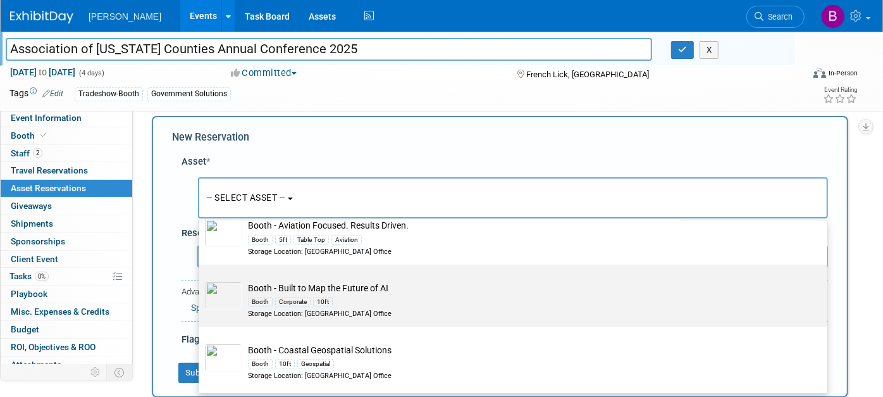
type input "booth"
click at [400, 294] on div "Booth Corporate 10ft" at bounding box center [525, 301] width 554 height 15
click at [200, 280] on input "Booth - Built to Map the Future of [PERSON_NAME] Corporate 10ft Storage Locatio…" at bounding box center [196, 275] width 8 height 8
select select "10729363"
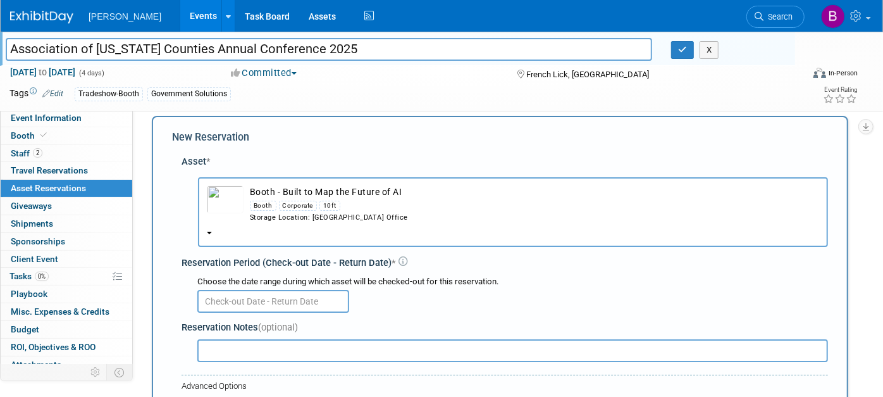
click at [291, 204] on div "Corporate" at bounding box center [298, 205] width 39 height 10
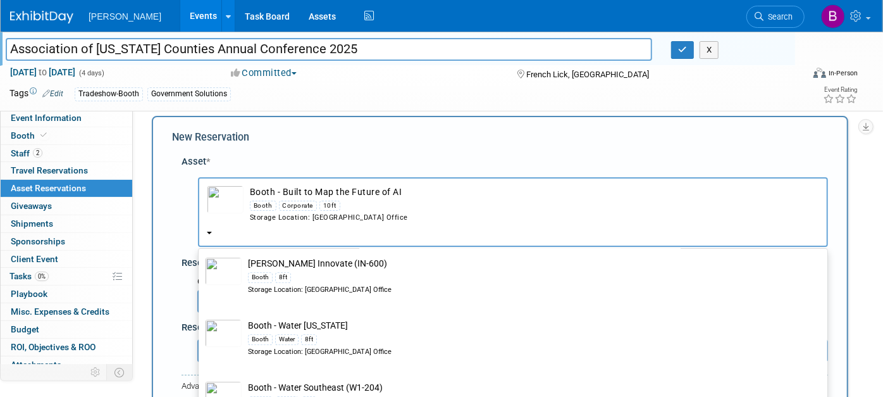
scroll to position [2530, 0]
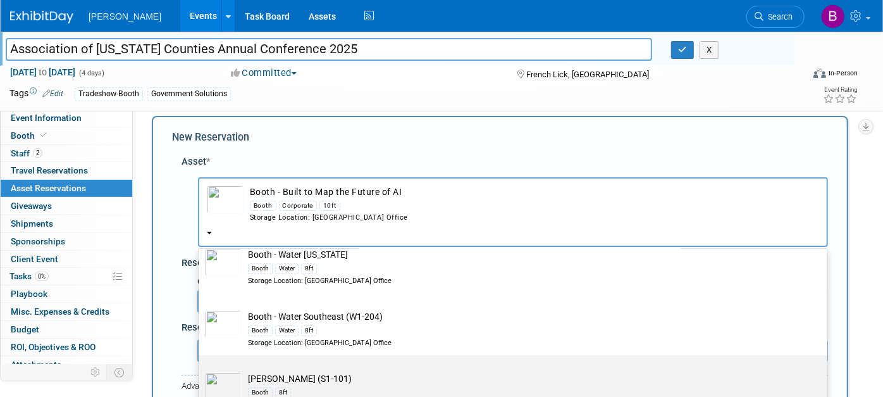
click at [335, 372] on td "[PERSON_NAME] (S1-101) Booth 8ft Storage Location: [GEOGRAPHIC_DATA] Office" at bounding box center [522, 390] width 560 height 37
click at [200, 368] on input "[PERSON_NAME] (S1-101) Booth 8ft Storage Location: [GEOGRAPHIC_DATA] Office" at bounding box center [196, 366] width 8 height 8
radio input "true"
select select "10728435"
type input "booth"
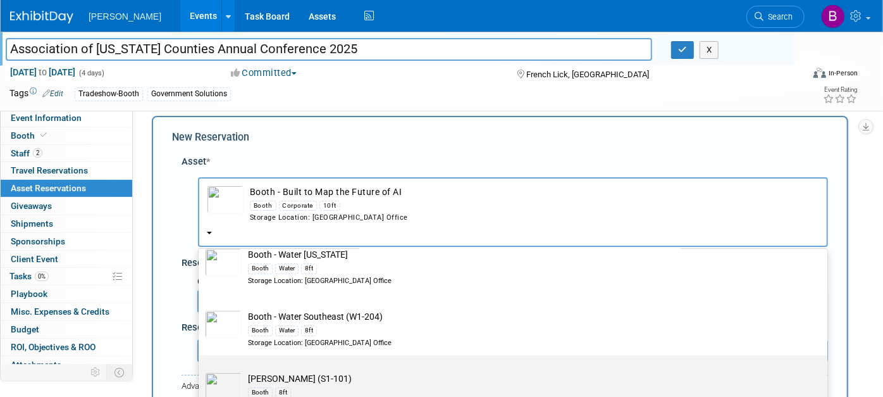
radio input "false"
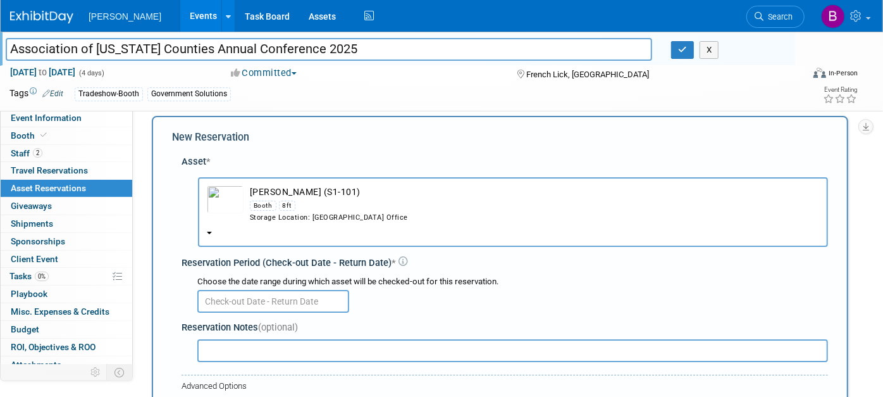
click at [226, 192] on img "button" at bounding box center [225, 199] width 37 height 28
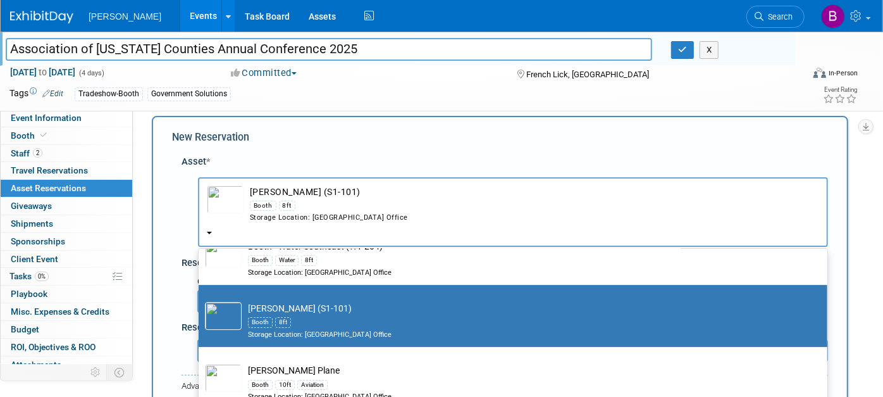
scroll to position [2670, 0]
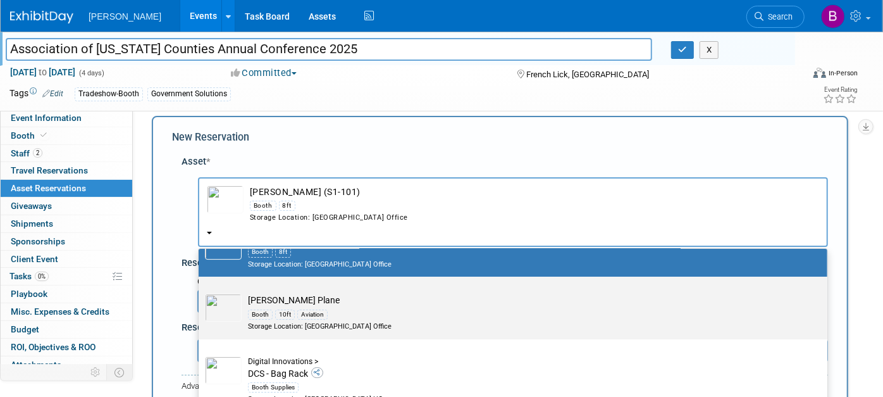
click at [368, 293] on td "[PERSON_NAME] Plane [PERSON_NAME] 10ft Aviation Storage Location: [GEOGRAPHIC_D…" at bounding box center [522, 311] width 560 height 37
click at [200, 292] on input "[PERSON_NAME] Plane [PERSON_NAME] 10ft Aviation Storage Location: [GEOGRAPHIC_D…" at bounding box center [196, 287] width 8 height 8
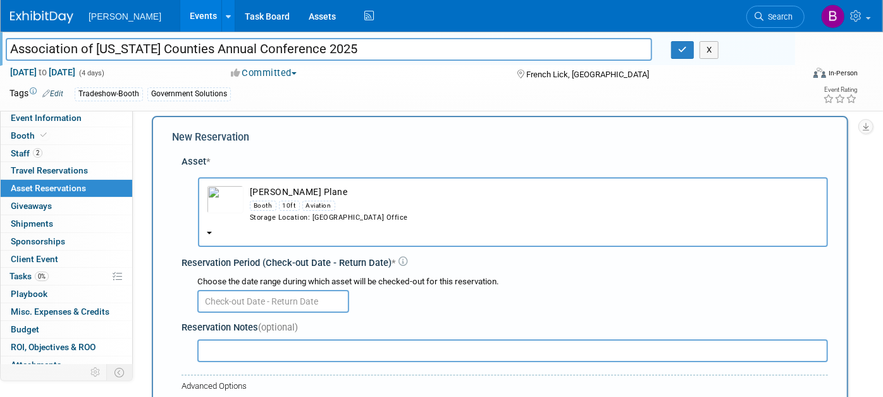
scroll to position [0, 0]
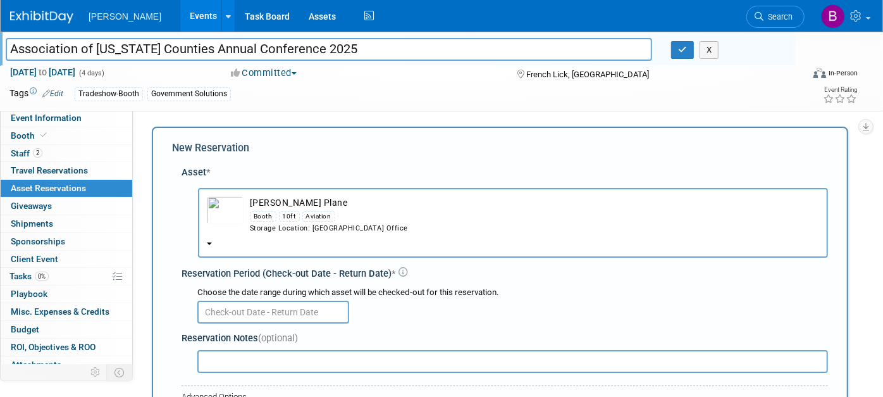
click at [229, 207] on img "button" at bounding box center [225, 210] width 37 height 28
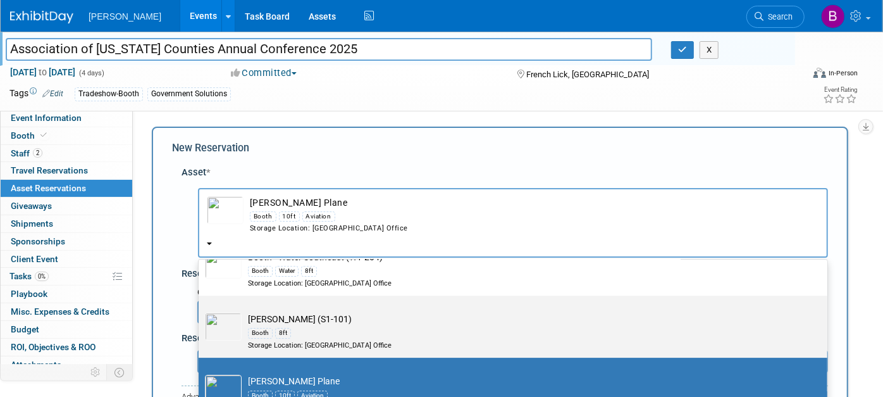
scroll to position [2530, 0]
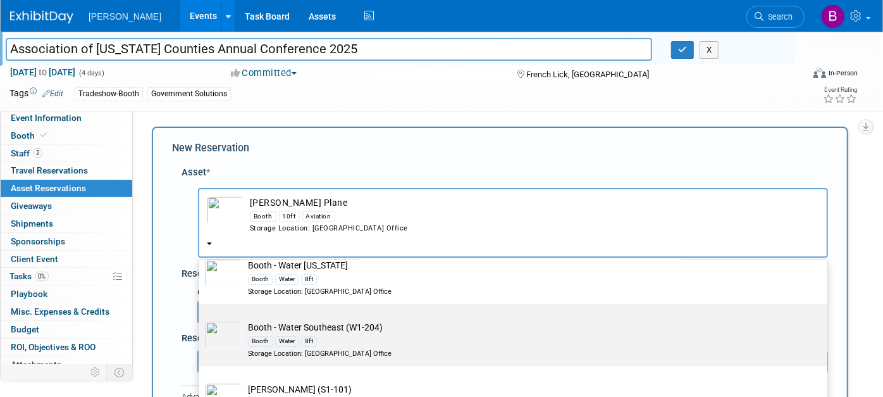
click at [219, 323] on img at bounding box center [223, 335] width 37 height 28
click at [200, 319] on input "Booth - Water Southeast (W1-204) Booth Water 8ft Storage Location: [GEOGRAPHIC_…" at bounding box center [196, 315] width 8 height 8
select select "10729358"
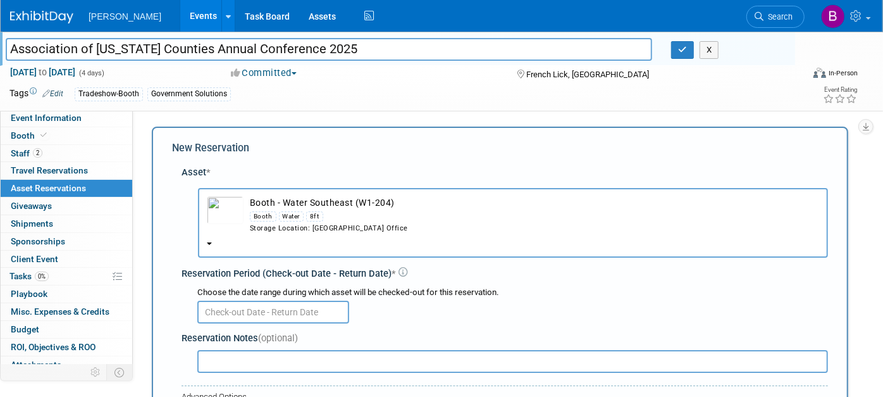
click at [270, 203] on td "Booth - Water Southeast (W1-204) Booth Water 8ft Storage Location: [GEOGRAPHIC_…" at bounding box center [532, 214] width 576 height 37
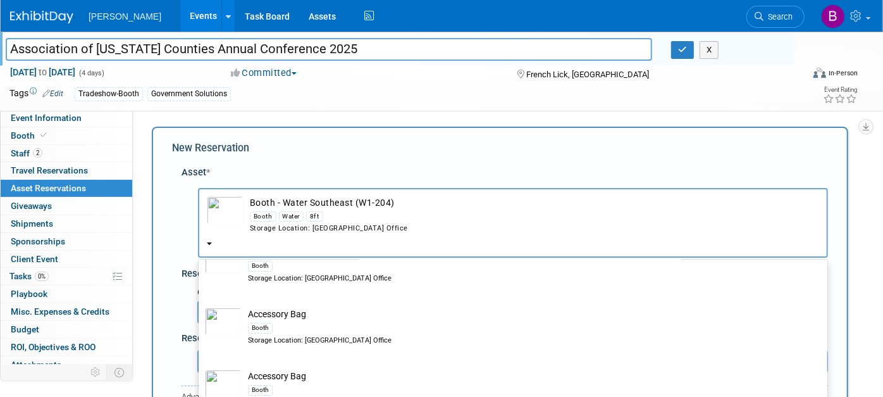
scroll to position [140, 0]
